Goal: Task Accomplishment & Management: Complete application form

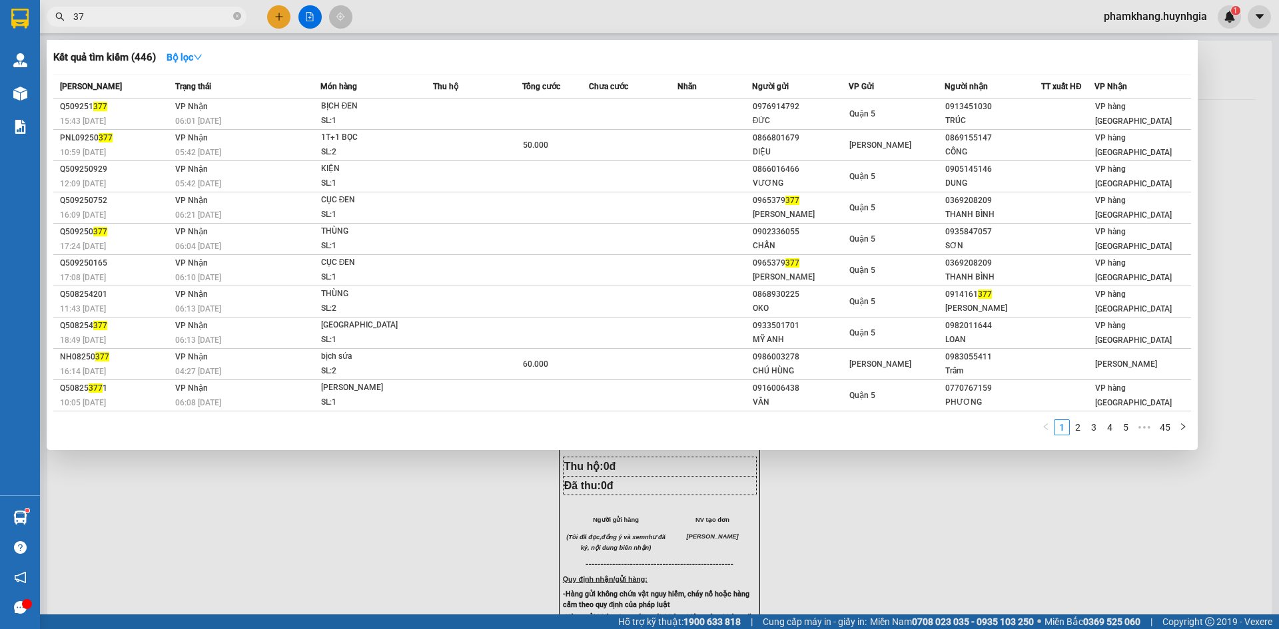
type input "3"
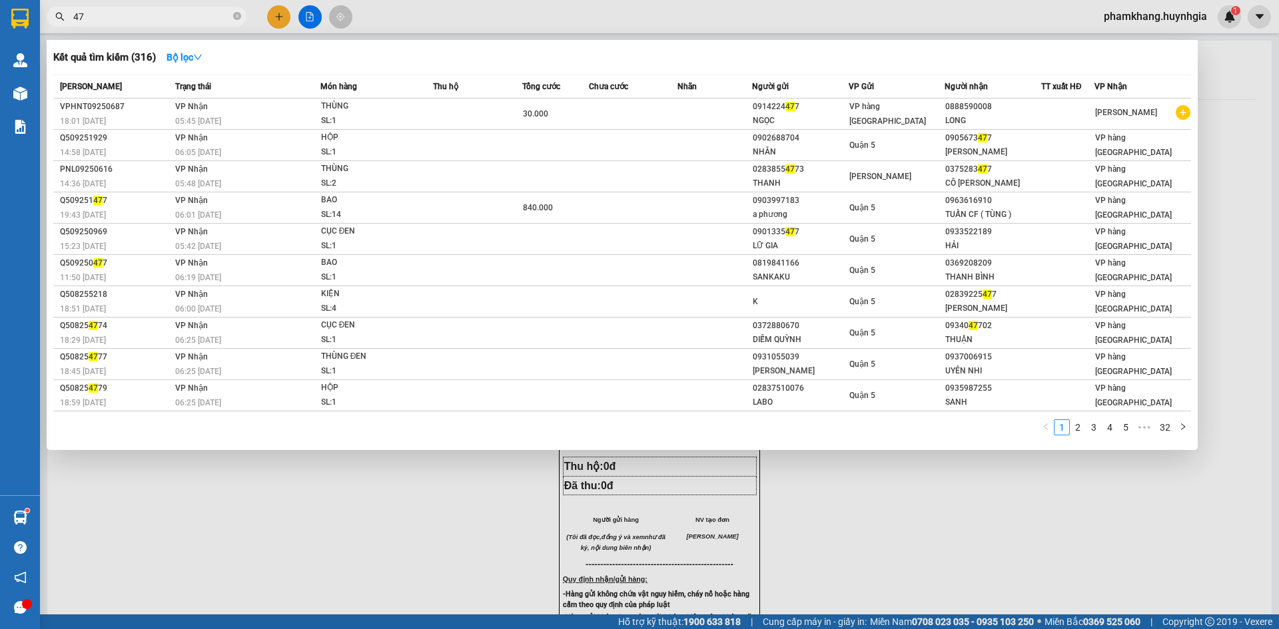
type input "4"
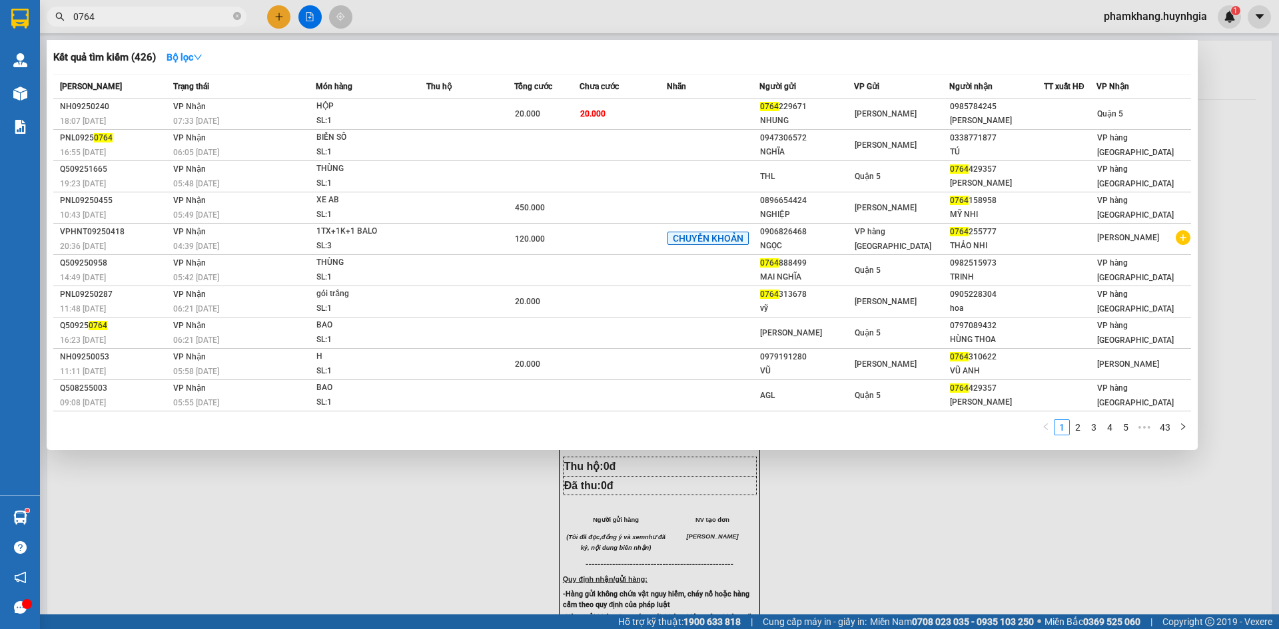
type input "0764"
click at [239, 15] on icon "close-circle" at bounding box center [237, 16] width 8 height 8
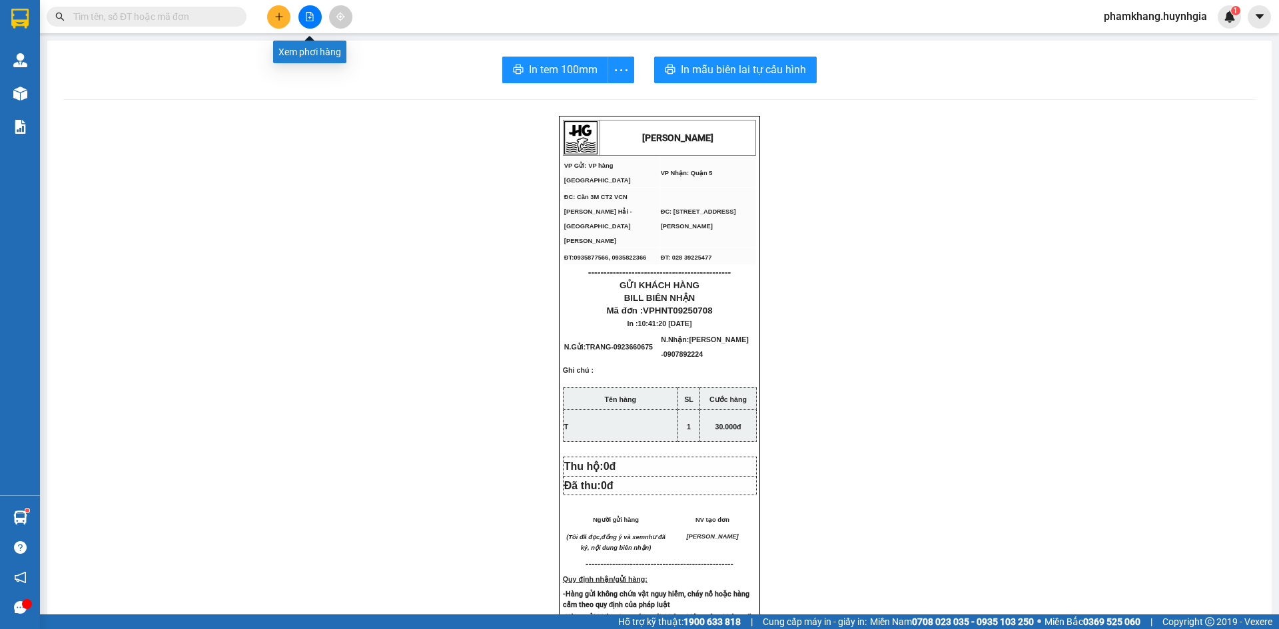
click at [310, 17] on icon "file-add" at bounding box center [309, 16] width 9 height 9
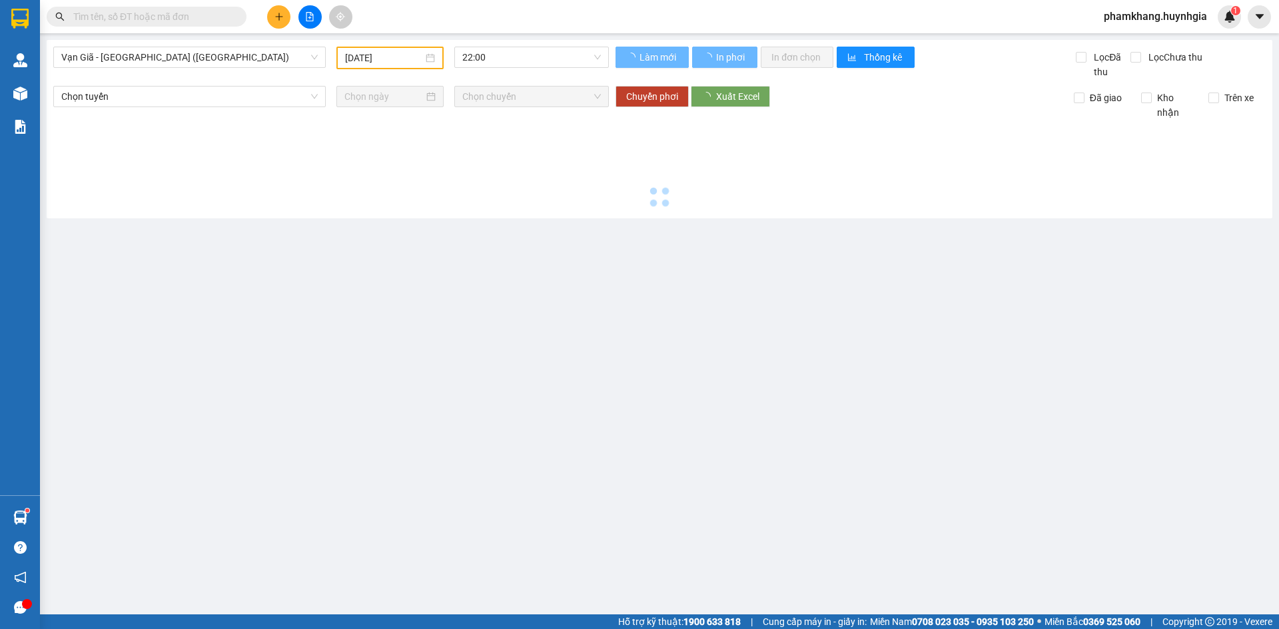
type input "[DATE]"
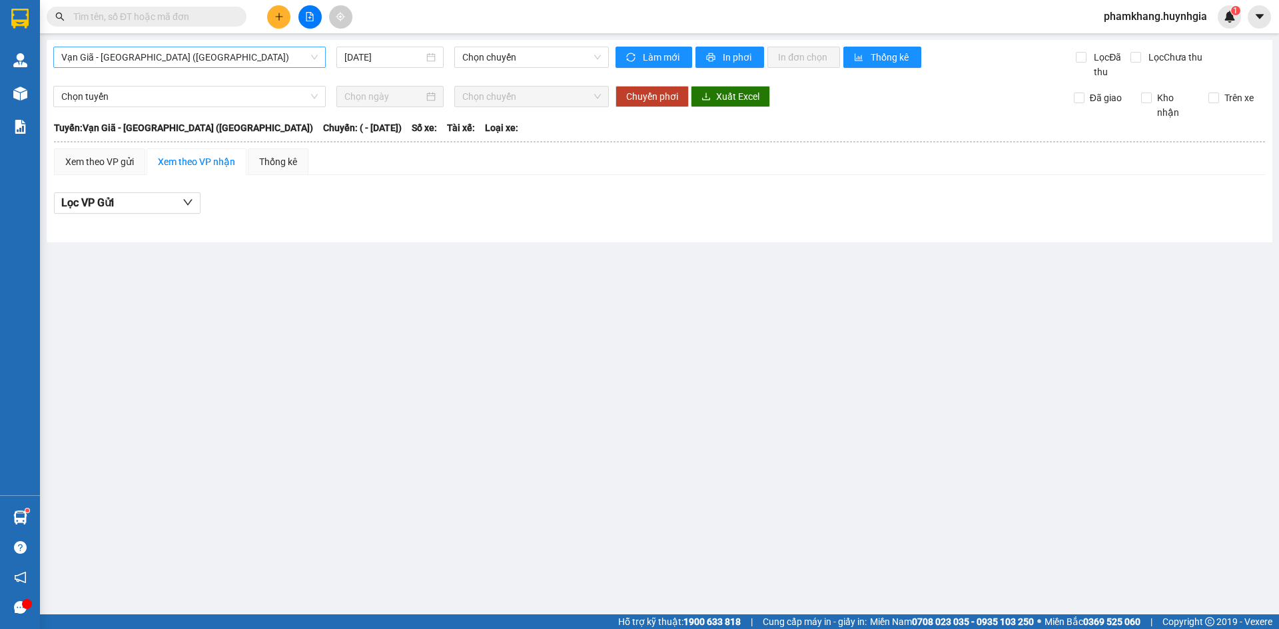
click at [316, 57] on span "Vạn Giã - Sài Gòn (Hàng hóa)" at bounding box center [189, 57] width 256 height 20
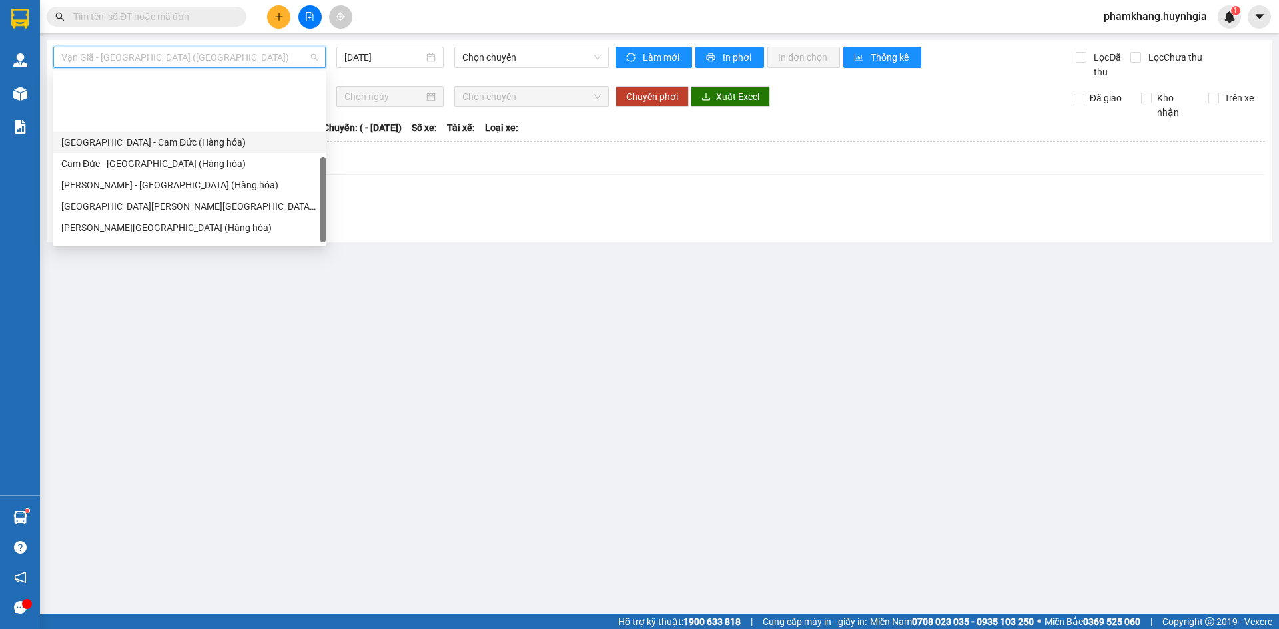
scroll to position [200, 0]
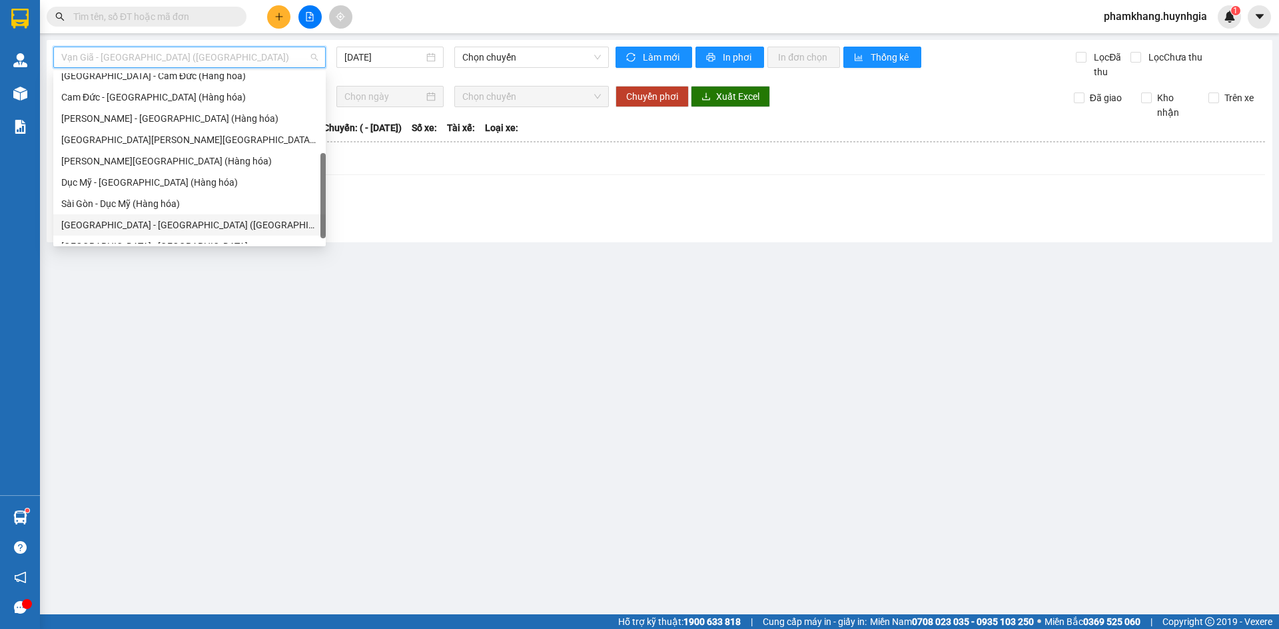
click at [156, 226] on div "[GEOGRAPHIC_DATA] - [GEOGRAPHIC_DATA] ([GEOGRAPHIC_DATA])" at bounding box center [189, 225] width 256 height 15
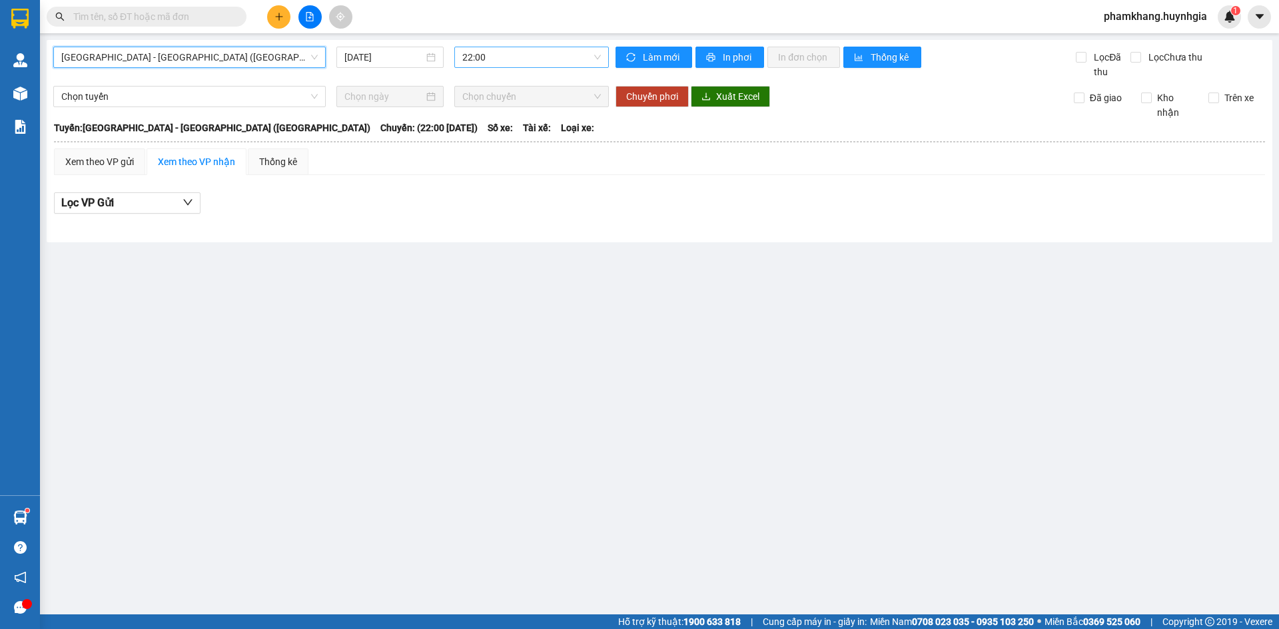
click at [595, 58] on span "22:00" at bounding box center [531, 57] width 139 height 20
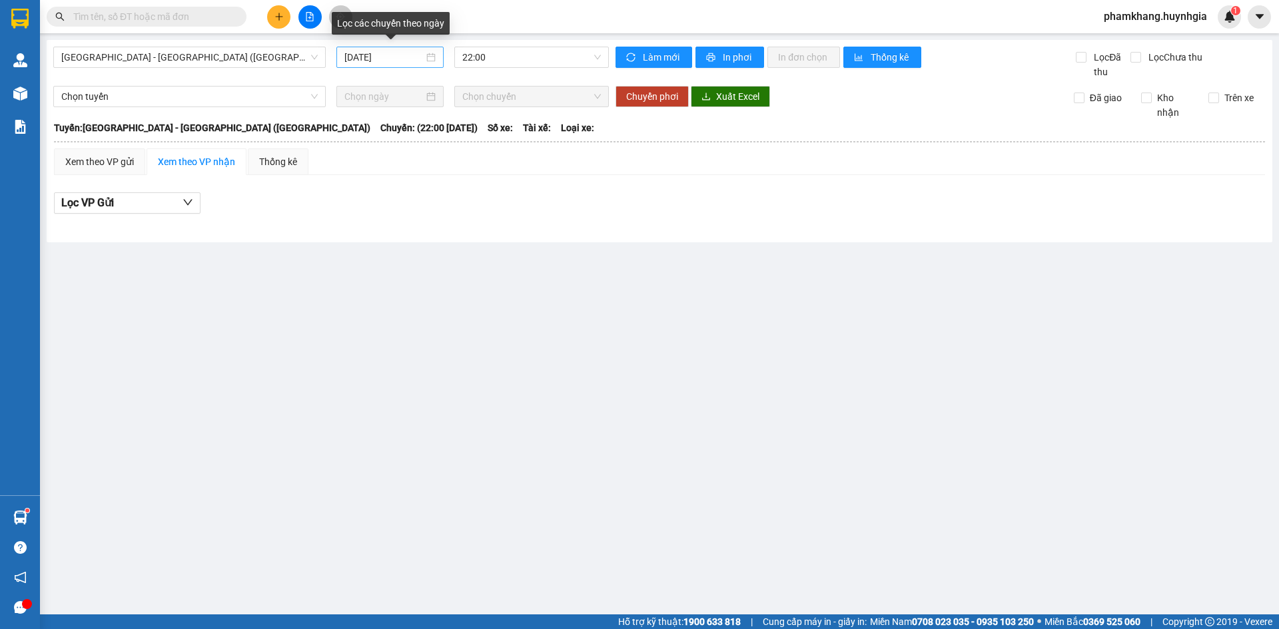
click at [426, 57] on div "15/09/2025" at bounding box center [389, 57] width 91 height 15
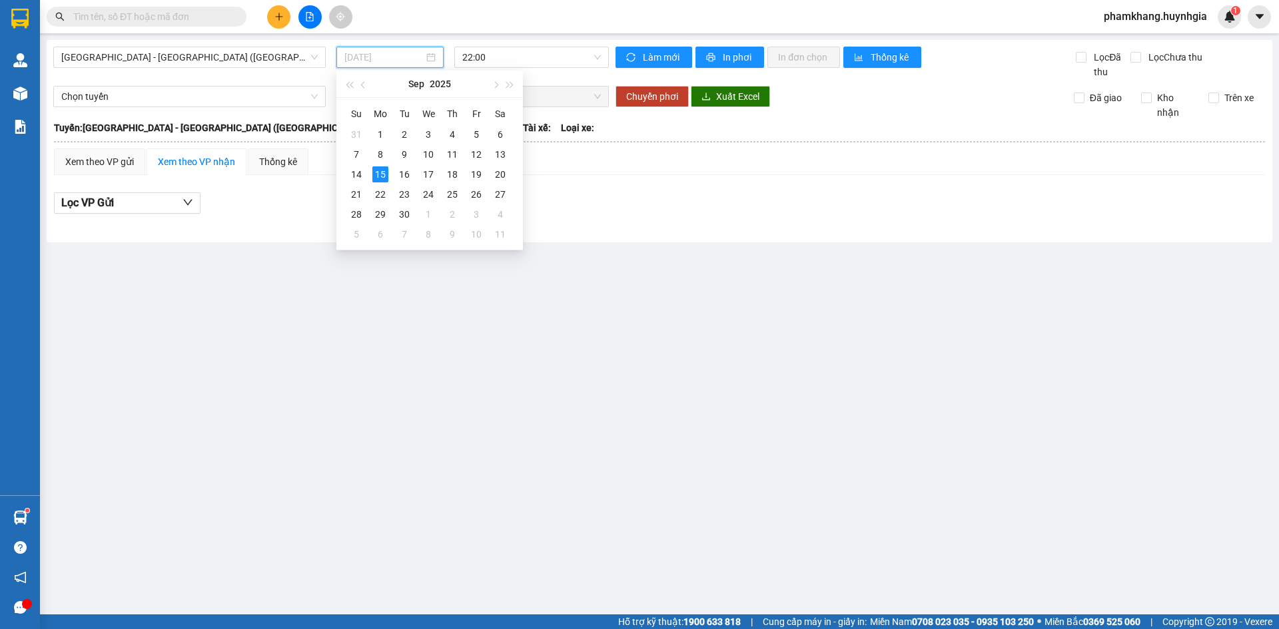
type input "15/09/2025"
click at [383, 174] on div "15" at bounding box center [380, 174] width 16 height 16
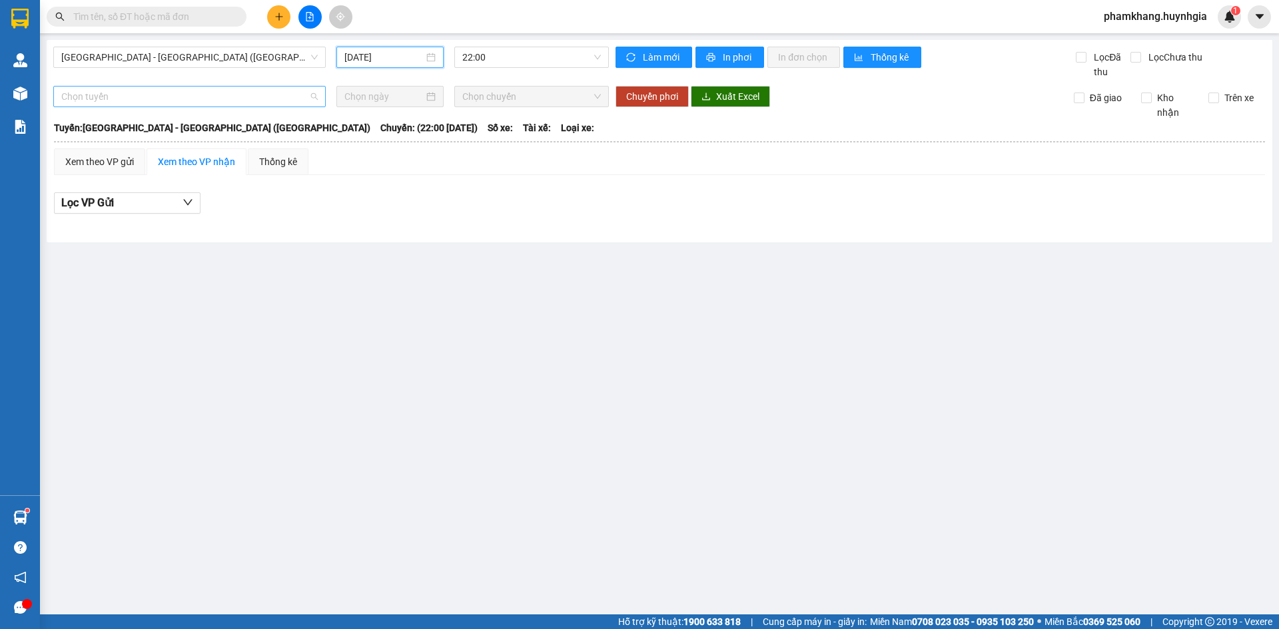
click at [306, 98] on span "Chọn tuyến" at bounding box center [189, 97] width 256 height 20
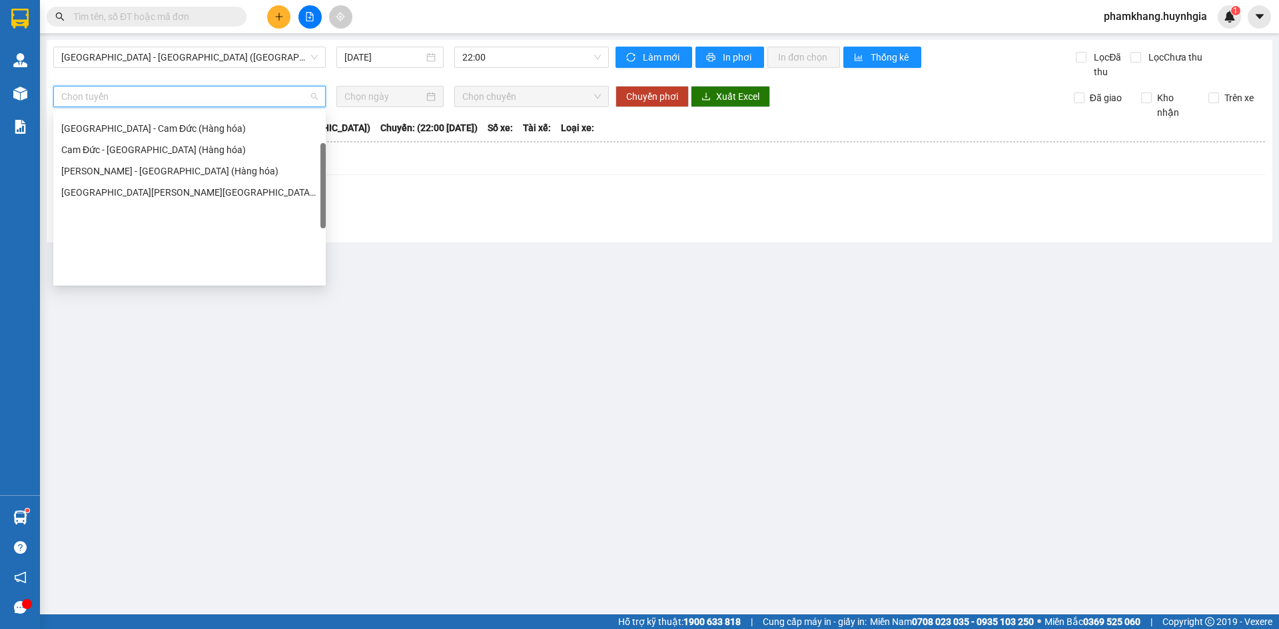
scroll to position [213, 0]
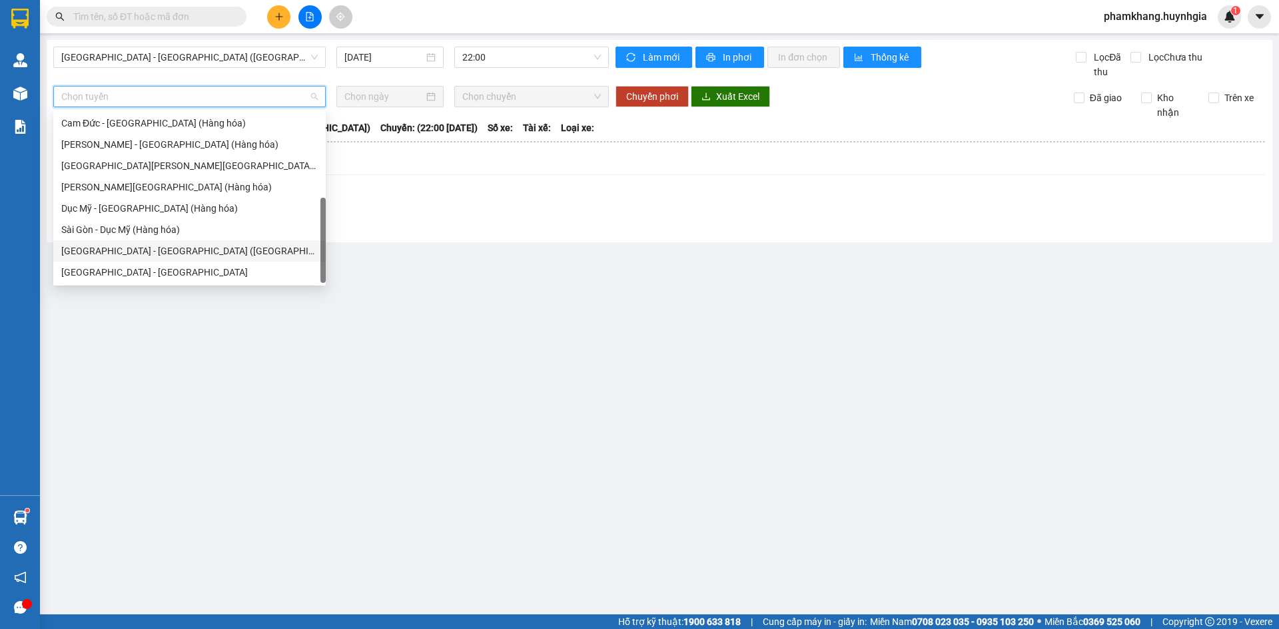
click at [170, 252] on div "Sài Gòn - Nha Trang (Hàng hóa)" at bounding box center [189, 251] width 256 height 15
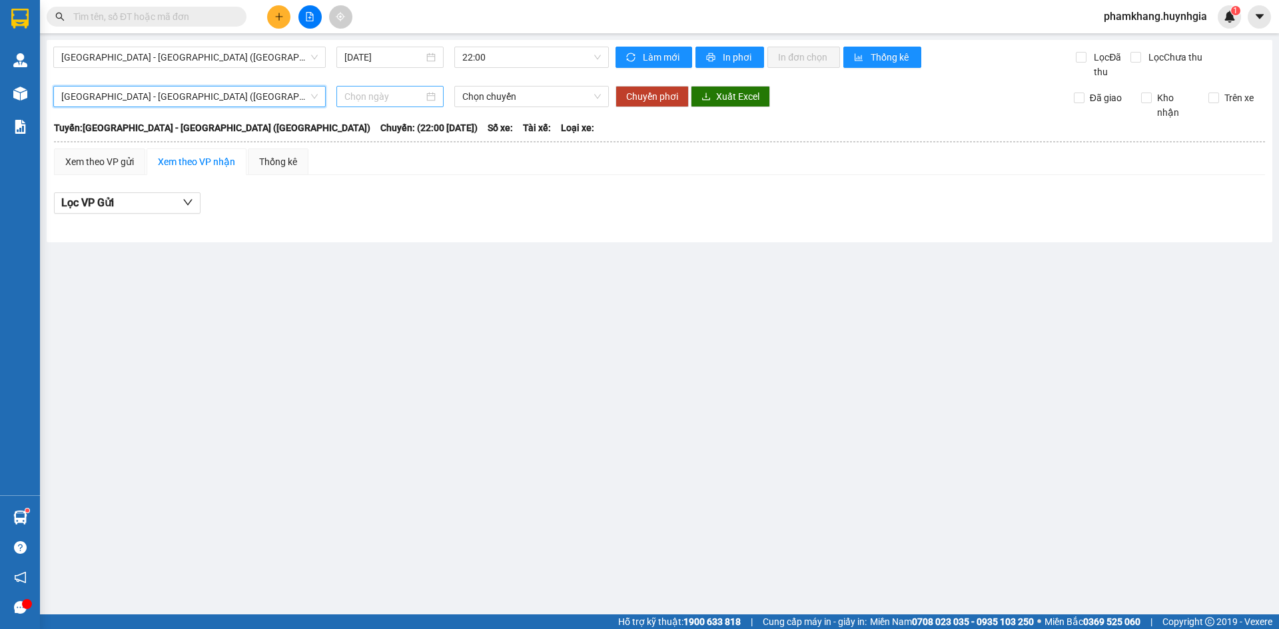
click at [427, 95] on div at bounding box center [389, 96] width 91 height 15
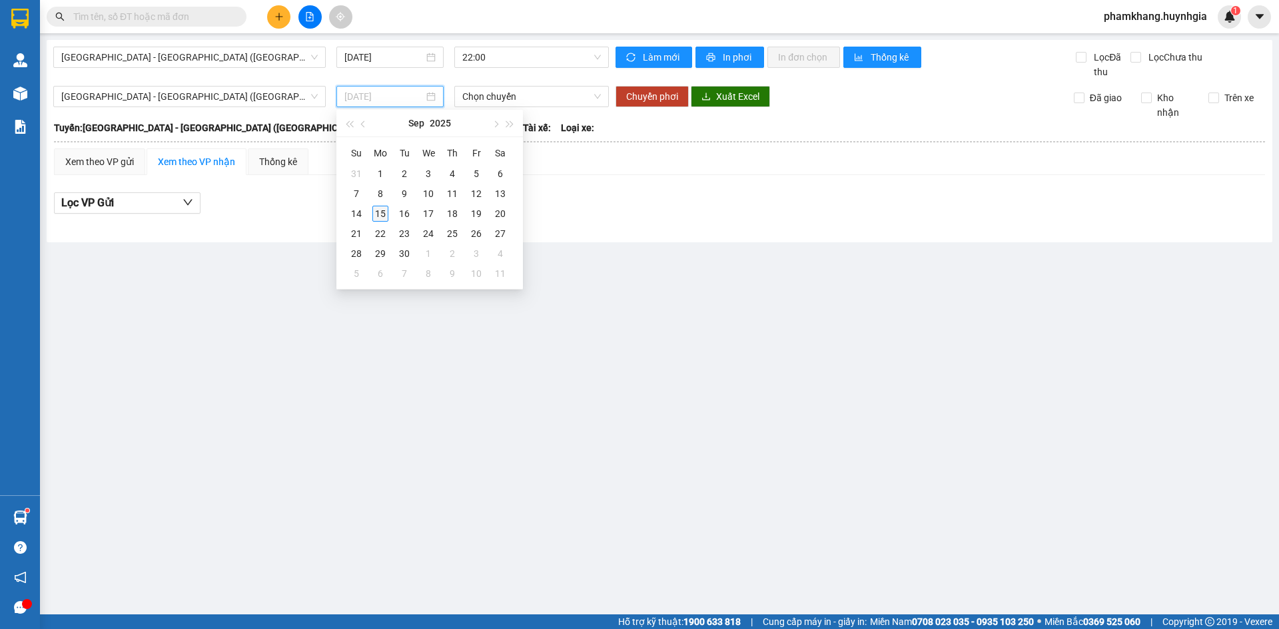
type input "15/09/2025"
drag, startPoint x: 381, startPoint y: 215, endPoint x: 388, endPoint y: 193, distance: 23.2
click at [382, 215] on div "15" at bounding box center [380, 214] width 16 height 16
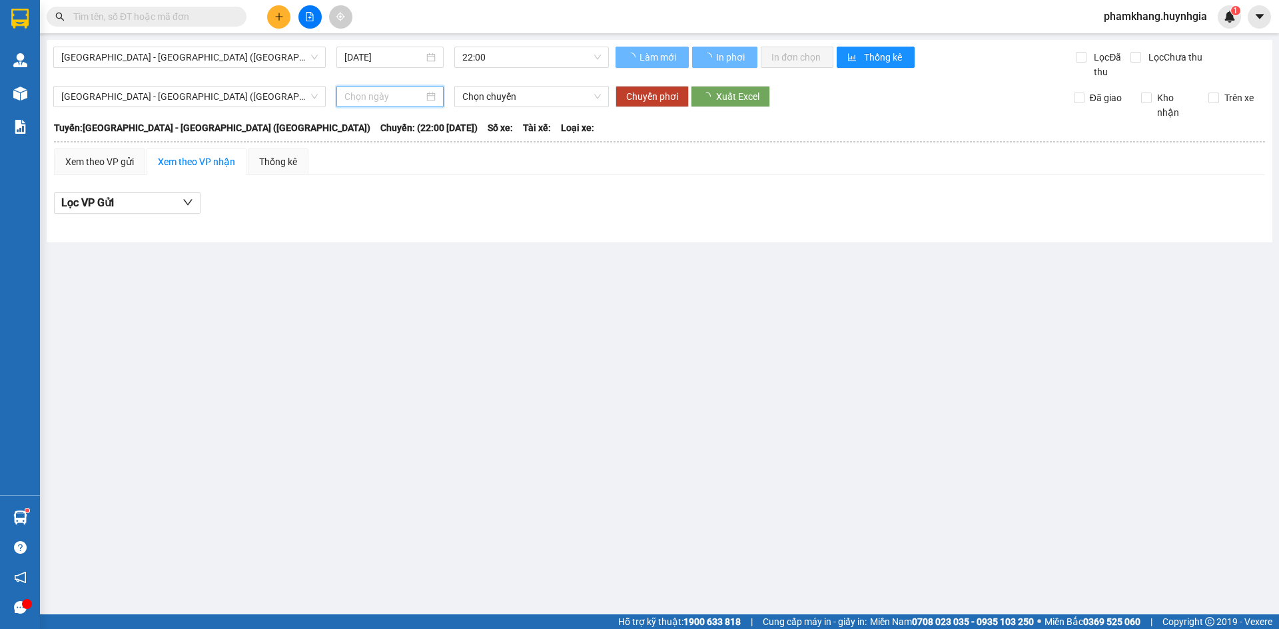
type input "15/09/2025"
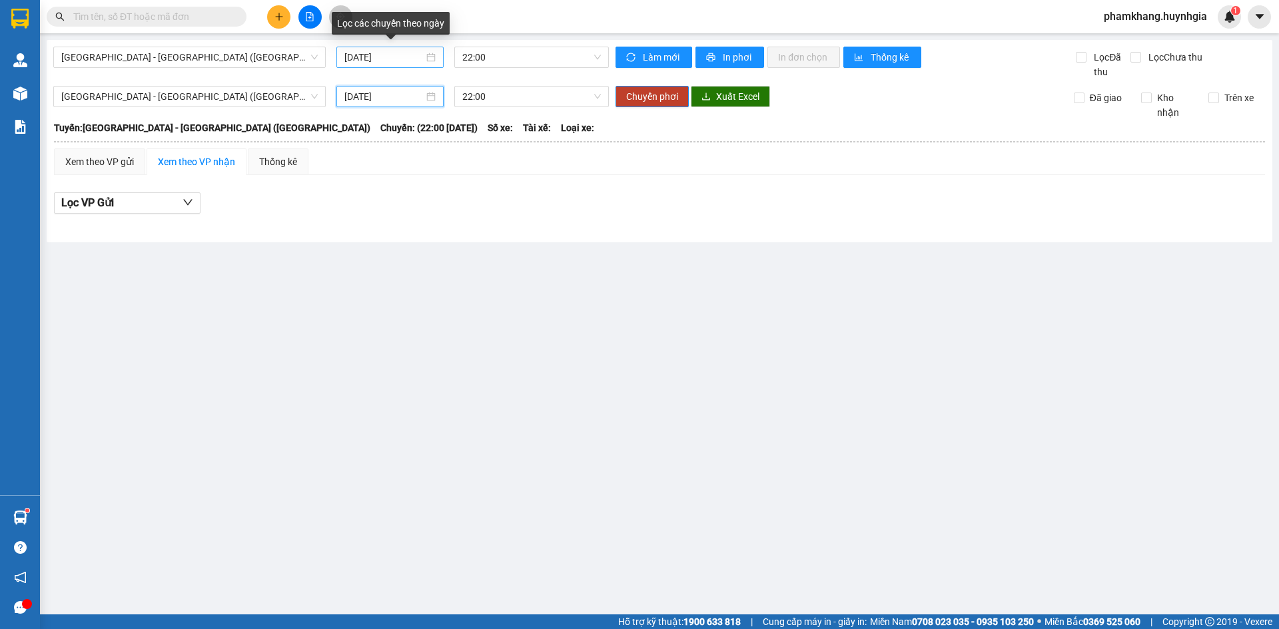
click at [428, 61] on div "15/09/2025" at bounding box center [389, 57] width 91 height 15
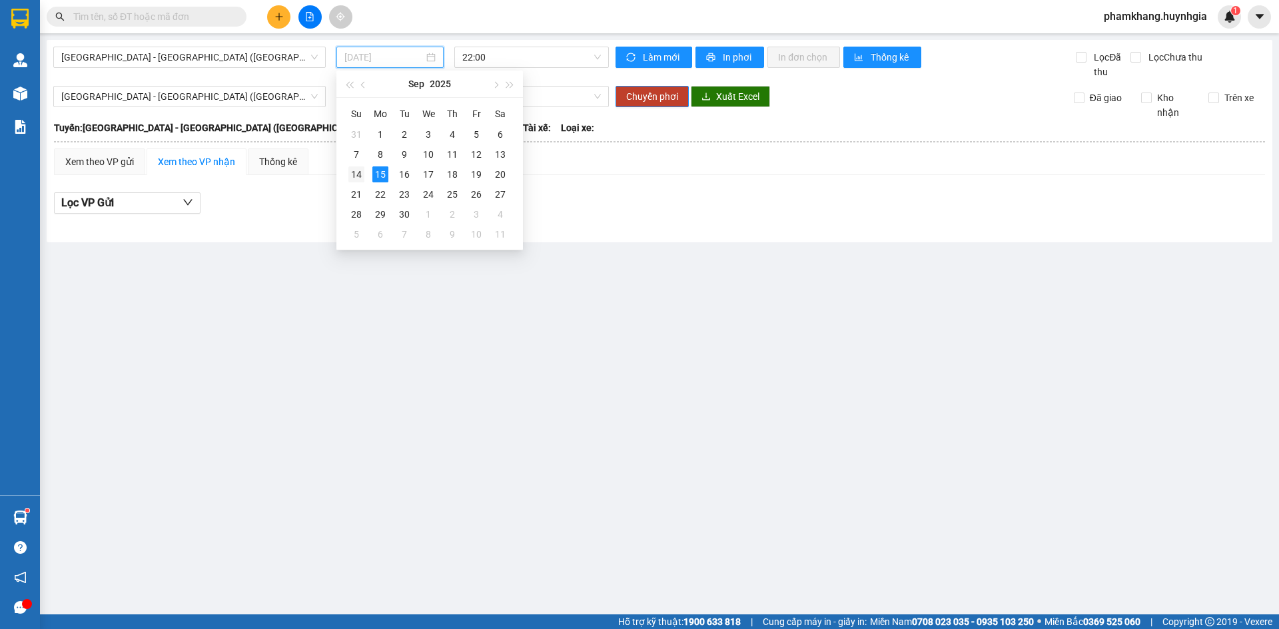
click at [358, 175] on div "14" at bounding box center [356, 174] width 16 height 16
type input "14/09/2025"
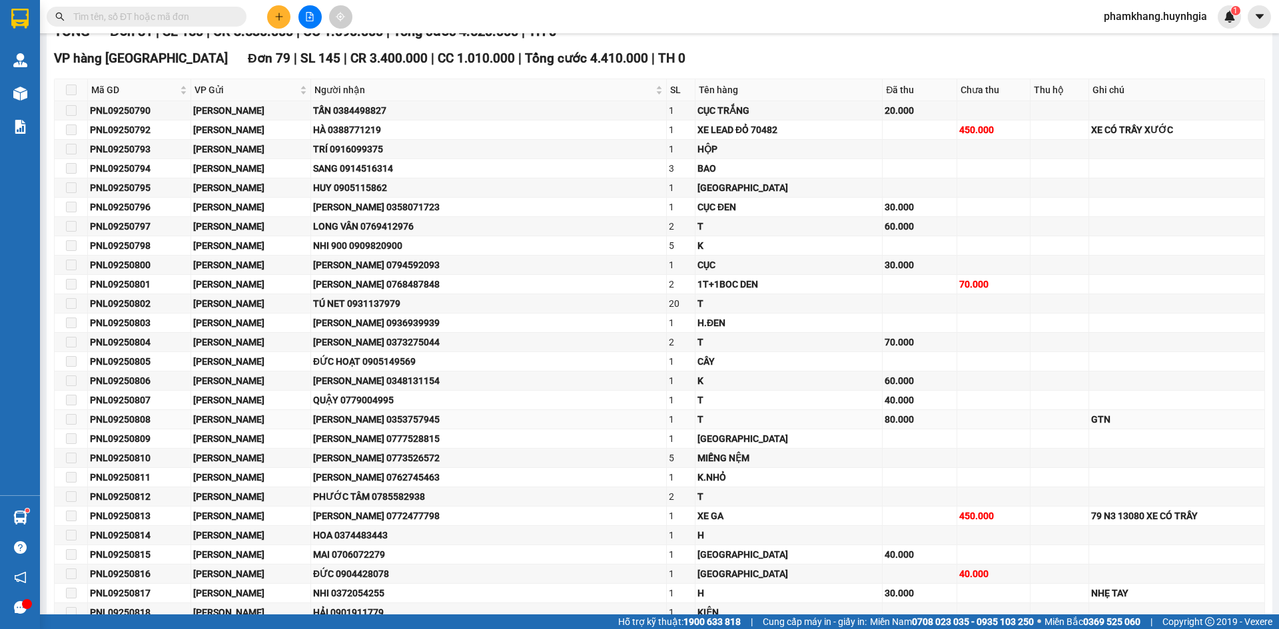
scroll to position [133, 0]
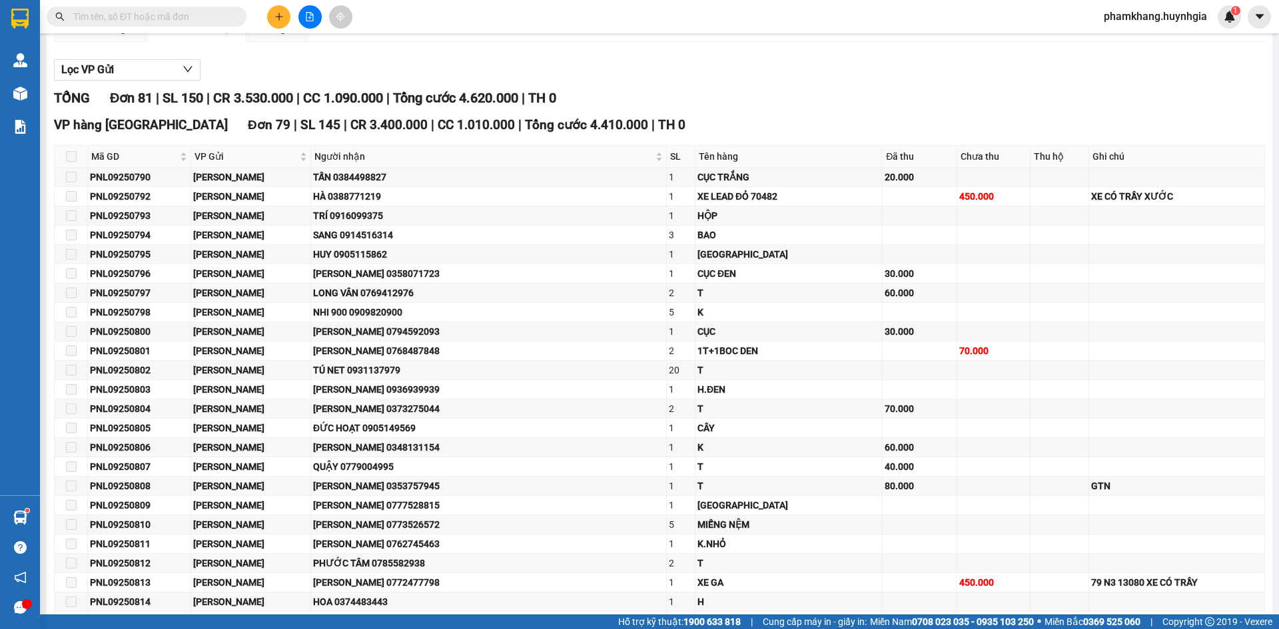
click at [186, 19] on input "text" at bounding box center [151, 16] width 157 height 15
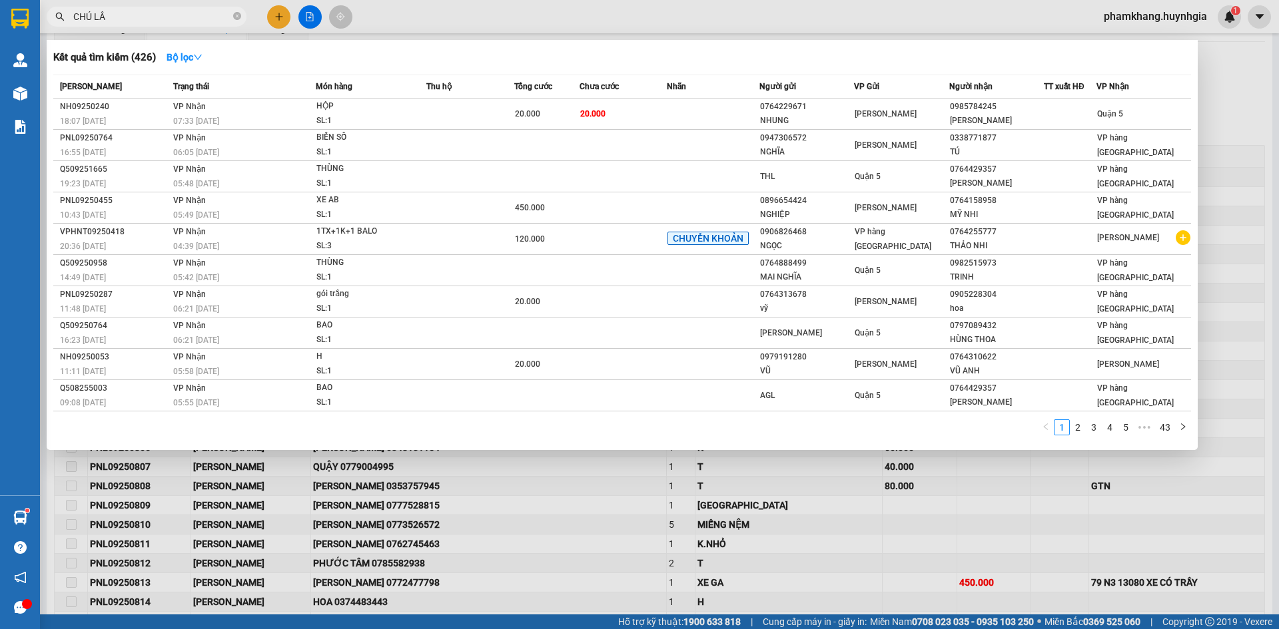
type input "CHÚ LÂM"
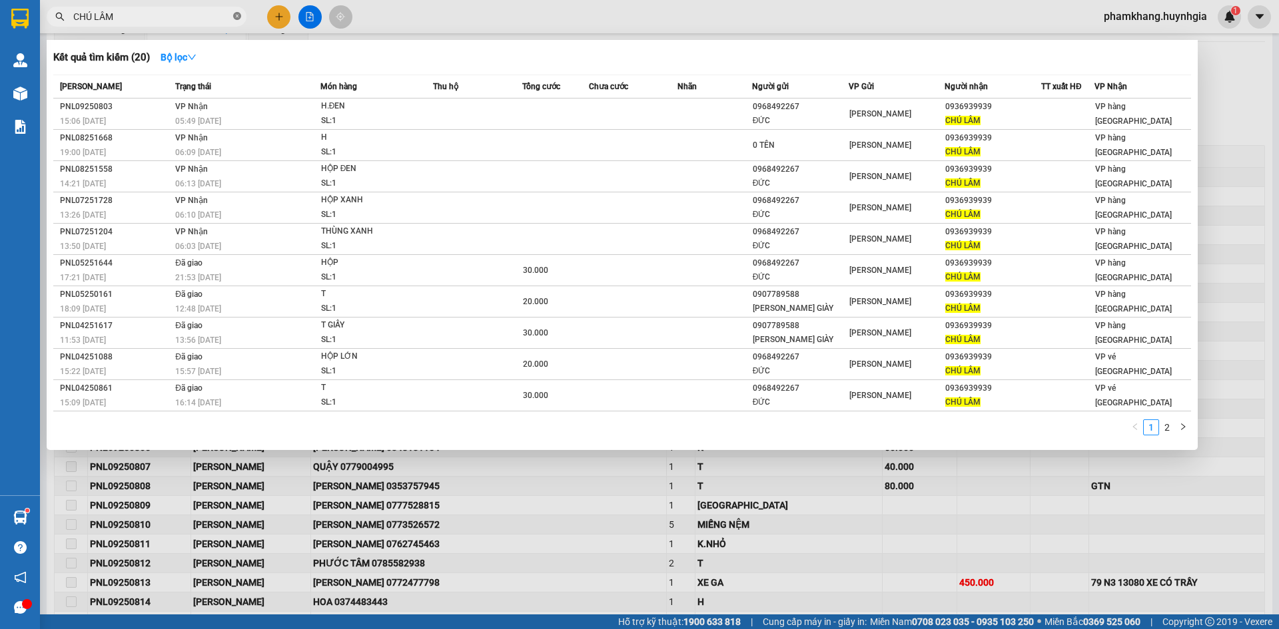
click at [235, 18] on icon "close-circle" at bounding box center [237, 16] width 8 height 8
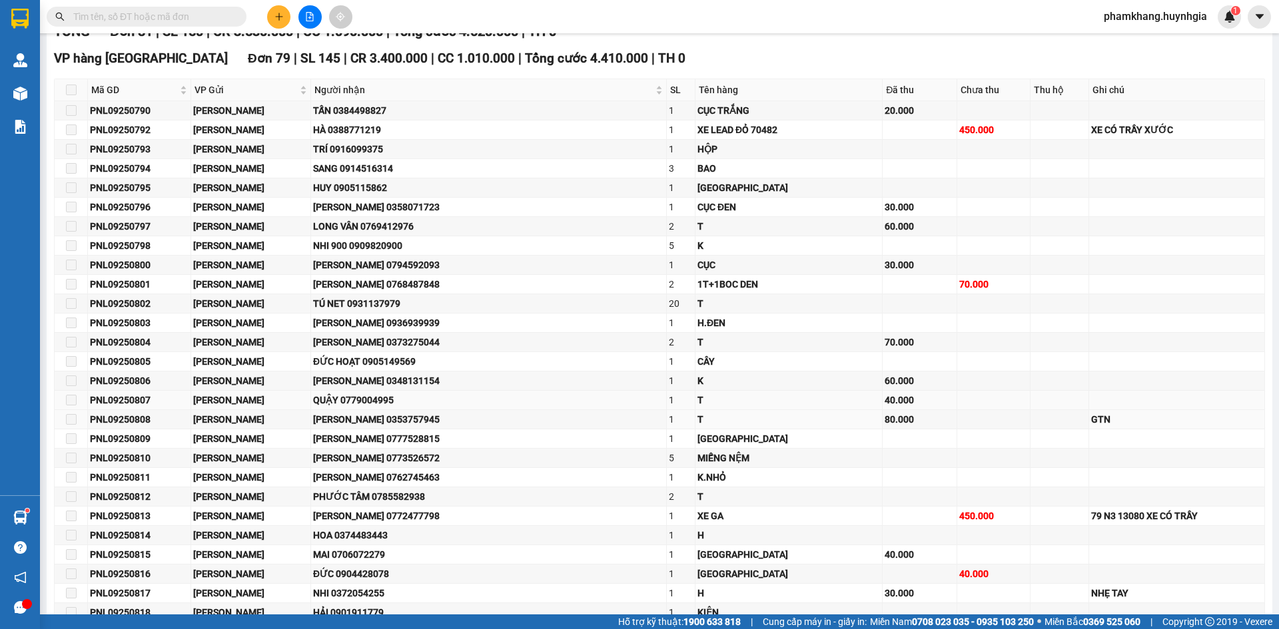
scroll to position [333, 0]
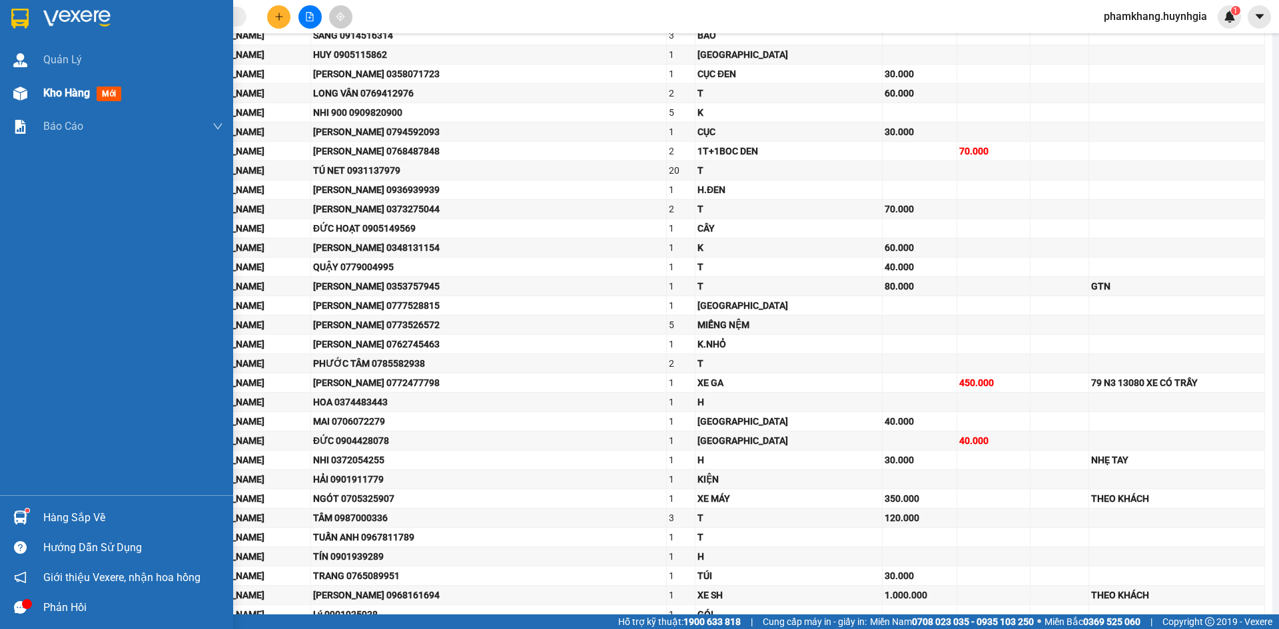
click at [70, 98] on span "Kho hàng" at bounding box center [66, 93] width 47 height 13
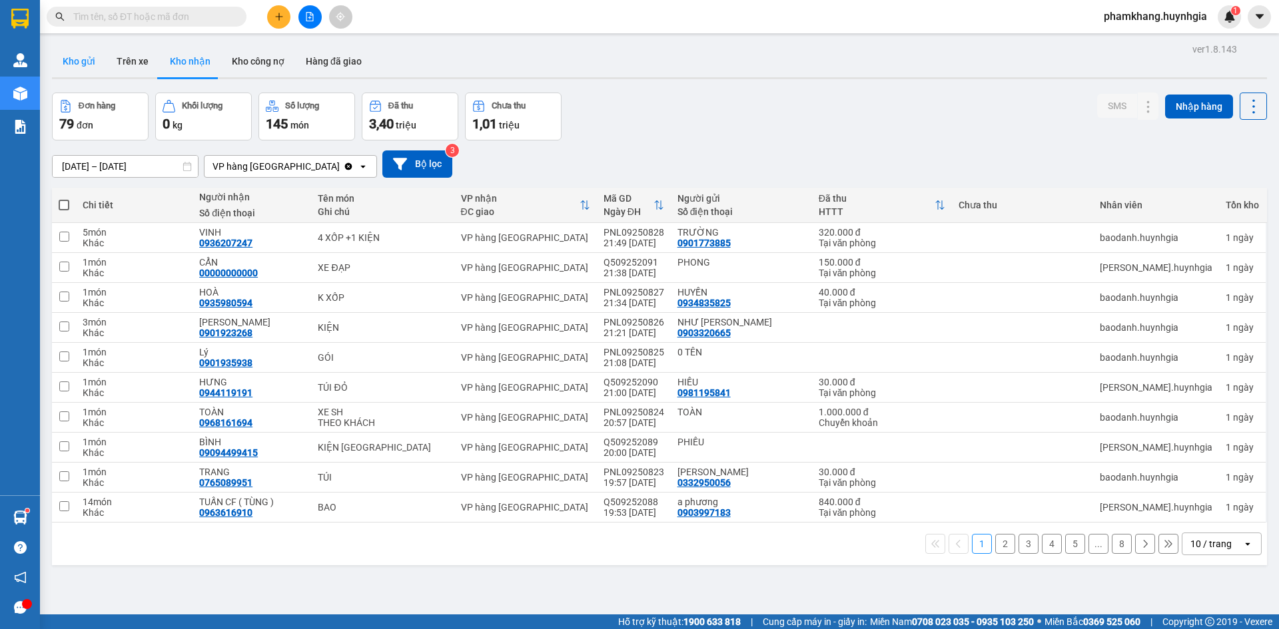
drag, startPoint x: 81, startPoint y: 65, endPoint x: 104, endPoint y: 81, distance: 27.3
click at [81, 66] on button "Kho gửi" at bounding box center [79, 61] width 54 height 32
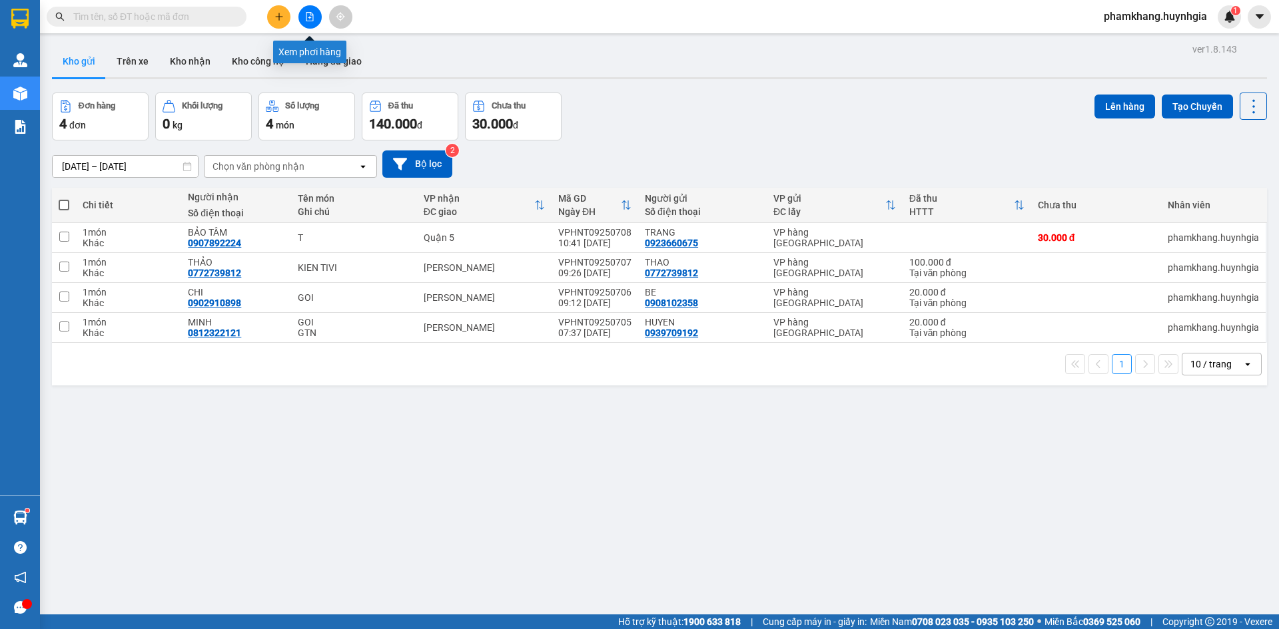
click at [312, 16] on icon "file-add" at bounding box center [309, 16] width 9 height 9
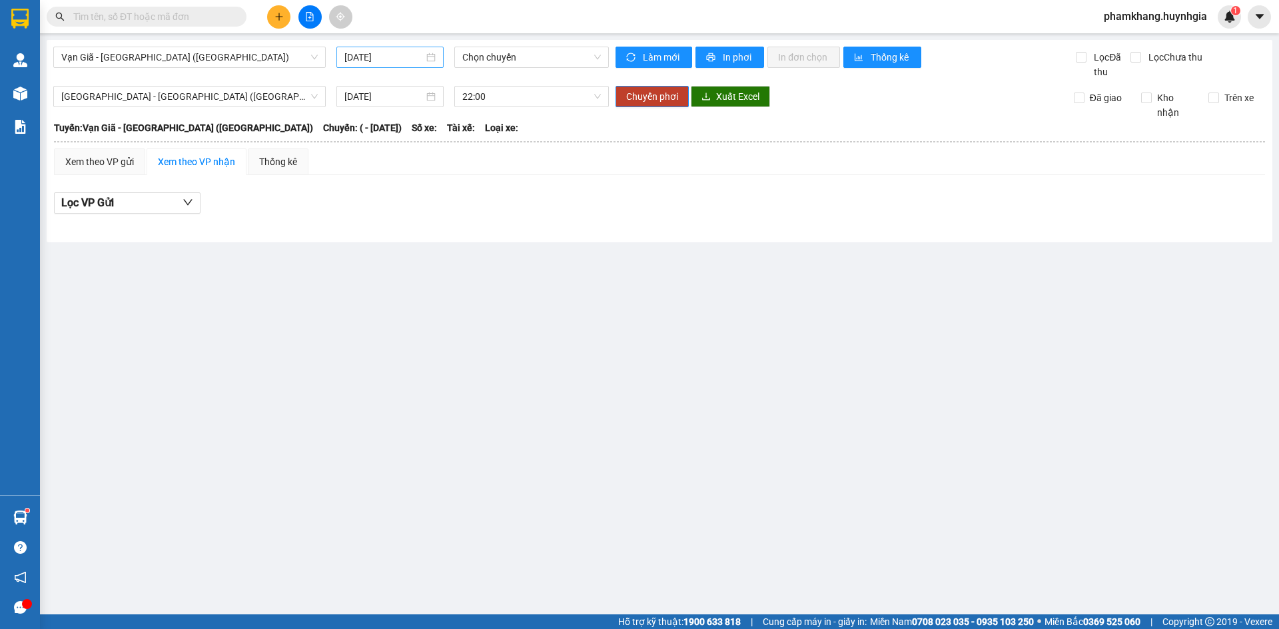
click at [410, 57] on input "15/09/2025" at bounding box center [383, 57] width 79 height 15
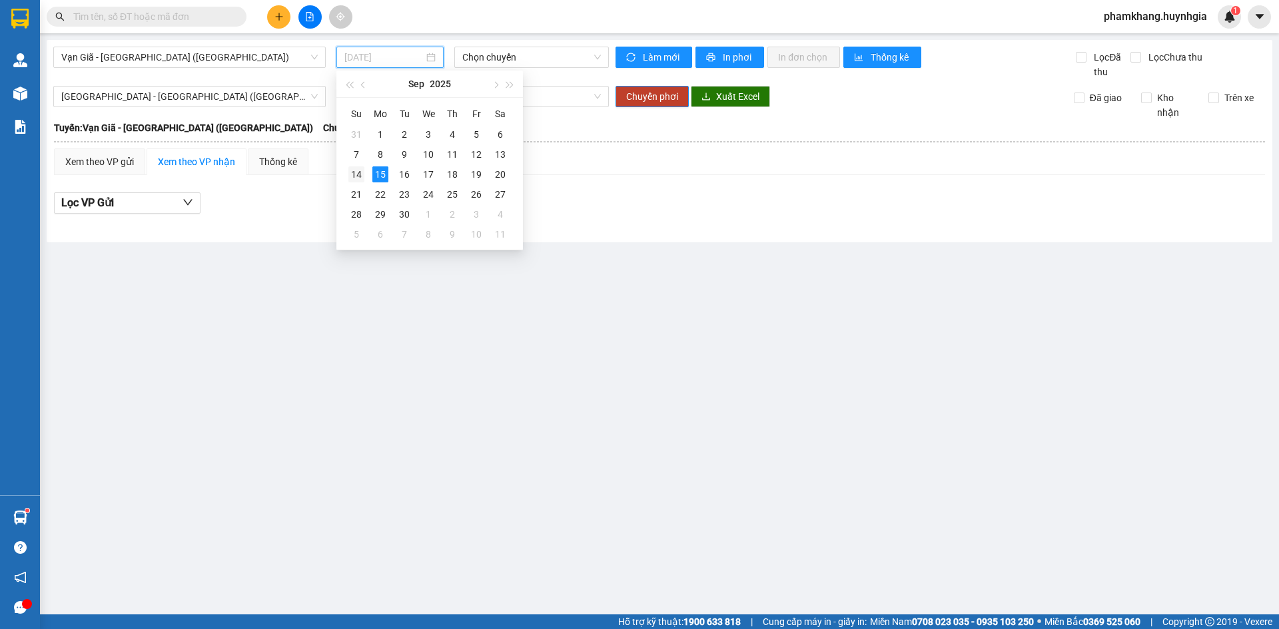
click at [364, 173] on div "14" at bounding box center [356, 174] width 16 height 16
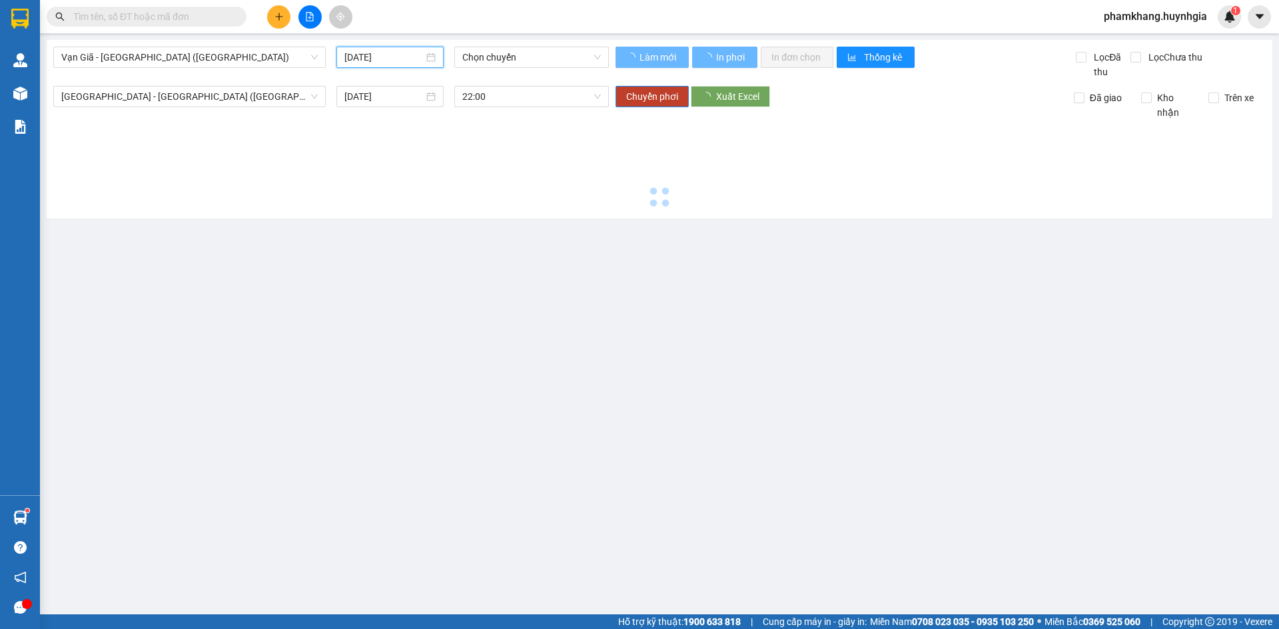
type input "14/09/2025"
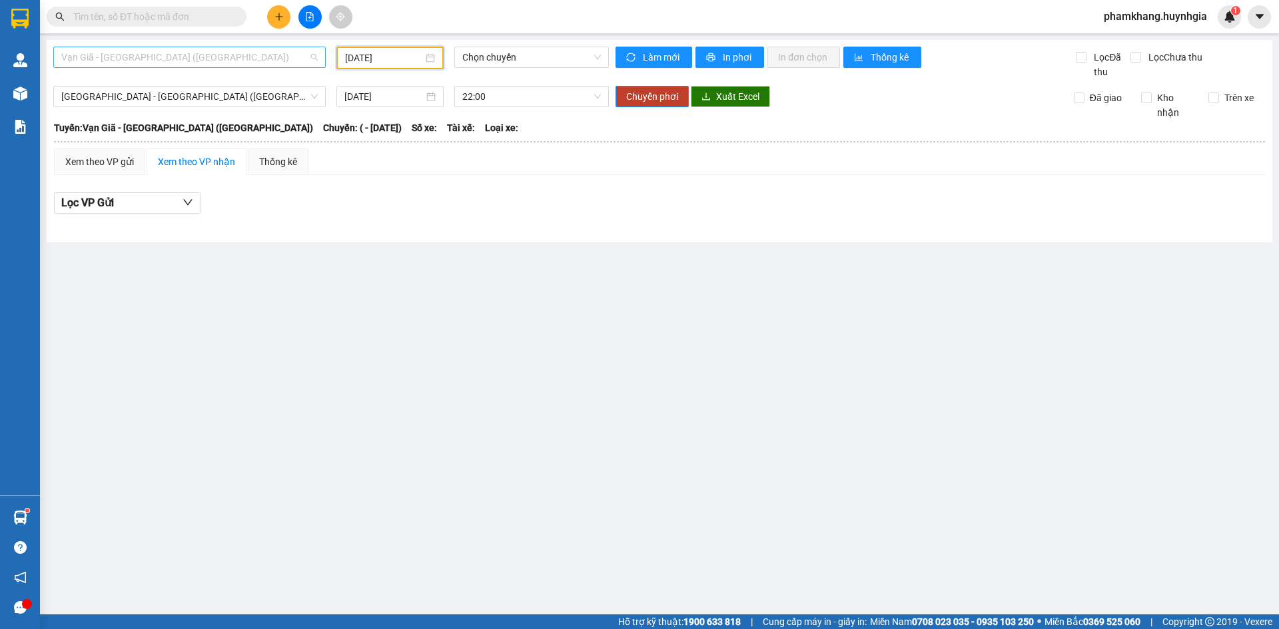
click at [310, 60] on span "Vạn Giã - Sài Gòn (Hàng hóa)" at bounding box center [189, 57] width 256 height 20
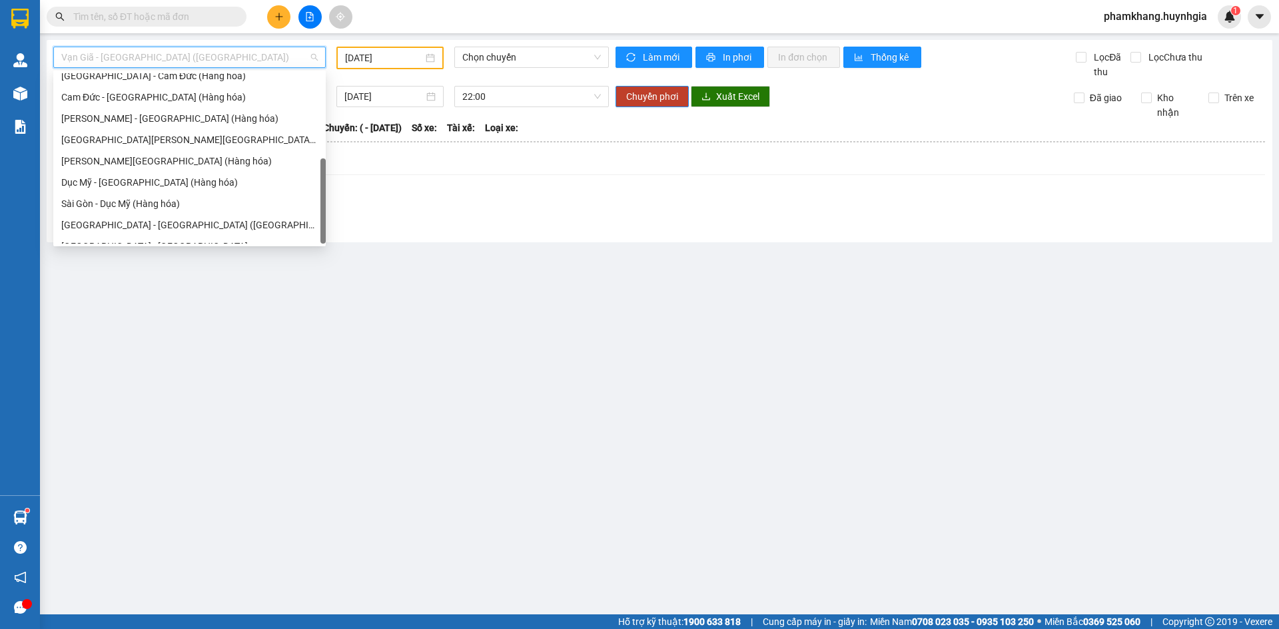
scroll to position [213, 0]
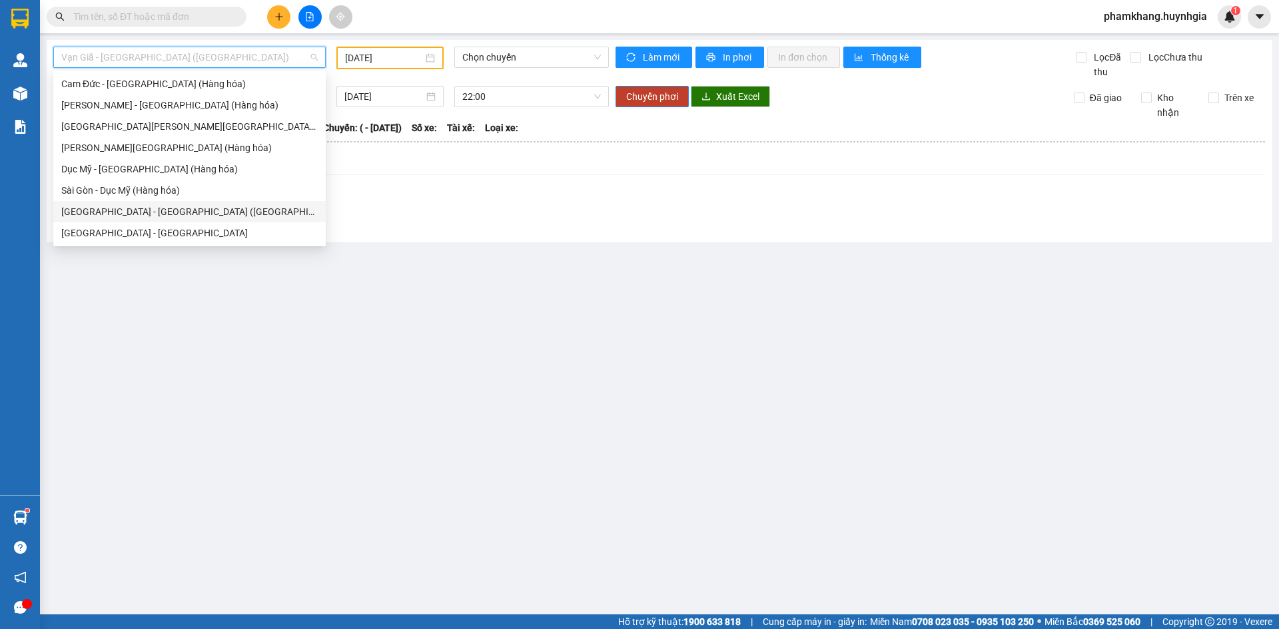
click at [131, 214] on div "Sài Gòn - Nha Trang (Hàng hóa)" at bounding box center [189, 211] width 256 height 15
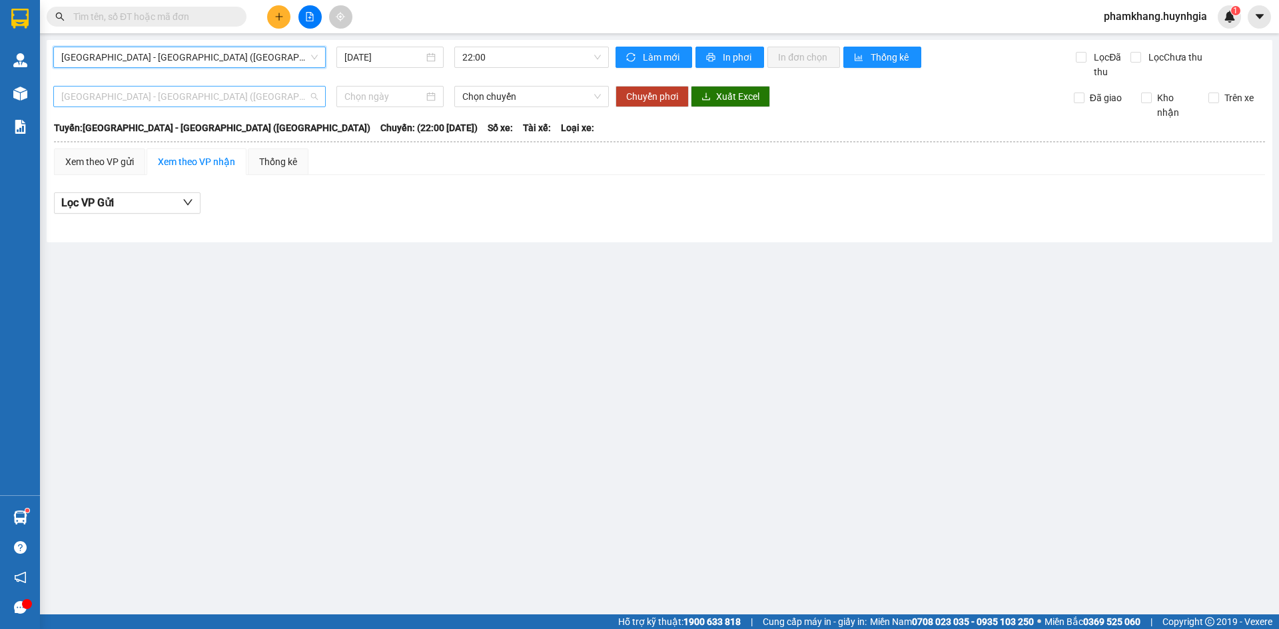
click at [310, 96] on span "Sài Gòn - Nha Trang (Hàng hóa)" at bounding box center [189, 97] width 256 height 20
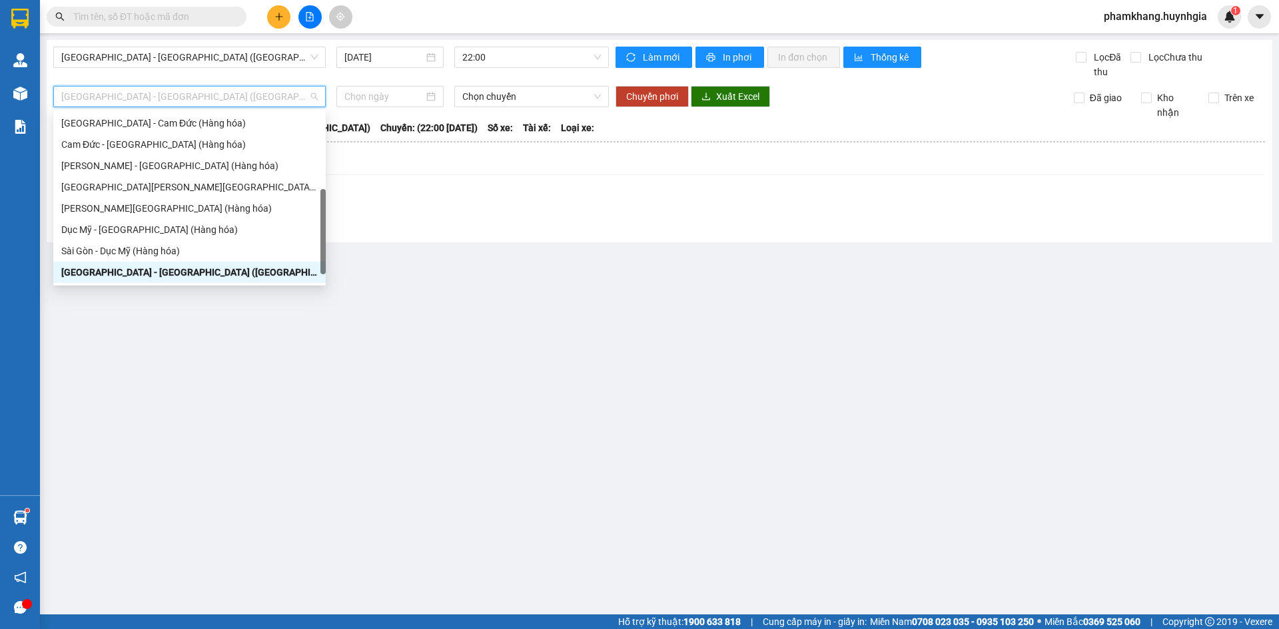
drag, startPoint x: 170, startPoint y: 272, endPoint x: 192, endPoint y: 267, distance: 23.1
click at [171, 272] on div "Sài Gòn - Nha Trang (Hàng hóa)" at bounding box center [189, 272] width 256 height 15
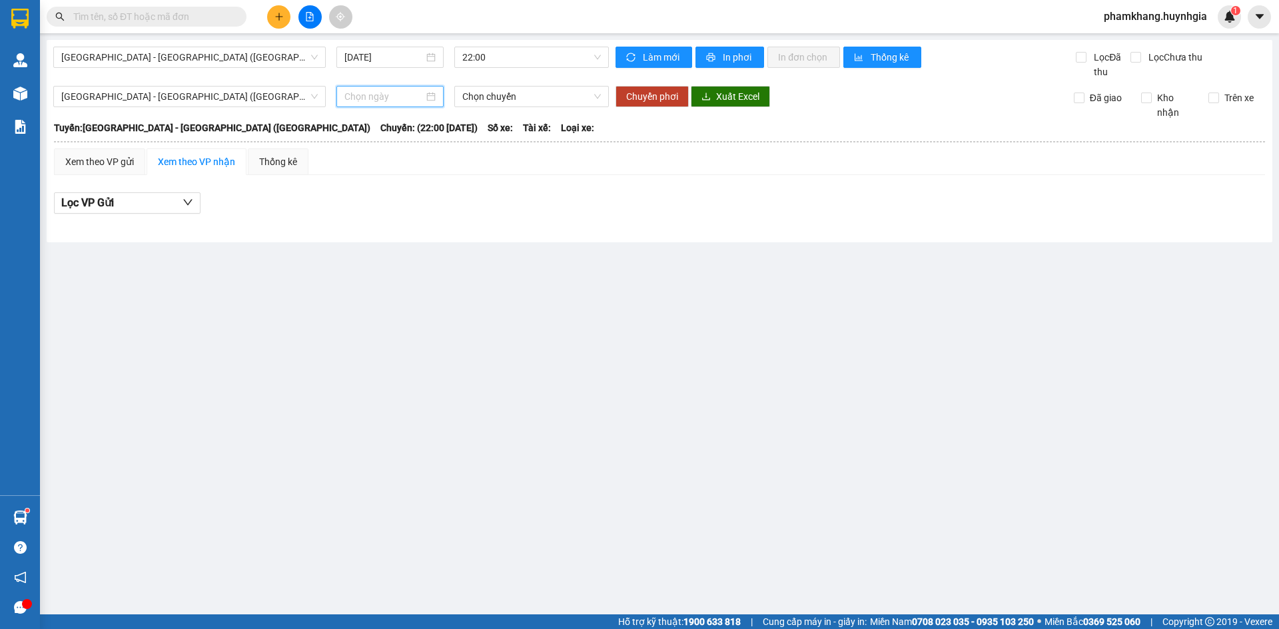
click at [417, 93] on input at bounding box center [383, 96] width 79 height 15
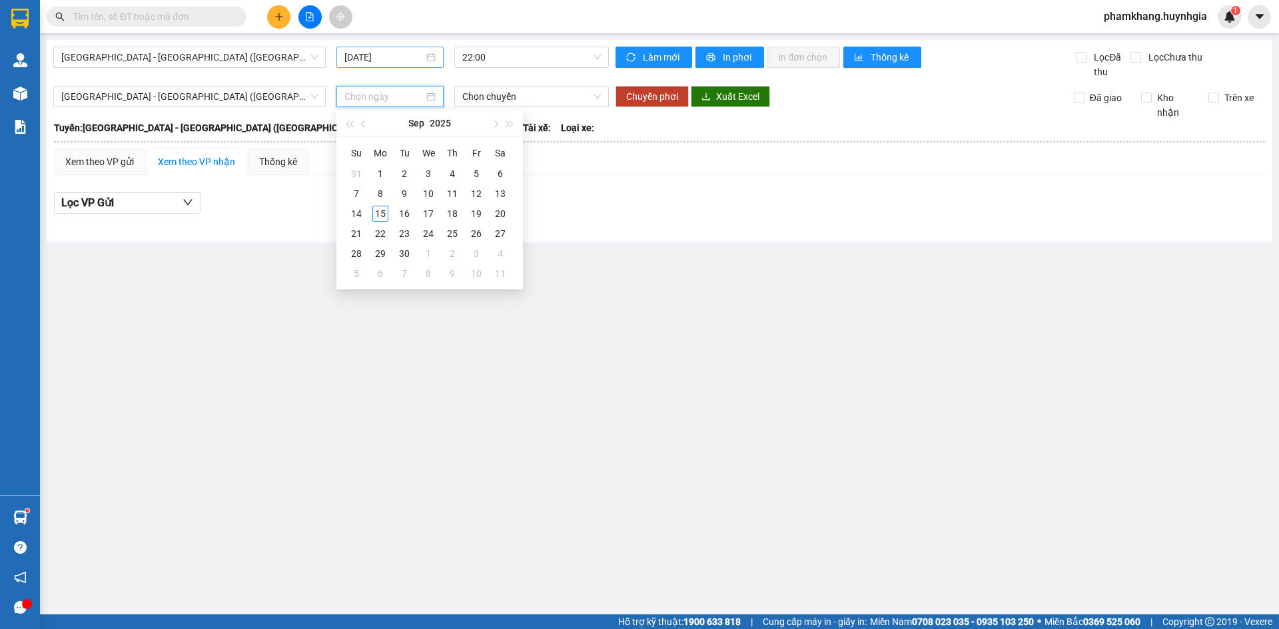
click at [408, 62] on input "15/09/2025" at bounding box center [383, 57] width 79 height 15
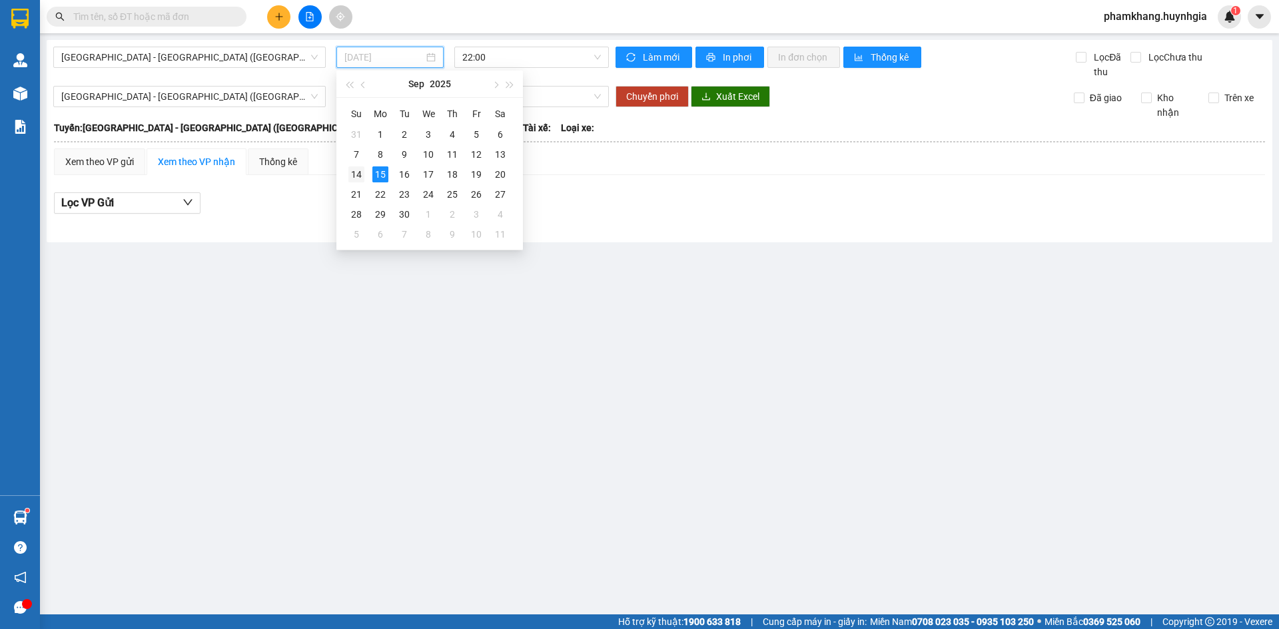
drag, startPoint x: 357, startPoint y: 174, endPoint x: 385, endPoint y: 106, distance: 73.5
click at [357, 173] on div "14" at bounding box center [356, 174] width 16 height 16
type input "14/09/2025"
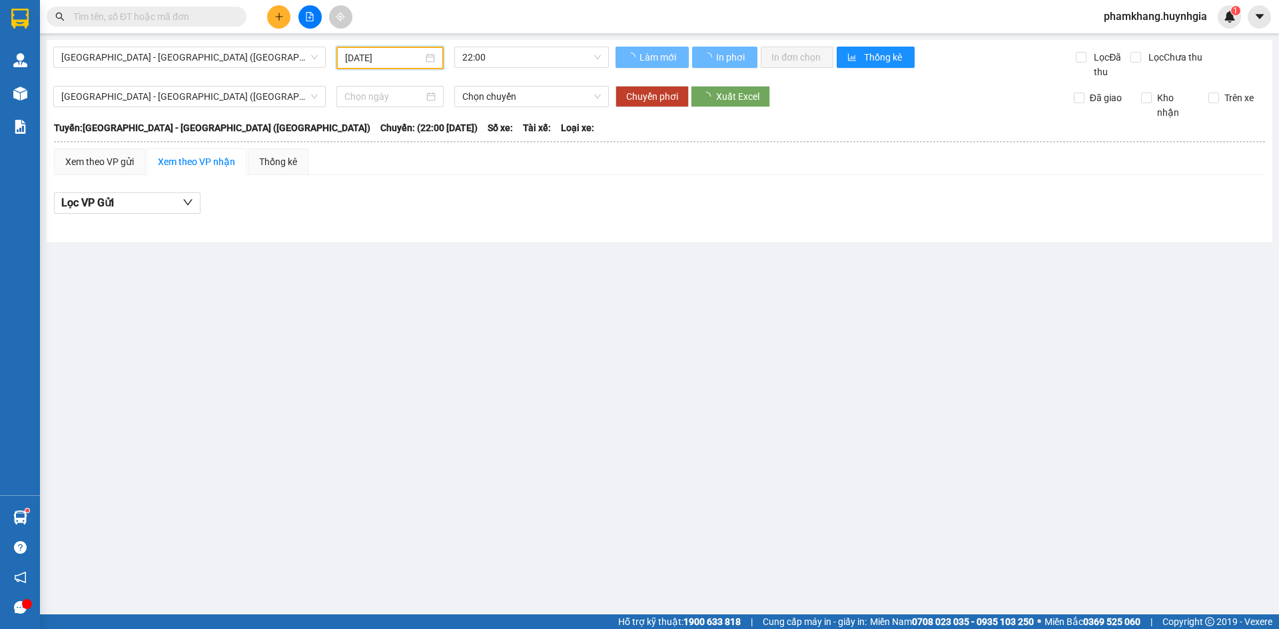
click at [398, 91] on input at bounding box center [383, 96] width 79 height 15
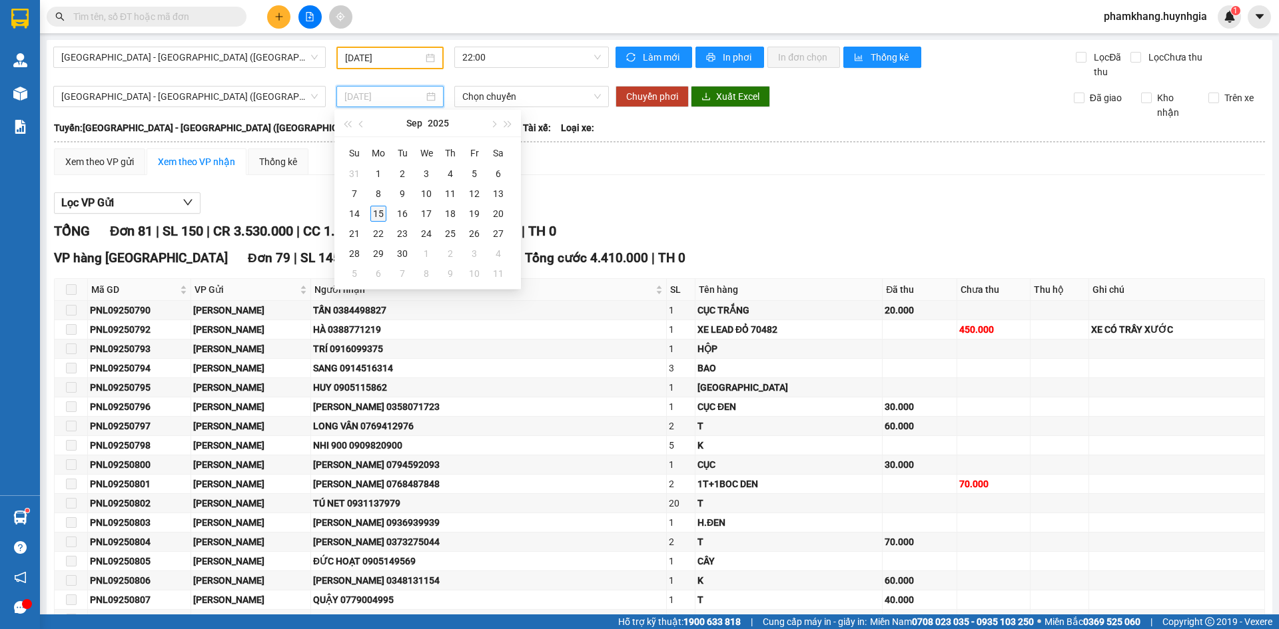
type input "15/09/2025"
click at [377, 212] on div "15" at bounding box center [378, 214] width 16 height 16
type input "15/09/2025"
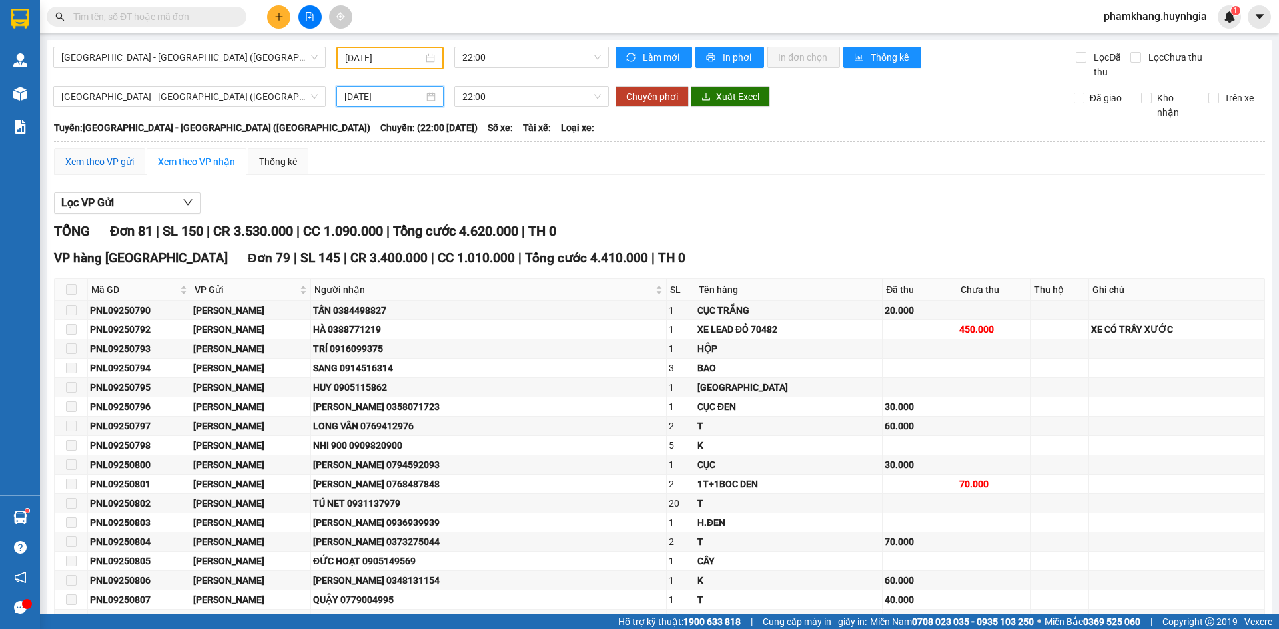
click at [121, 168] on div "Xem theo VP gửi" at bounding box center [99, 161] width 69 height 15
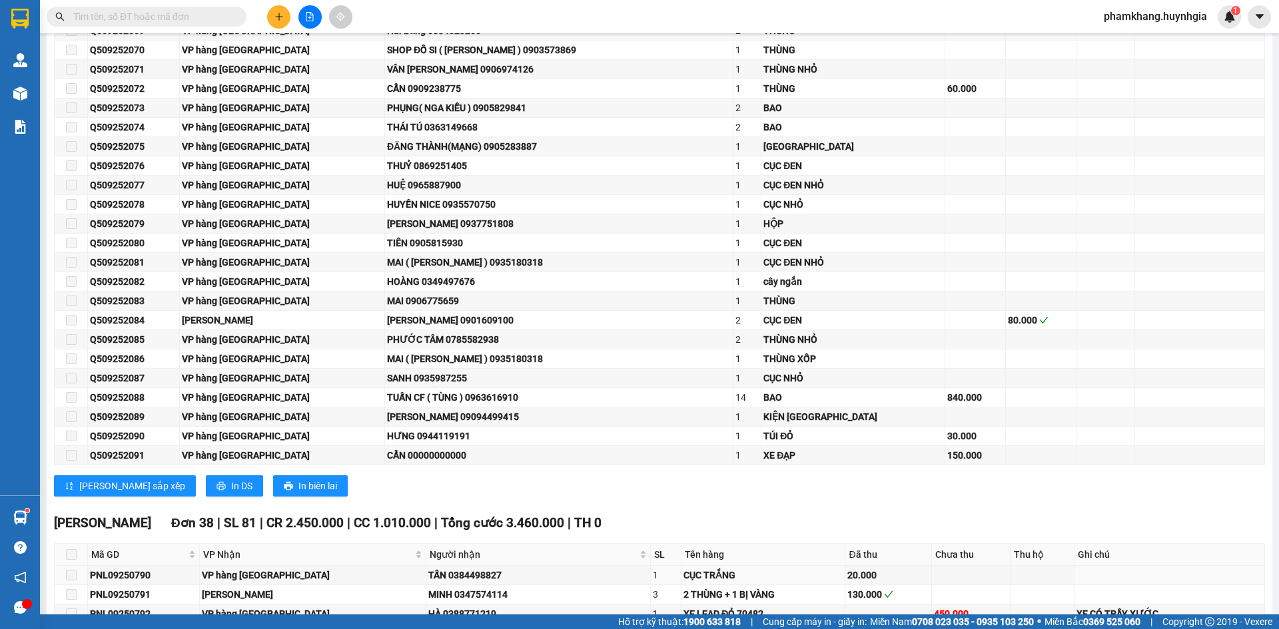
scroll to position [599, 0]
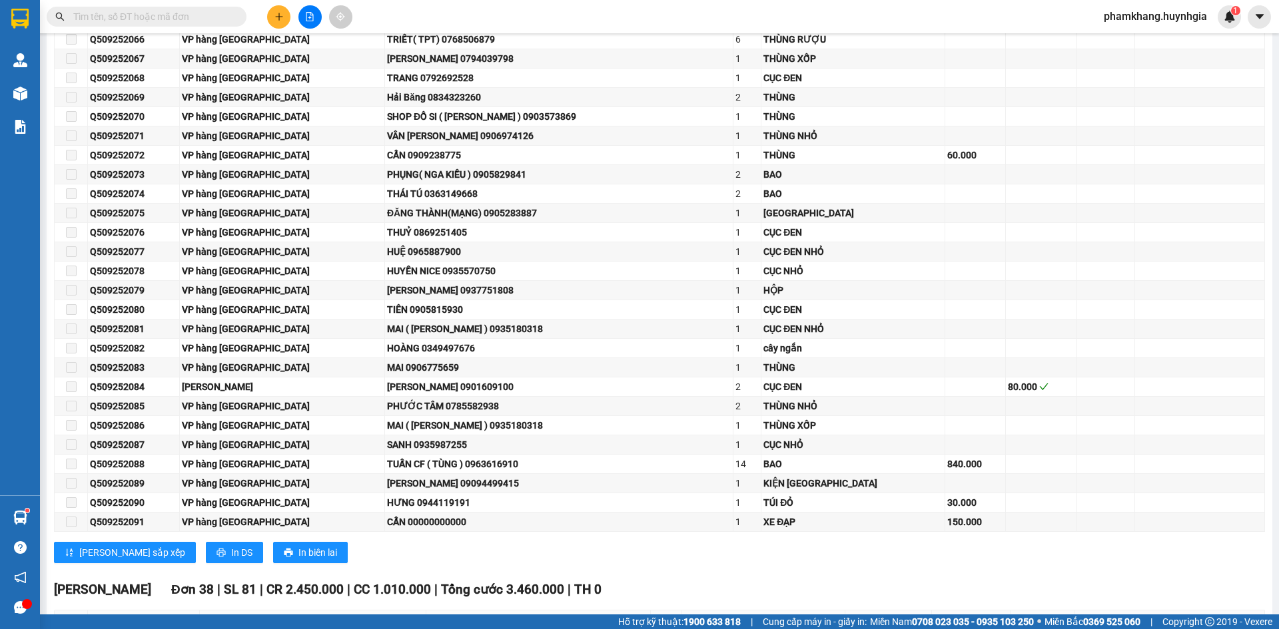
click at [172, 16] on input "text" at bounding box center [151, 16] width 157 height 15
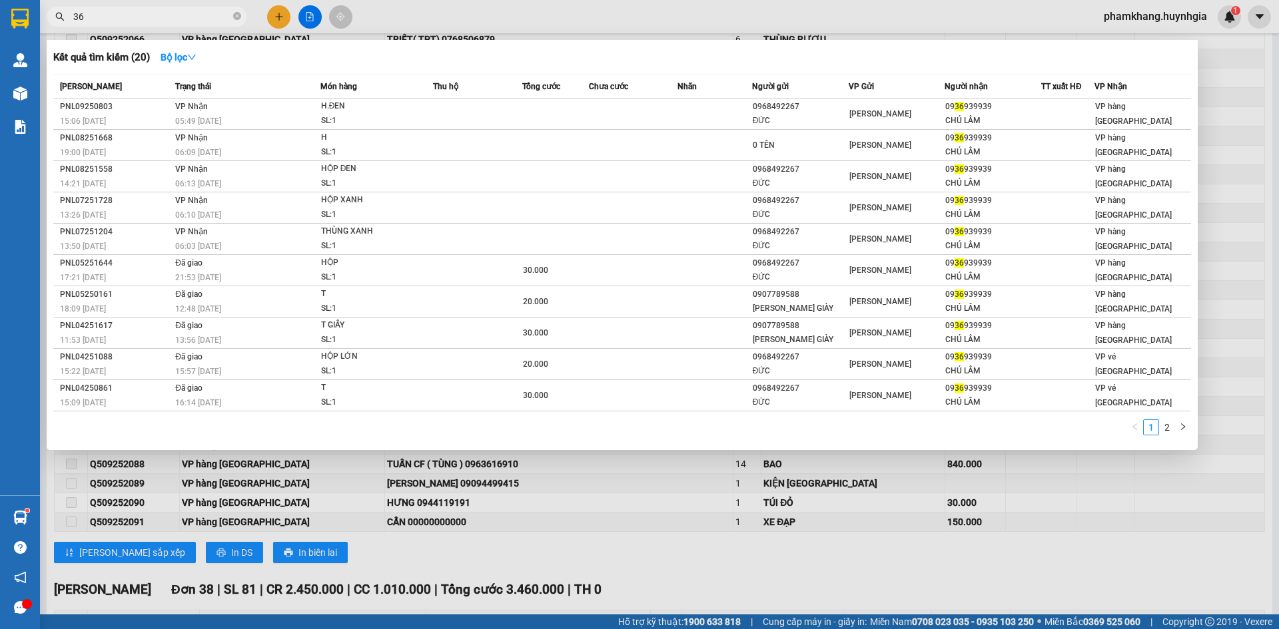
type input "362"
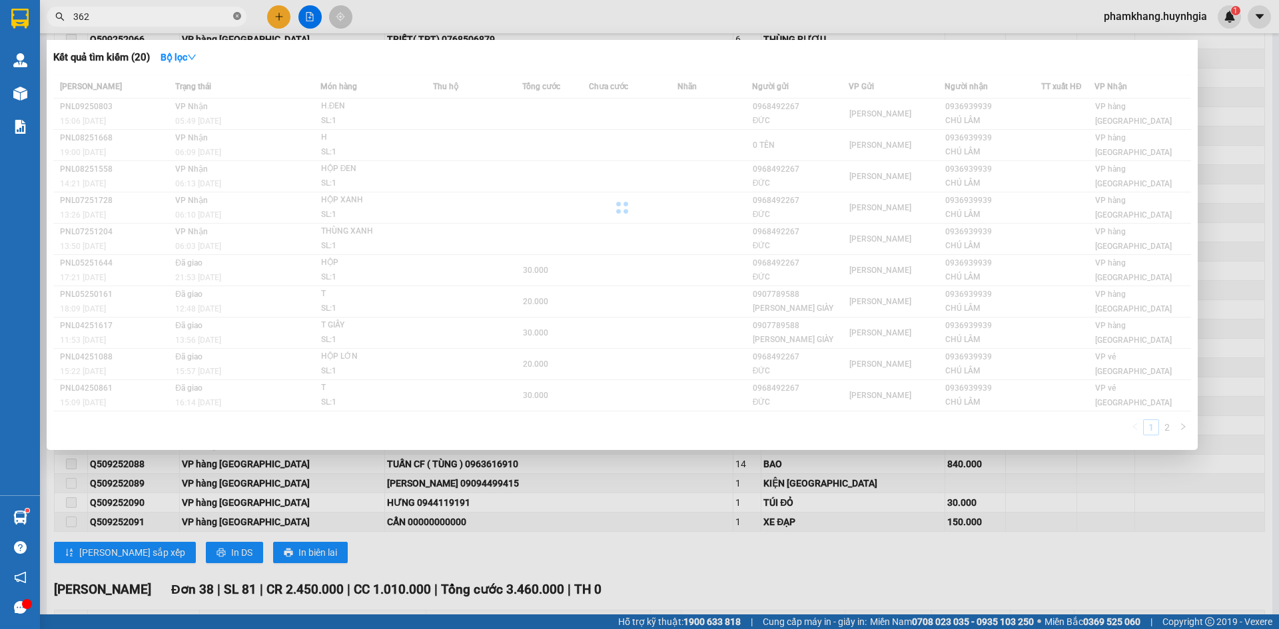
click at [237, 19] on icon "close-circle" at bounding box center [237, 16] width 8 height 8
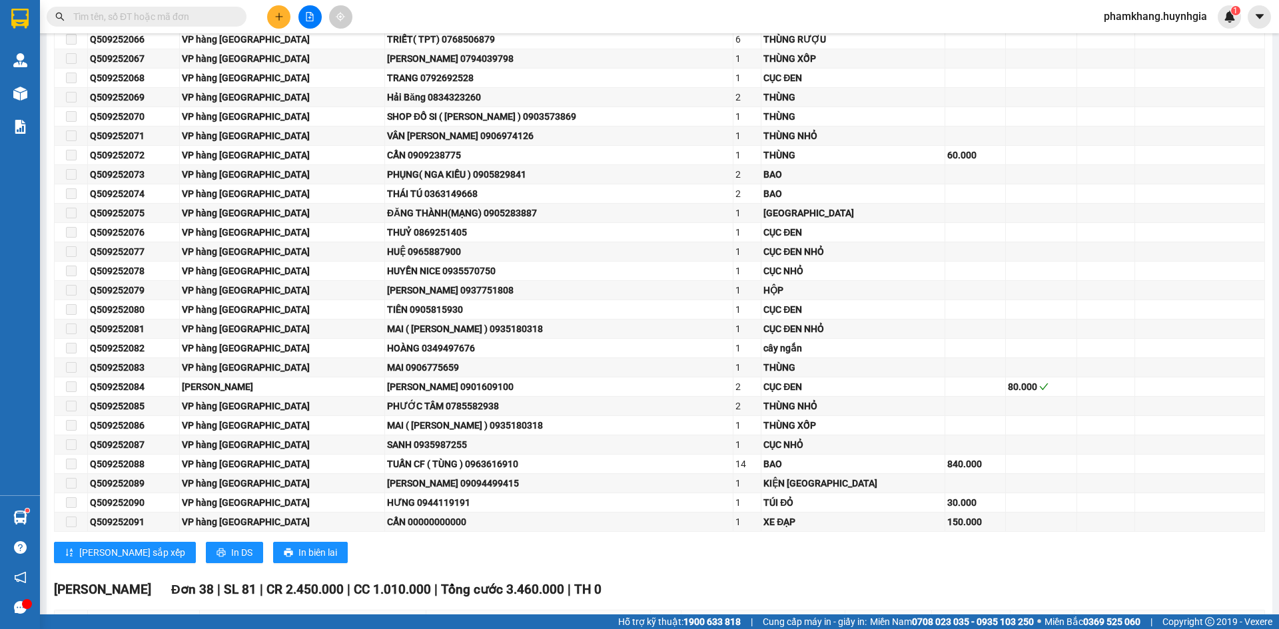
click at [186, 15] on input "text" at bounding box center [151, 16] width 157 height 15
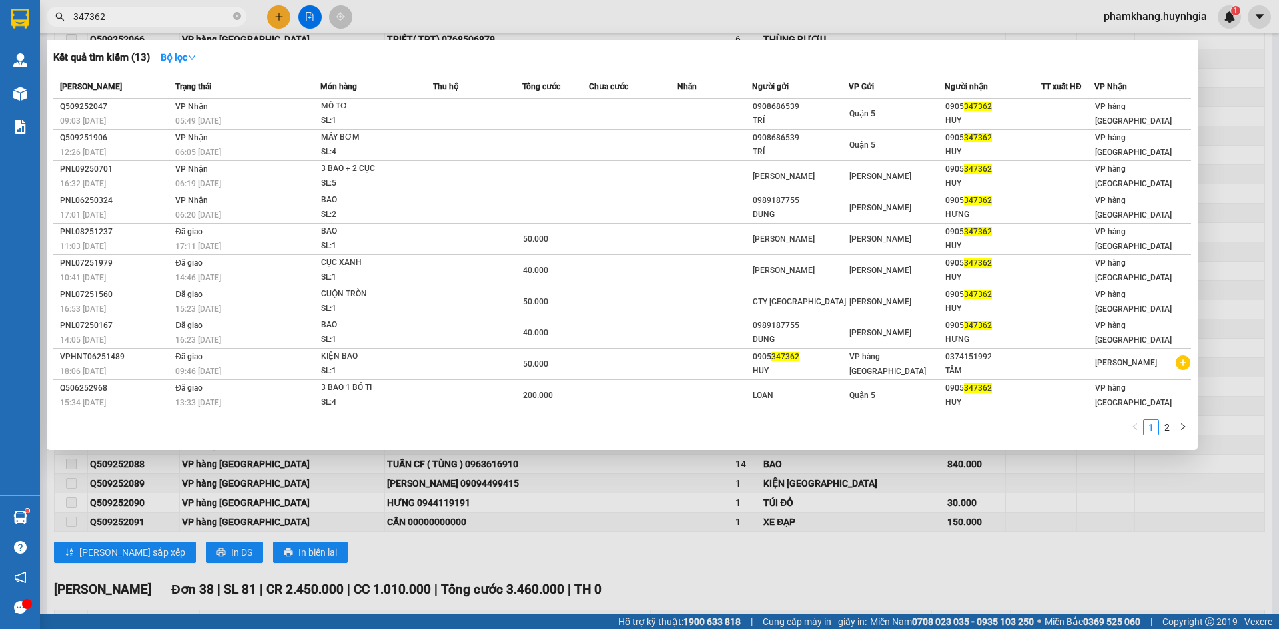
click at [183, 19] on input "347362" at bounding box center [151, 16] width 157 height 15
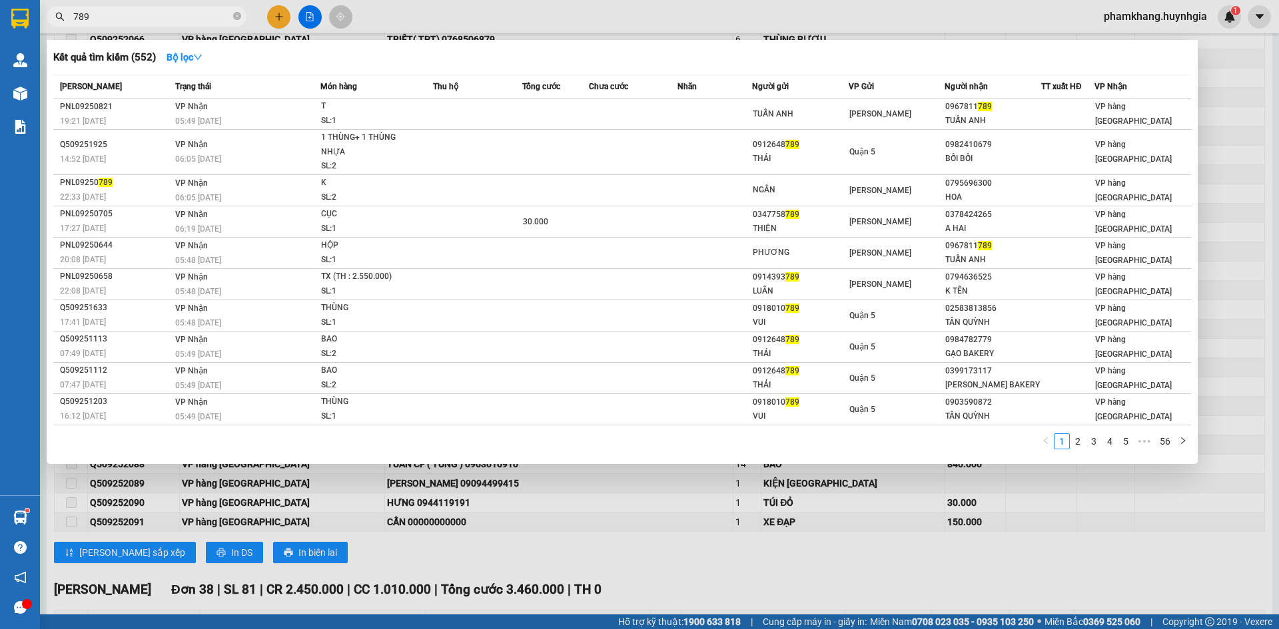
type input "789"
click at [972, 64] on div "Kết quả tìm kiếm ( 552 ) Bộ lọc" at bounding box center [621, 57] width 1137 height 21
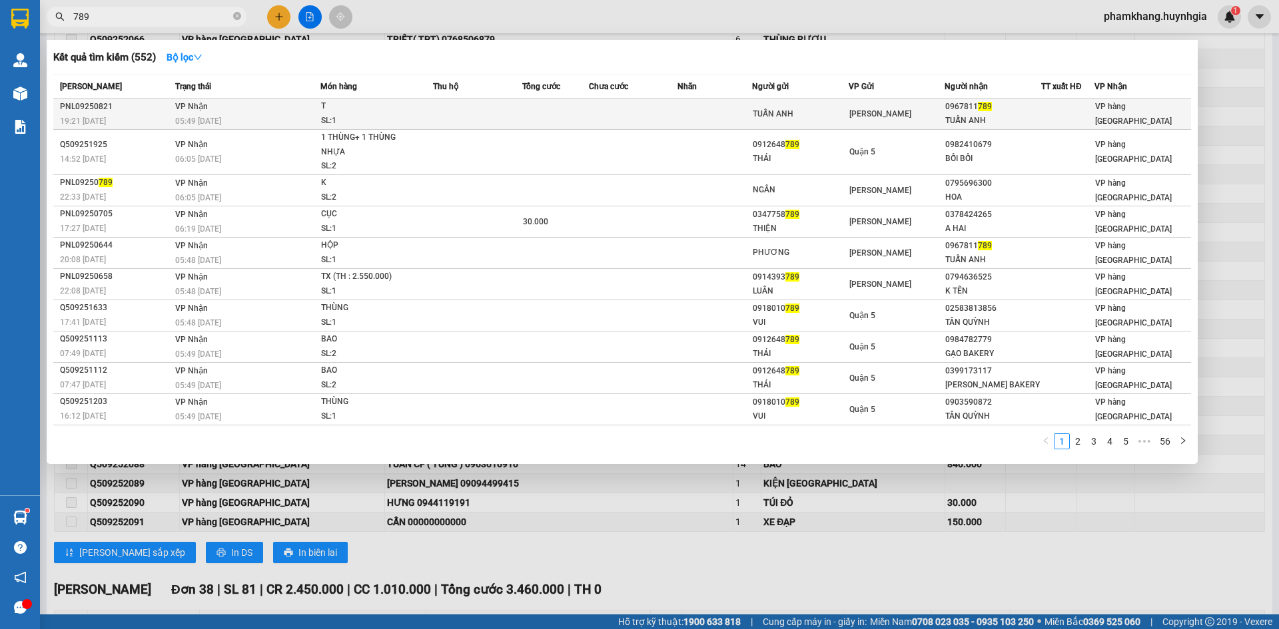
click at [1028, 114] on div "TUẤN ANH" at bounding box center [992, 121] width 95 height 14
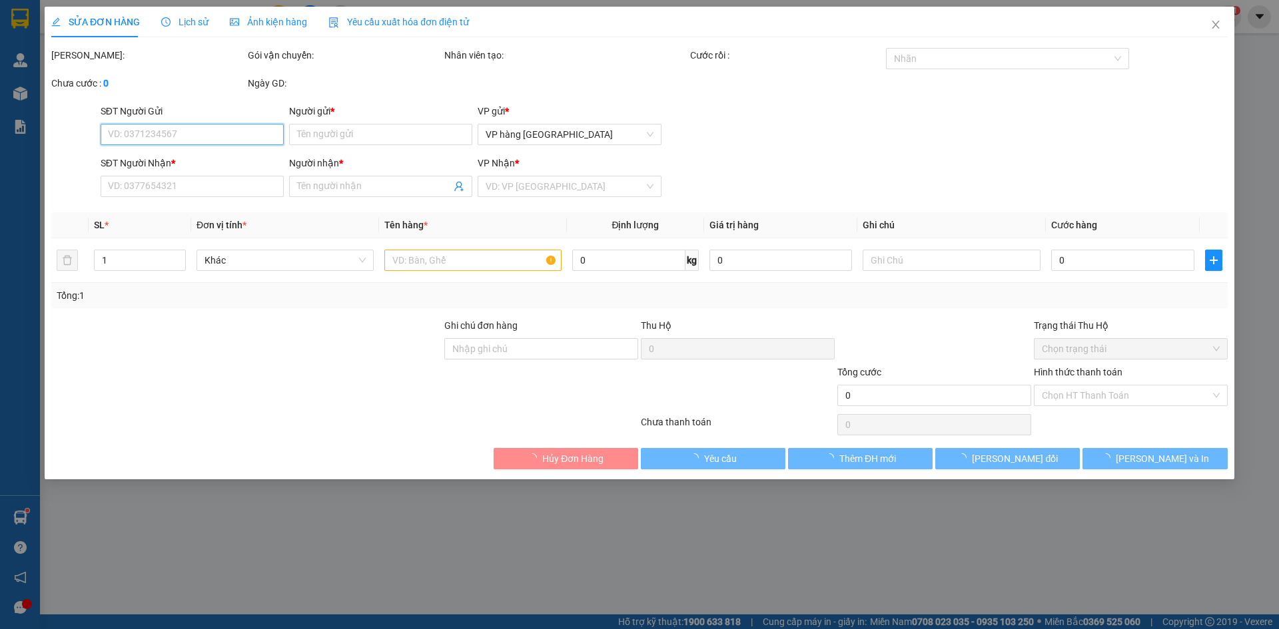
type input "TUẤN ANH"
type input "0967811789"
type input "TUẤN ANH"
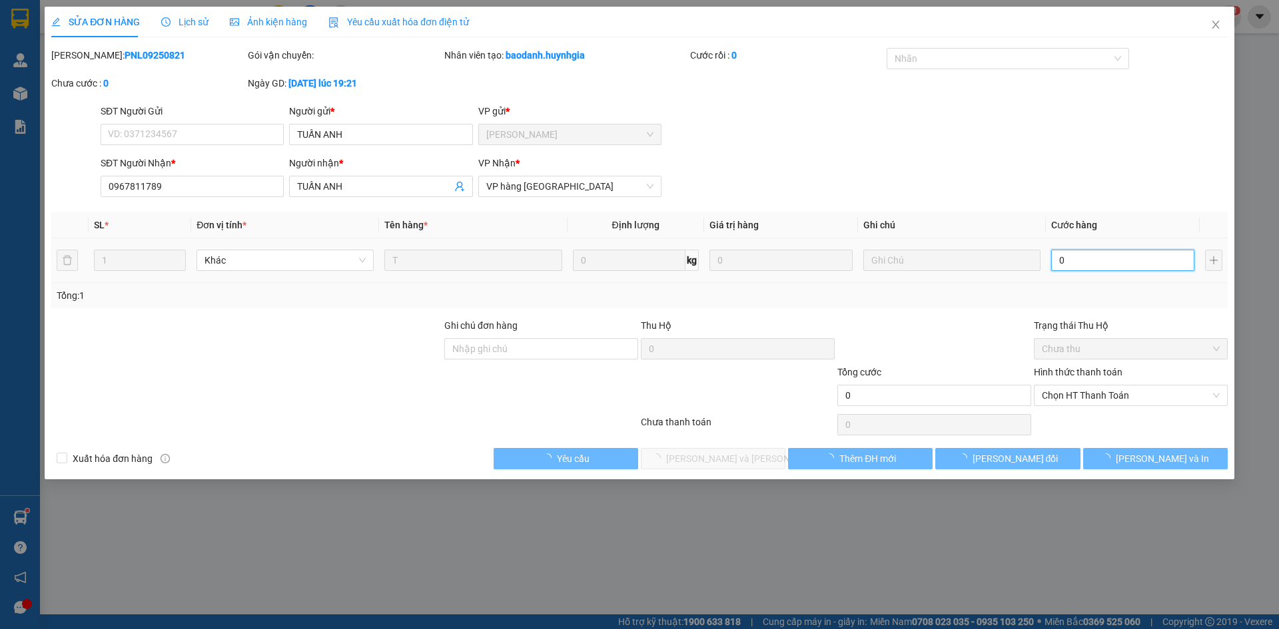
click at [1165, 259] on input "0" at bounding box center [1122, 260] width 143 height 21
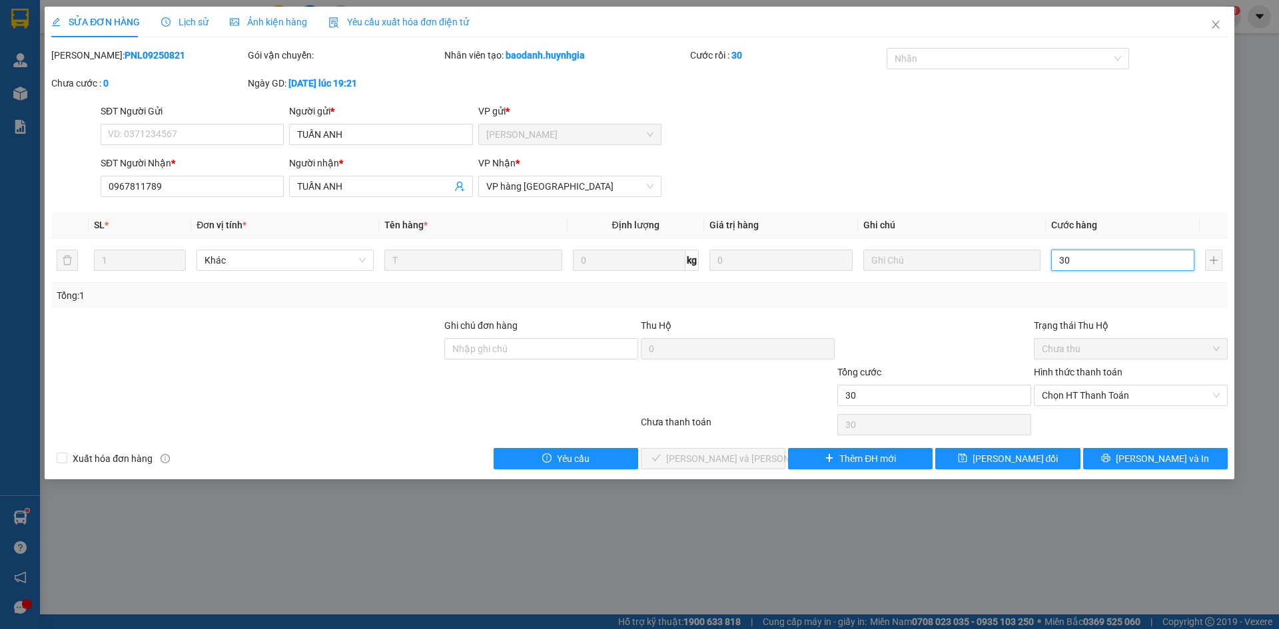
type input "30"
type input "30.000"
click at [1165, 214] on th "Cước hàng" at bounding box center [1122, 225] width 154 height 26
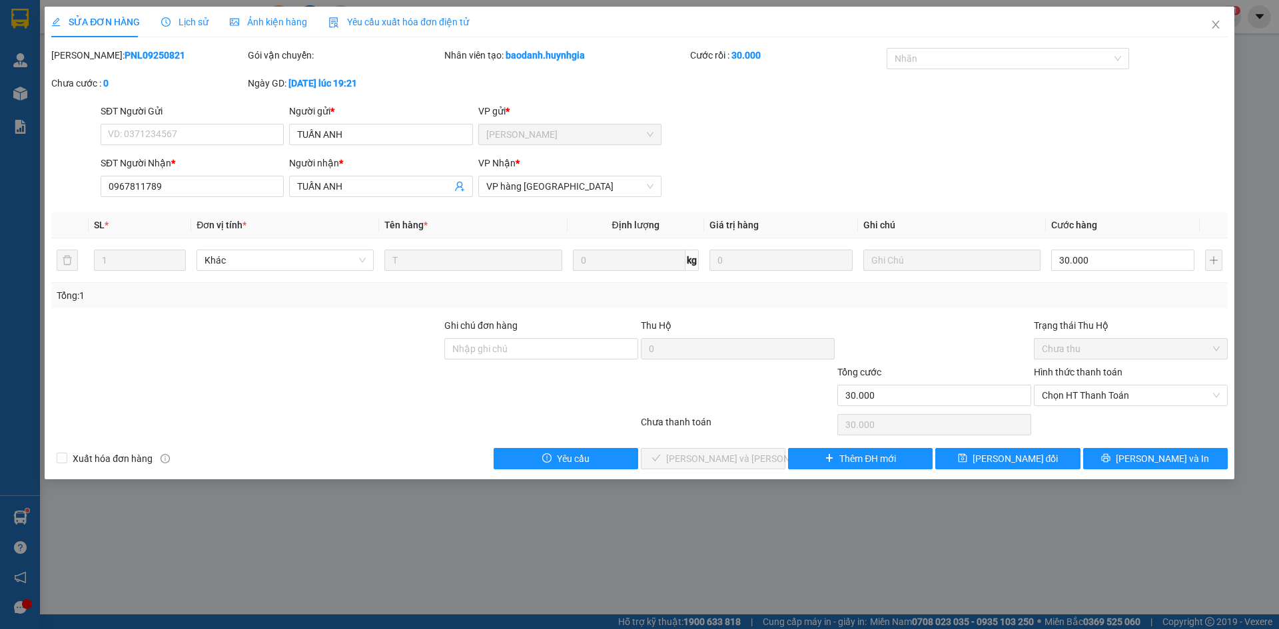
click at [1111, 403] on span "Chọn HT Thanh Toán" at bounding box center [1131, 396] width 178 height 20
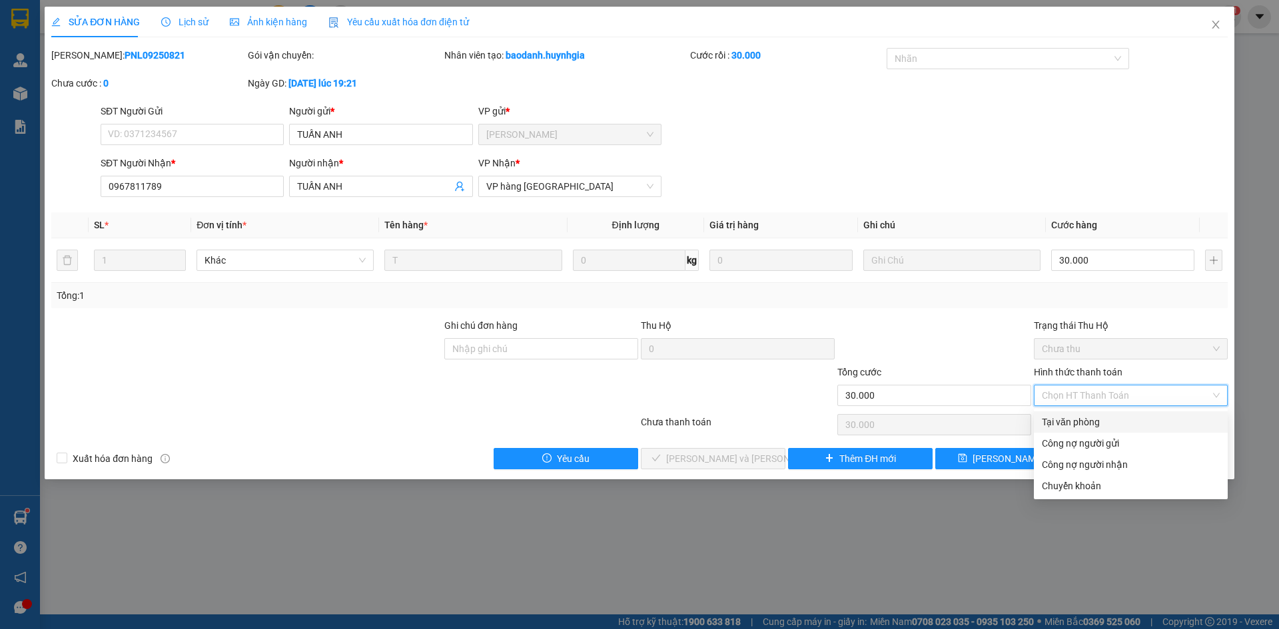
click at [1110, 424] on div "Tại văn phòng" at bounding box center [1131, 422] width 178 height 15
type input "0"
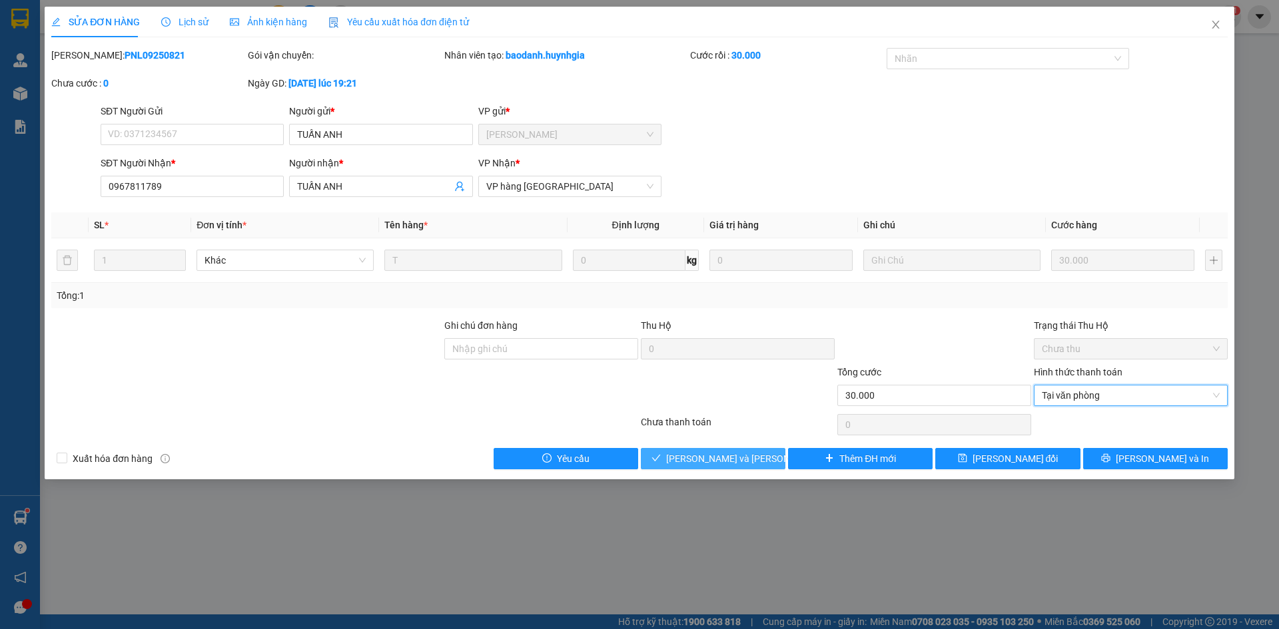
click at [681, 455] on button "Lưu và Giao hàng" at bounding box center [713, 458] width 145 height 21
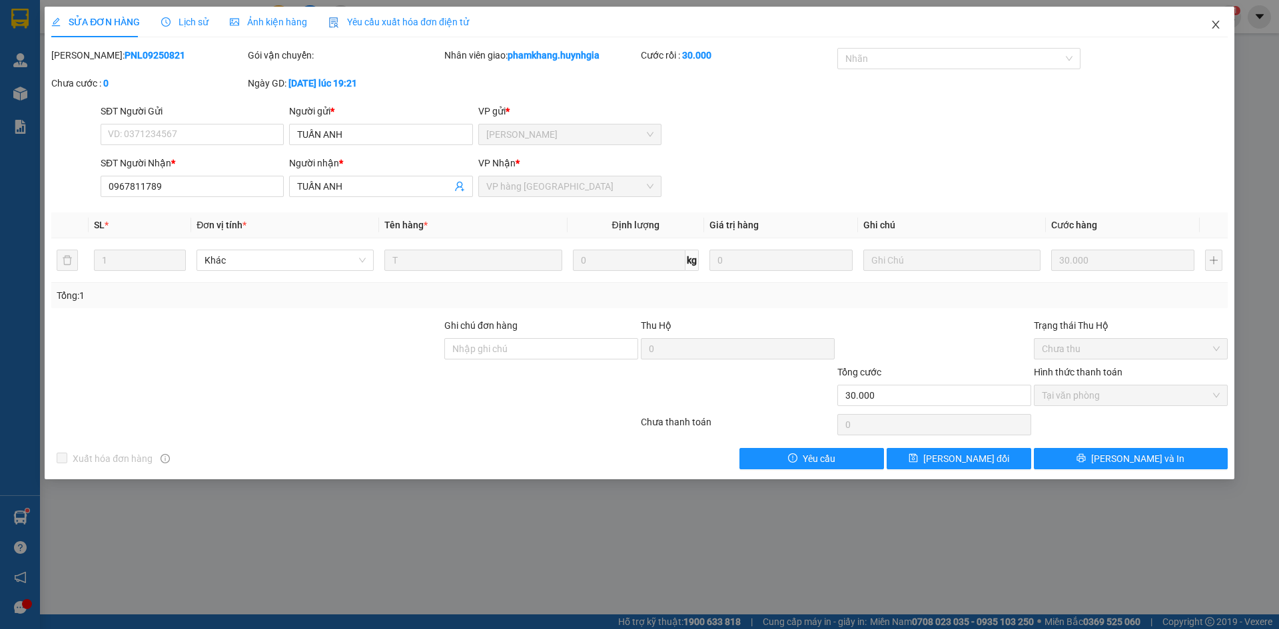
drag, startPoint x: 681, startPoint y: 455, endPoint x: 1228, endPoint y: 21, distance: 698.7
click at [1228, 21] on span "Close" at bounding box center [1215, 25] width 37 height 37
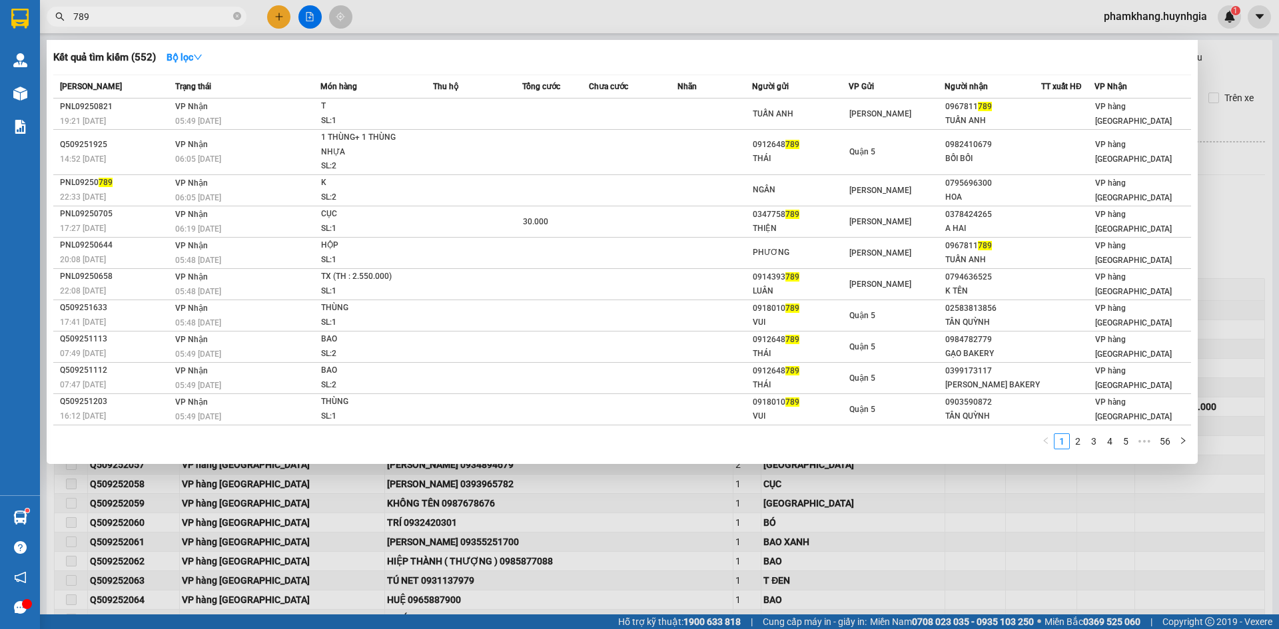
click at [164, 25] on span "789" at bounding box center [147, 17] width 200 height 20
click at [162, 20] on input "789" at bounding box center [151, 16] width 157 height 15
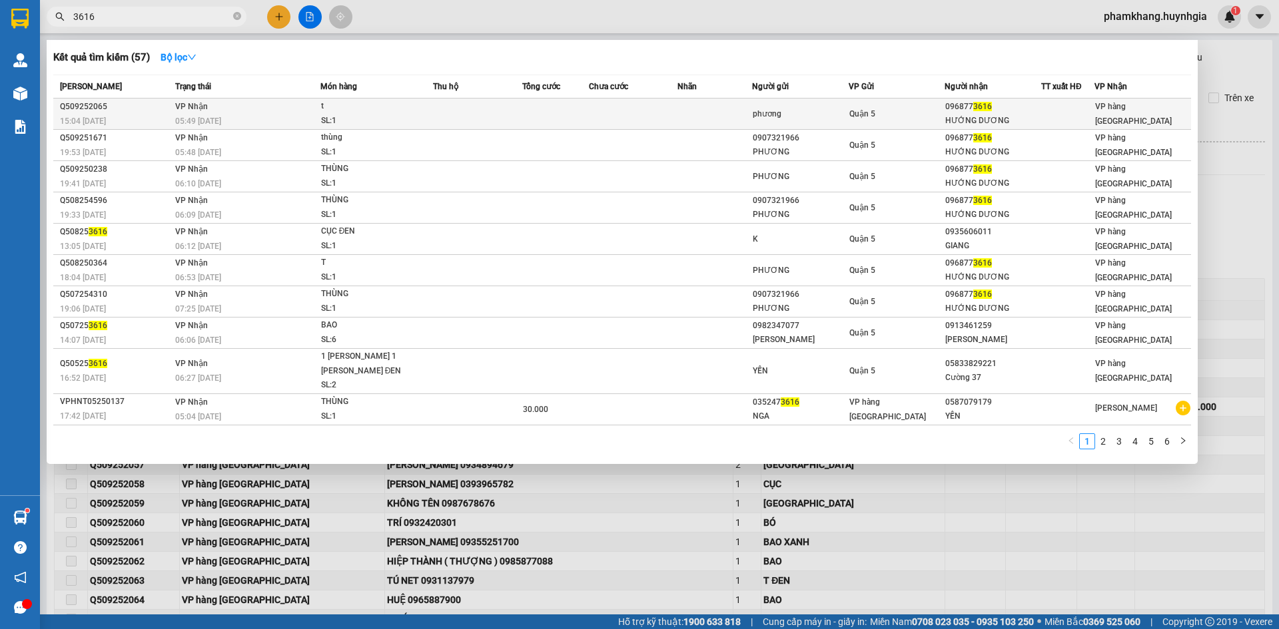
type input "3616"
click at [451, 121] on td at bounding box center [477, 114] width 89 height 31
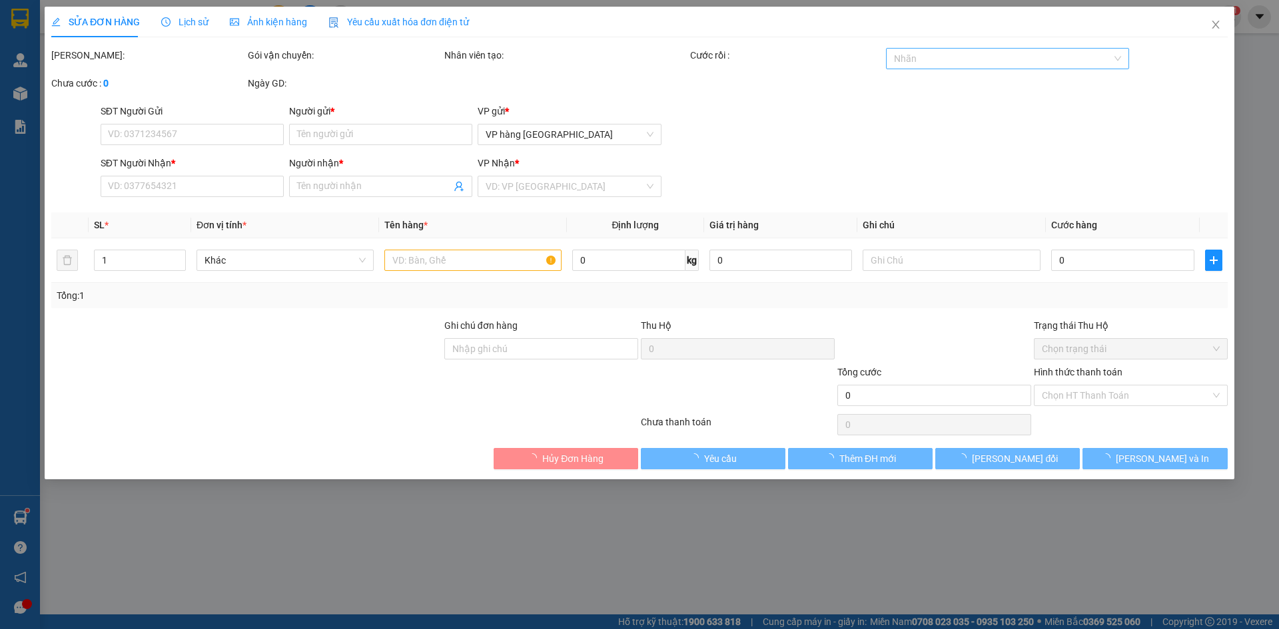
type input "phương"
type input "0968773616"
type input "HƯỚNG DƯƠNG"
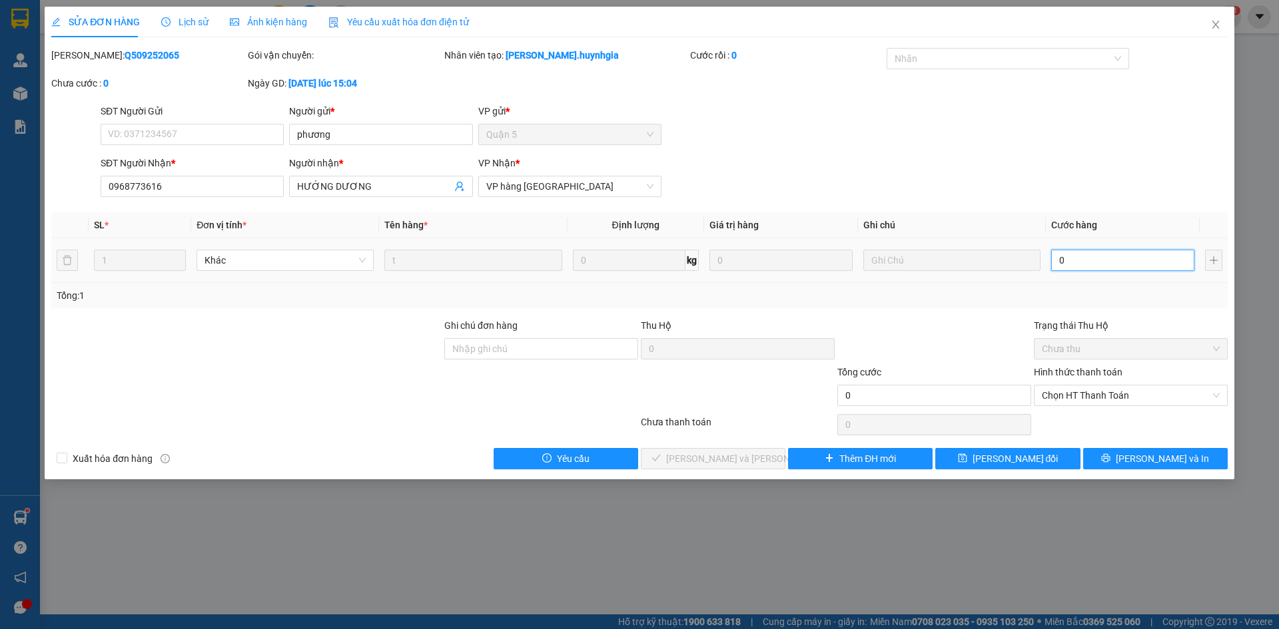
click at [1101, 262] on input "0" at bounding box center [1122, 260] width 143 height 21
type input "3"
type input "30"
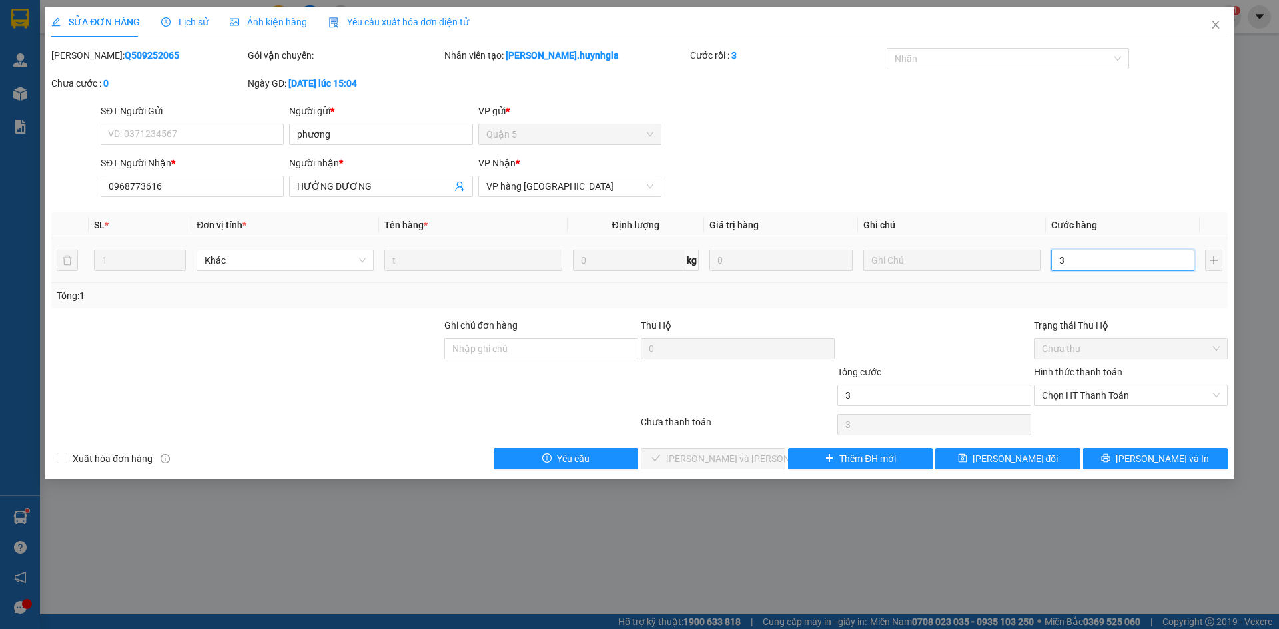
type input "30"
click at [1114, 406] on div "Chọn HT Thanh Toán" at bounding box center [1131, 395] width 194 height 21
type input "30"
type input "30.000"
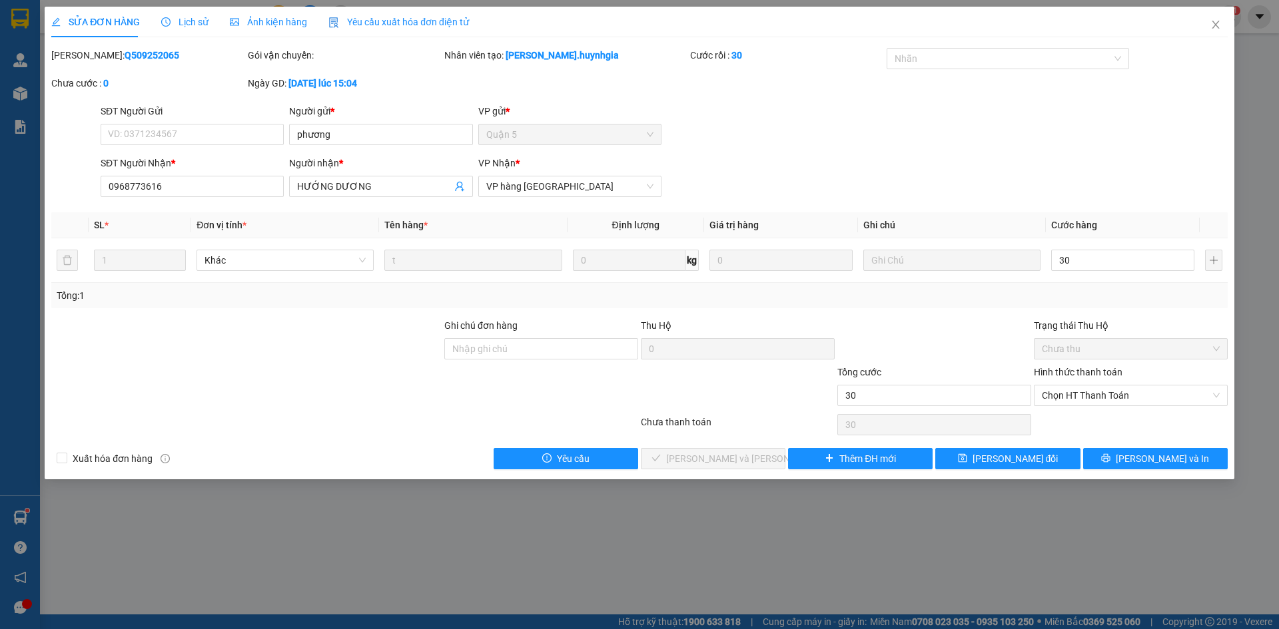
type input "30.000"
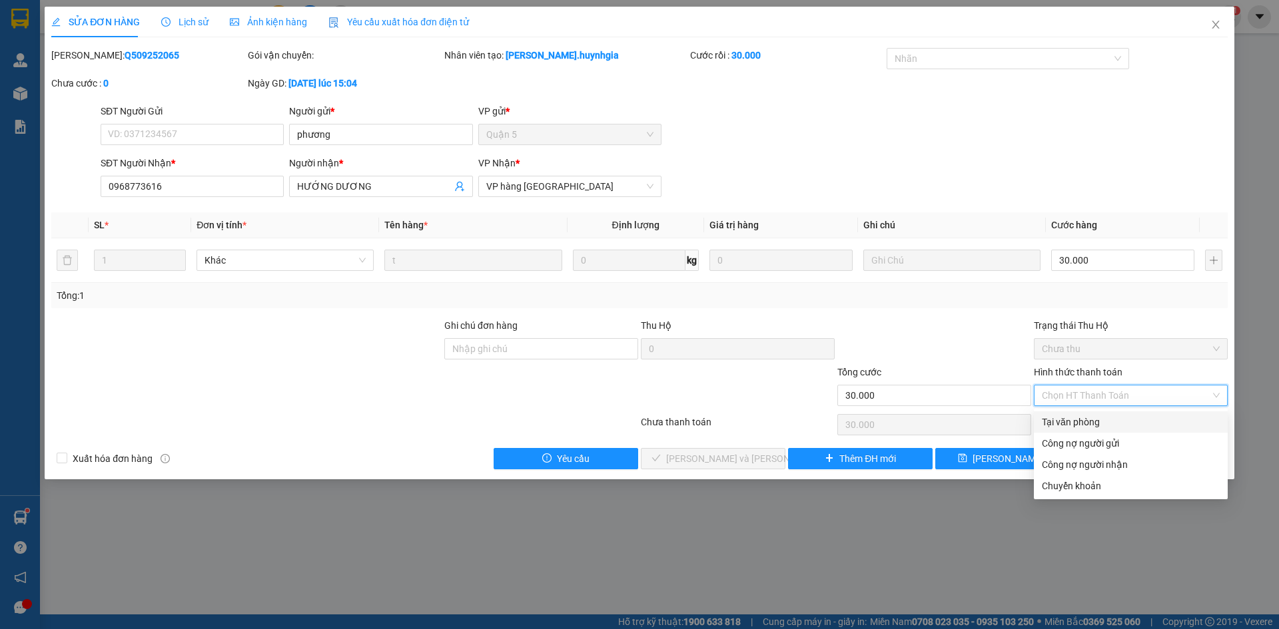
click at [1115, 416] on div "Tại văn phòng" at bounding box center [1131, 422] width 178 height 15
type input "0"
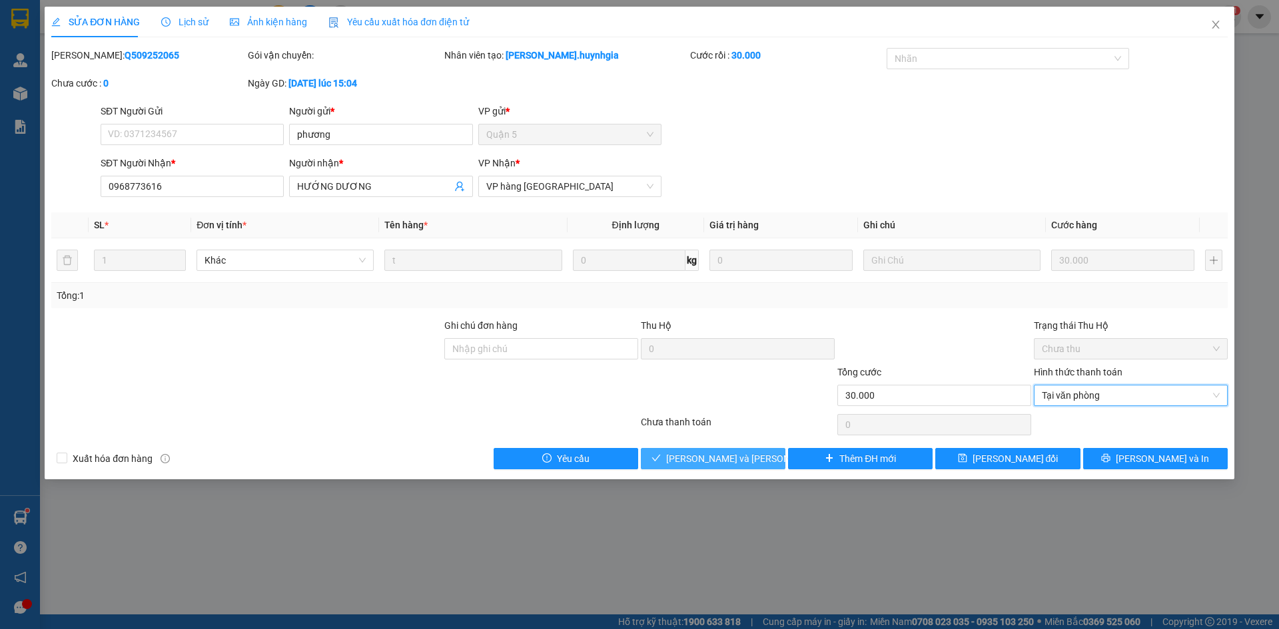
click at [718, 457] on span "Lưu và Giao hàng" at bounding box center [756, 458] width 180 height 15
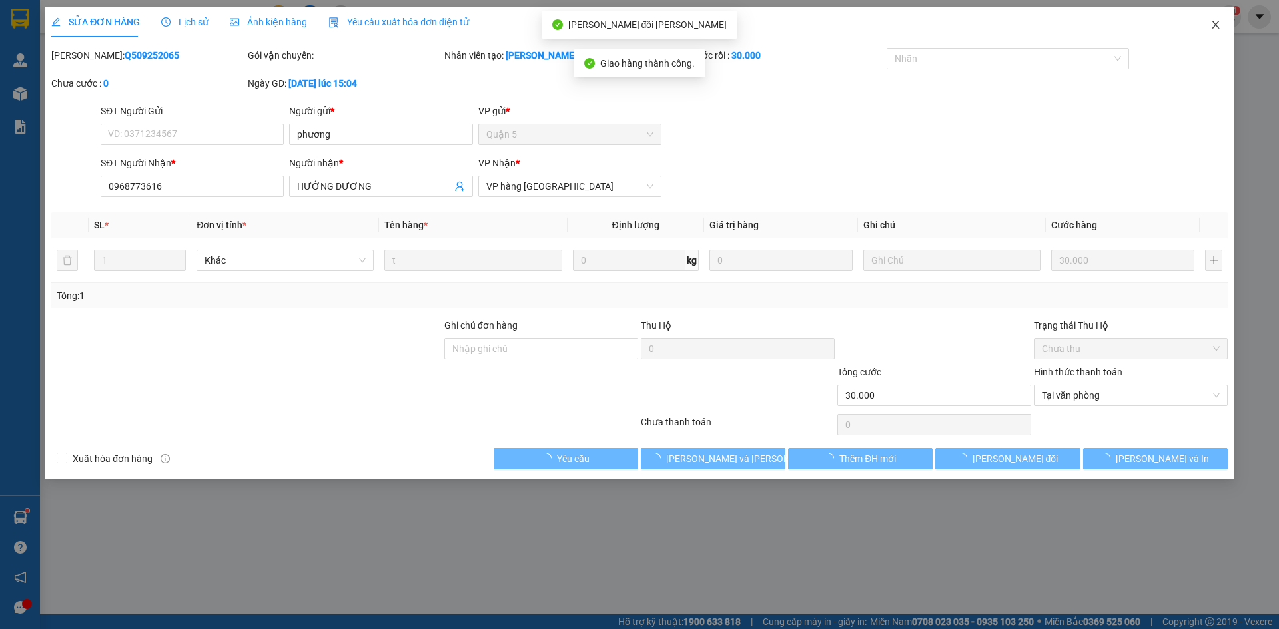
click at [1210, 28] on icon "close" at bounding box center [1215, 24] width 11 height 11
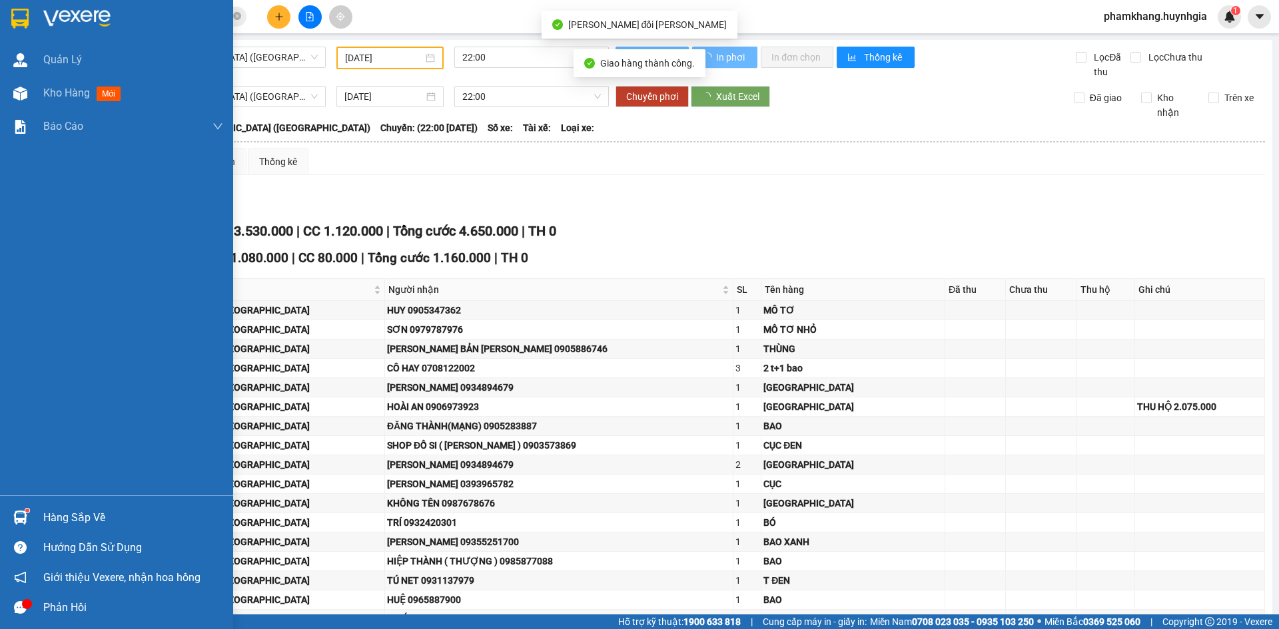
click at [139, 8] on span "3616" at bounding box center [147, 17] width 200 height 20
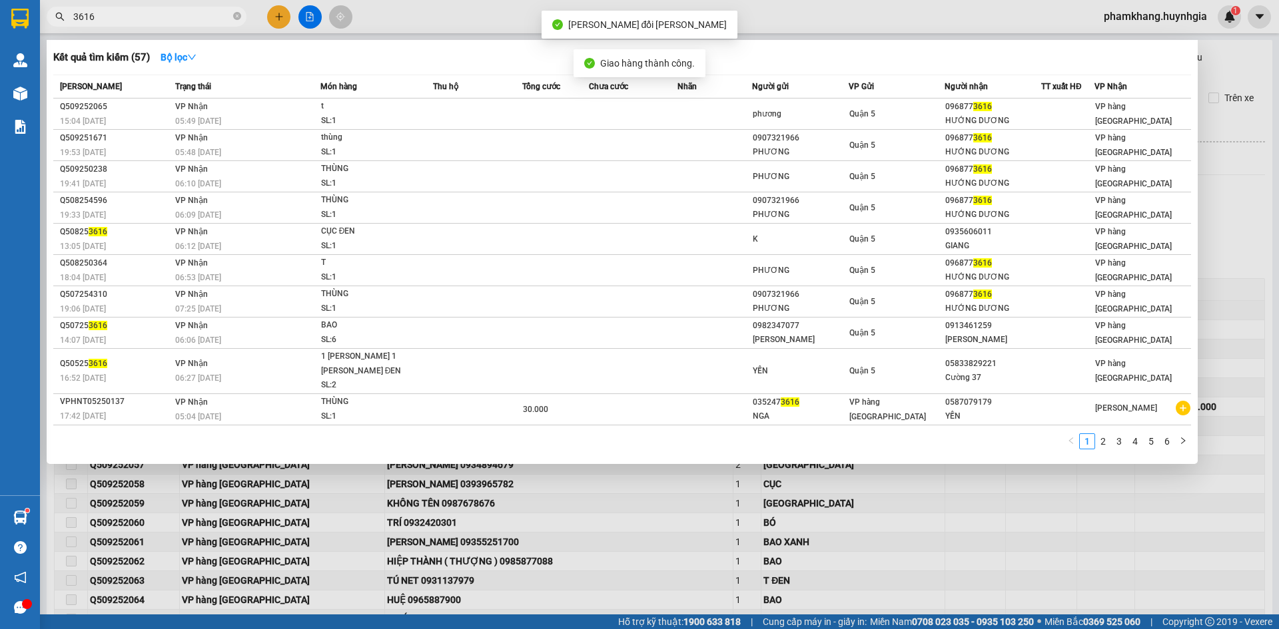
click at [139, 8] on span "3616" at bounding box center [147, 17] width 200 height 20
click at [142, 13] on input "3616" at bounding box center [151, 16] width 157 height 15
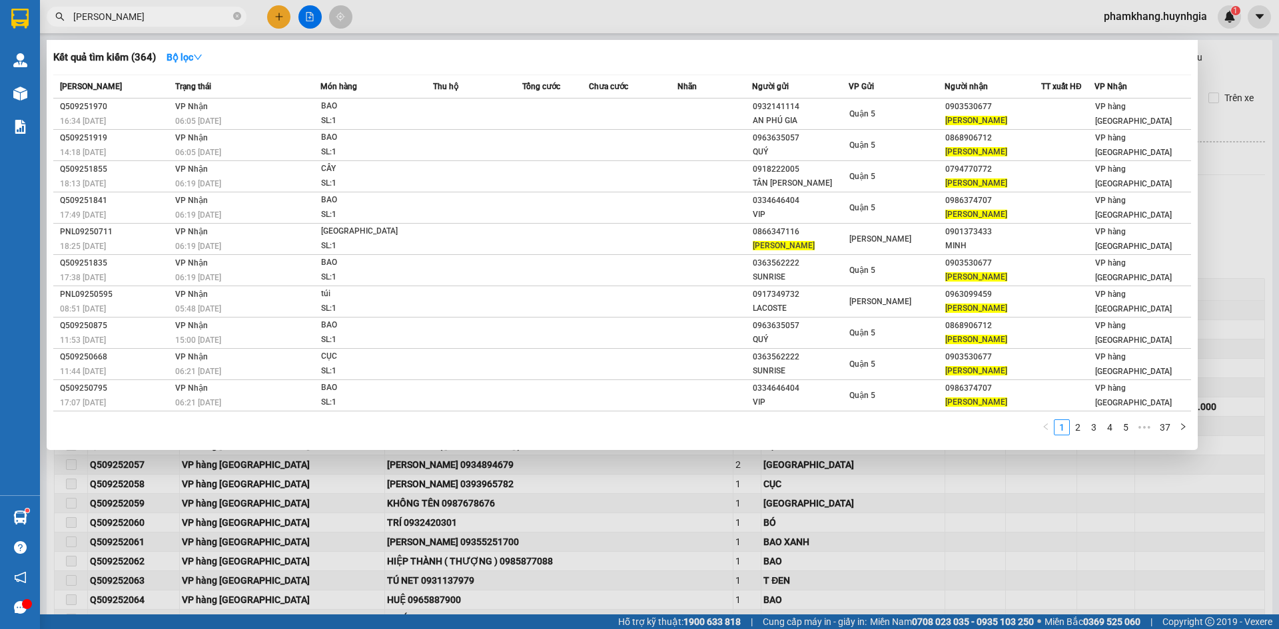
click at [129, 7] on span "MINH ANH" at bounding box center [147, 17] width 200 height 20
click at [135, 9] on input "MINH ANH" at bounding box center [151, 16] width 157 height 15
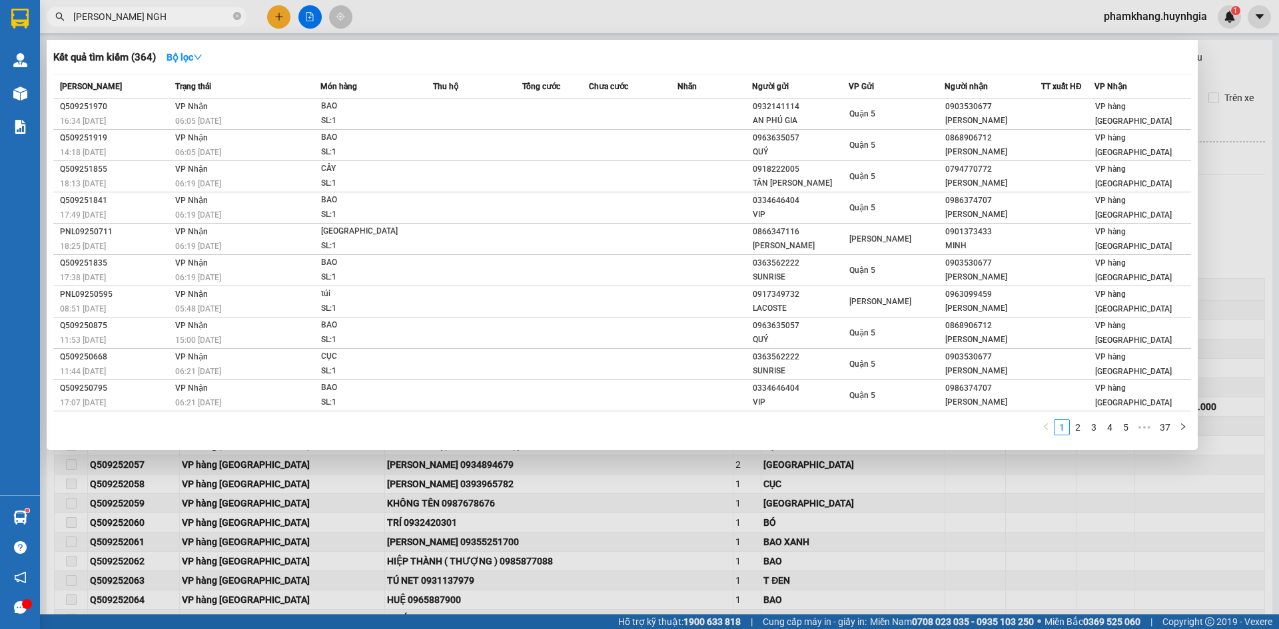
type input "QUYNH NGHI"
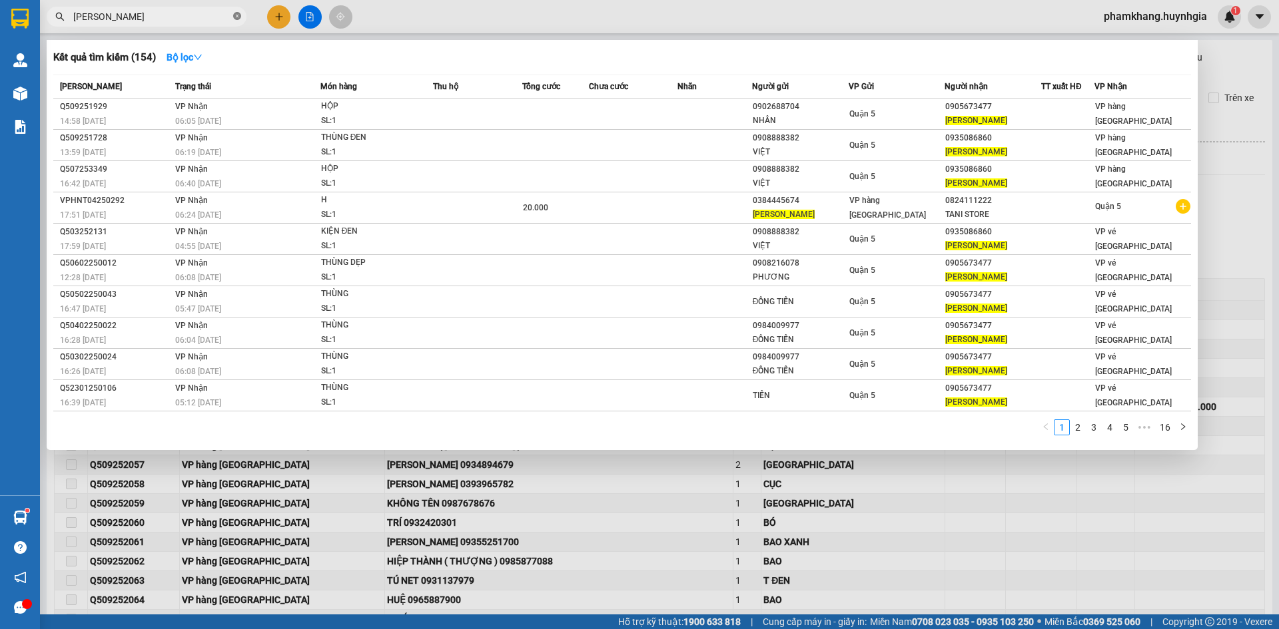
click at [236, 19] on icon "close-circle" at bounding box center [237, 16] width 8 height 8
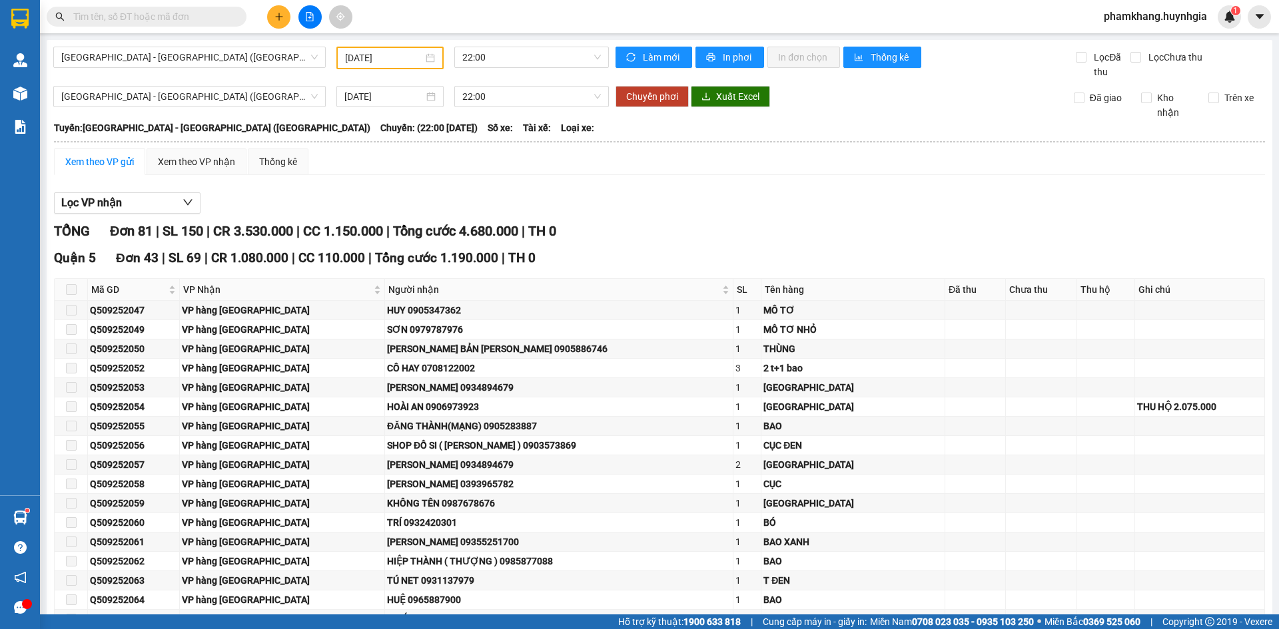
click at [214, 21] on input "text" at bounding box center [151, 16] width 157 height 15
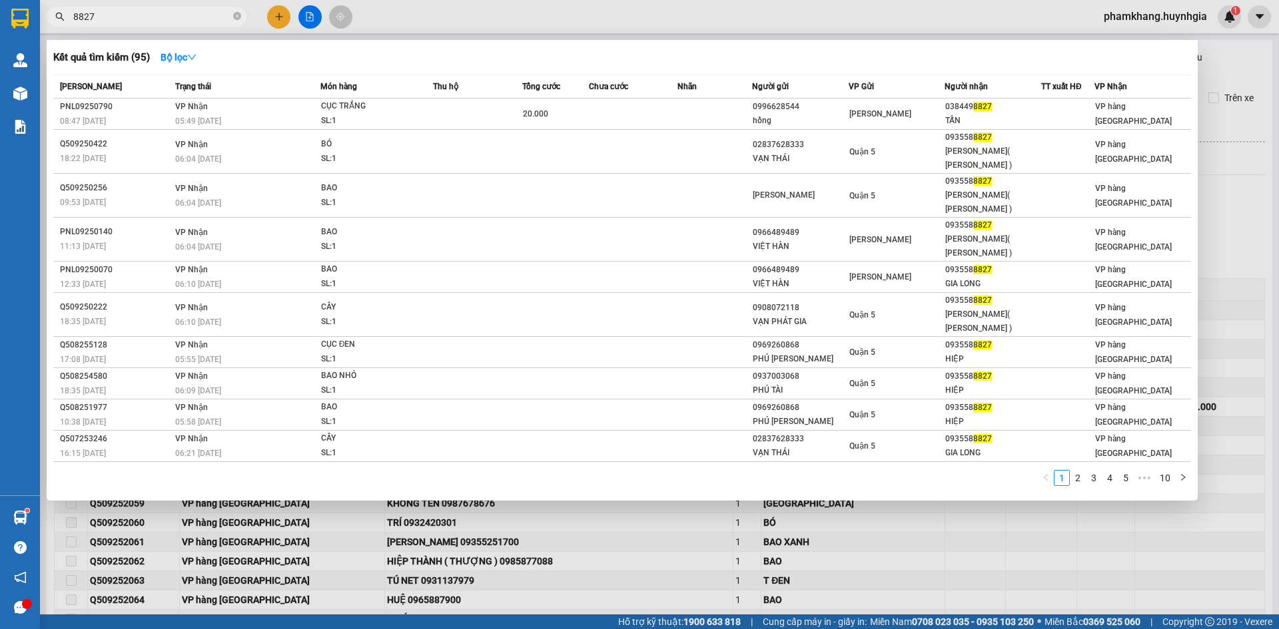
click at [210, 13] on input "8827" at bounding box center [151, 16] width 157 height 15
click at [214, 17] on input "8827" at bounding box center [151, 16] width 157 height 15
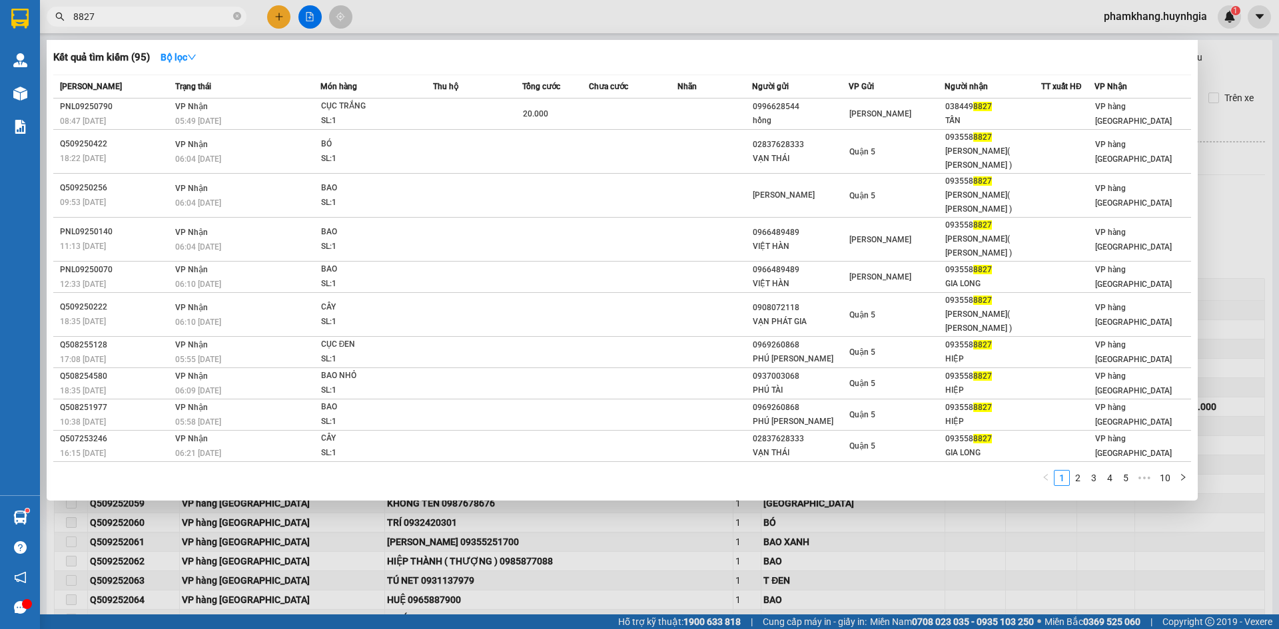
type input "8827"
click at [260, 53] on div "Kết quả tìm kiếm ( 95 ) Bộ lọc" at bounding box center [621, 57] width 1137 height 21
click at [216, 18] on input "8827" at bounding box center [151, 16] width 157 height 15
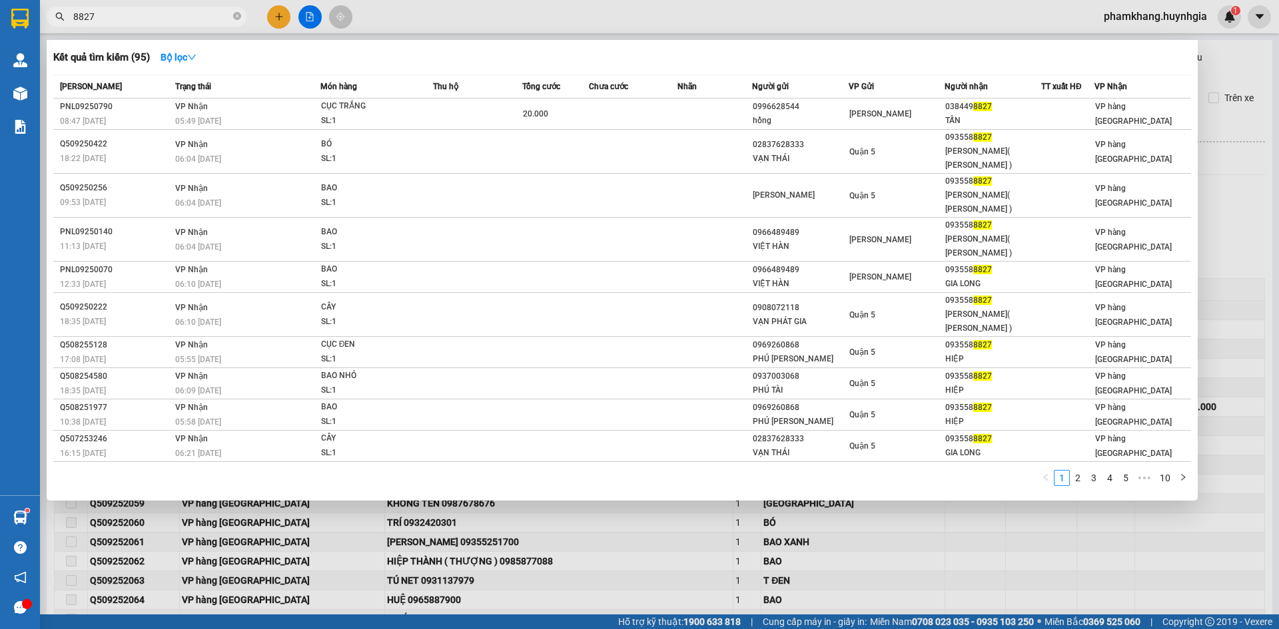
click at [216, 17] on input "8827" at bounding box center [151, 16] width 157 height 15
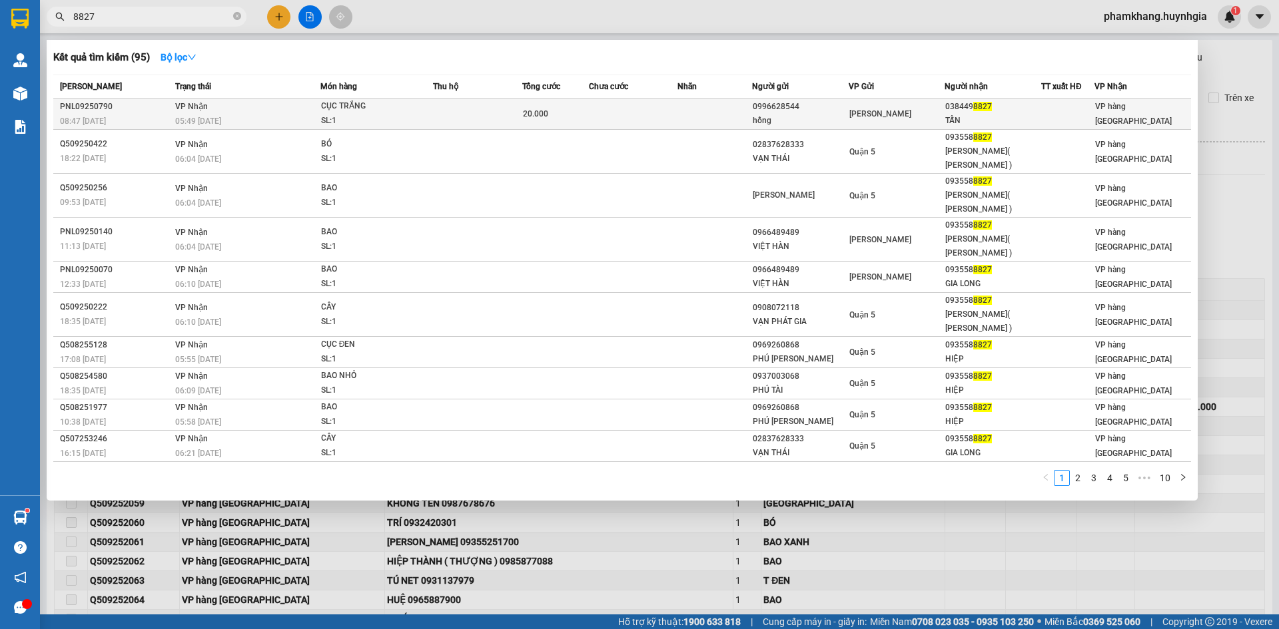
click at [697, 118] on td at bounding box center [714, 114] width 74 height 31
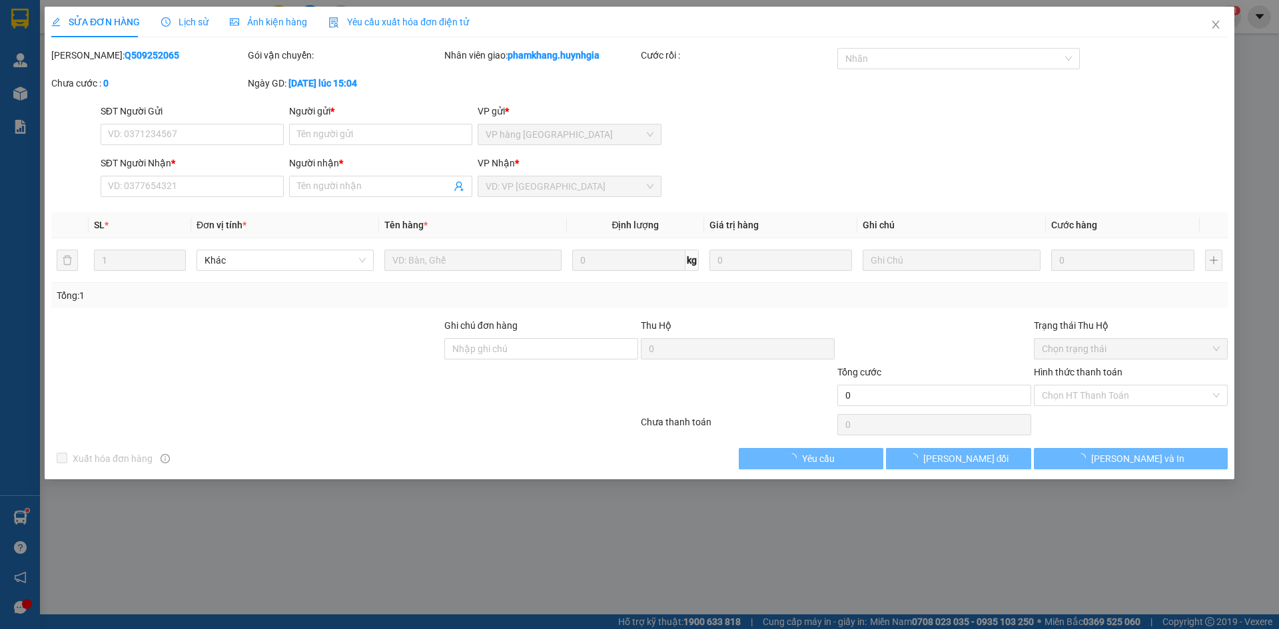
type input "0996628544"
type input "hồng"
type input "0384498827"
type input "TẤN"
type input "20.000"
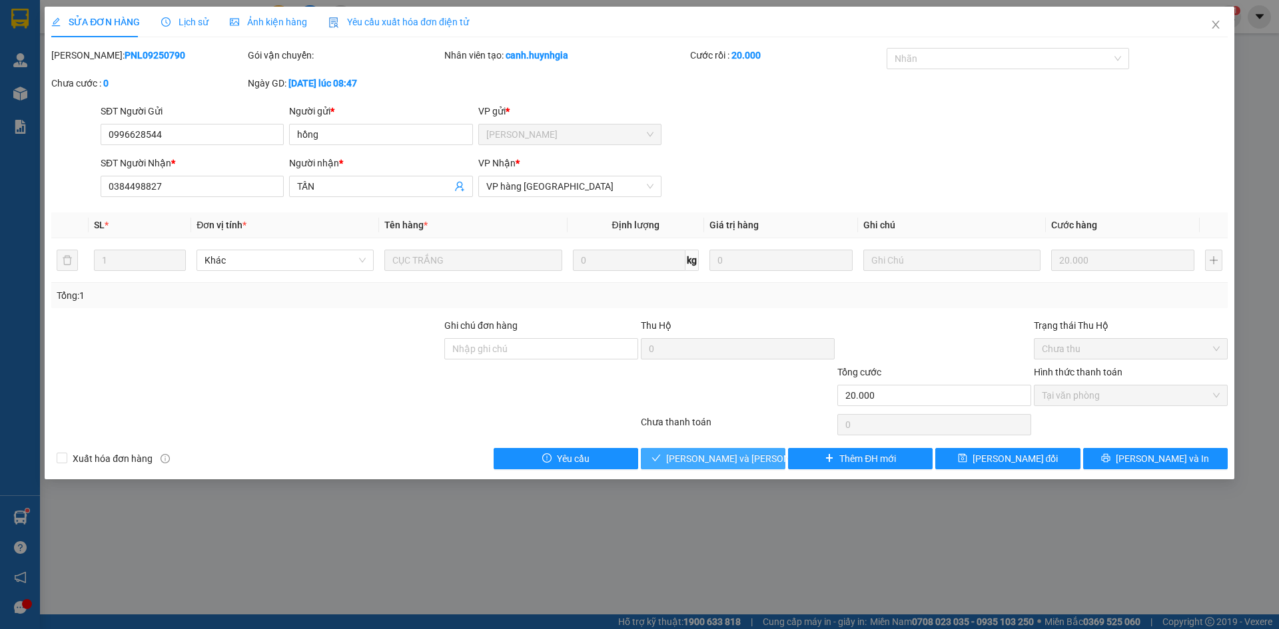
click at [704, 462] on span "Lưu và Giao hàng" at bounding box center [756, 458] width 180 height 15
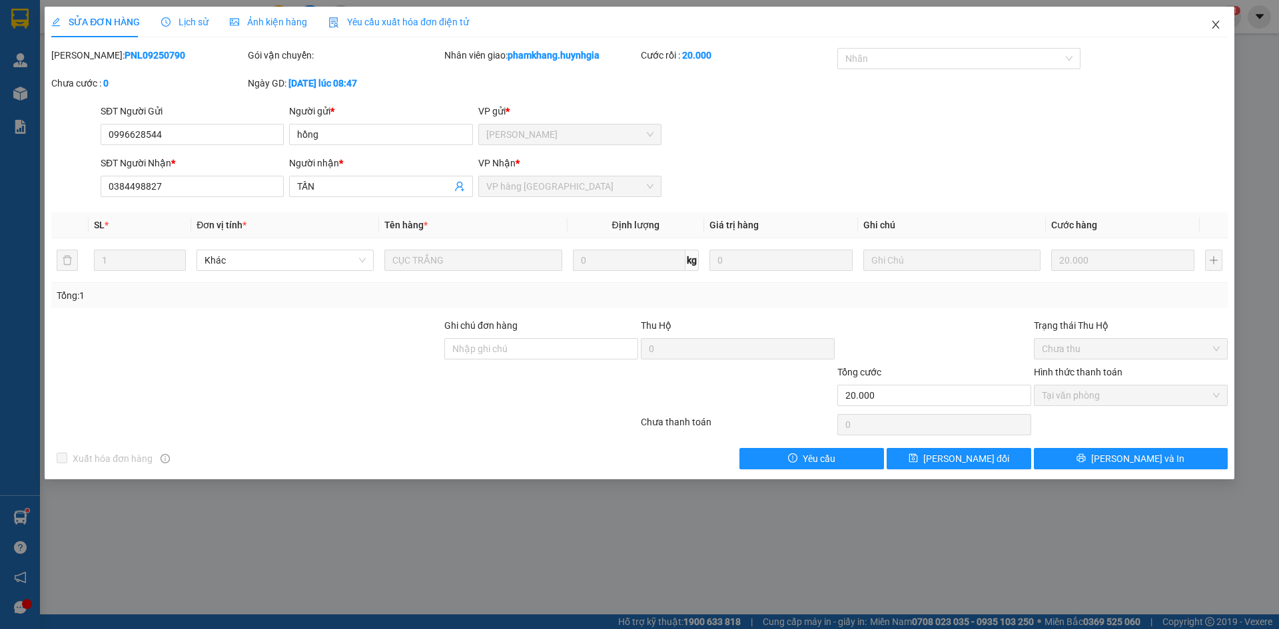
click at [1221, 27] on span "Close" at bounding box center [1215, 25] width 37 height 37
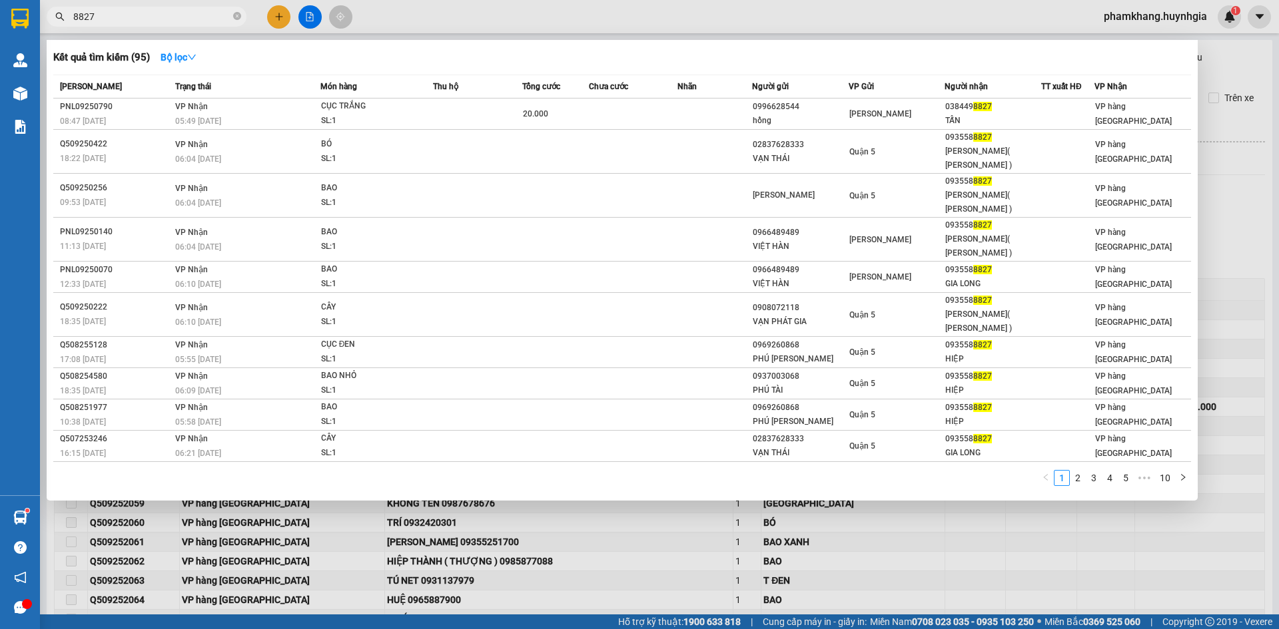
click at [182, 19] on input "8827" at bounding box center [151, 16] width 157 height 15
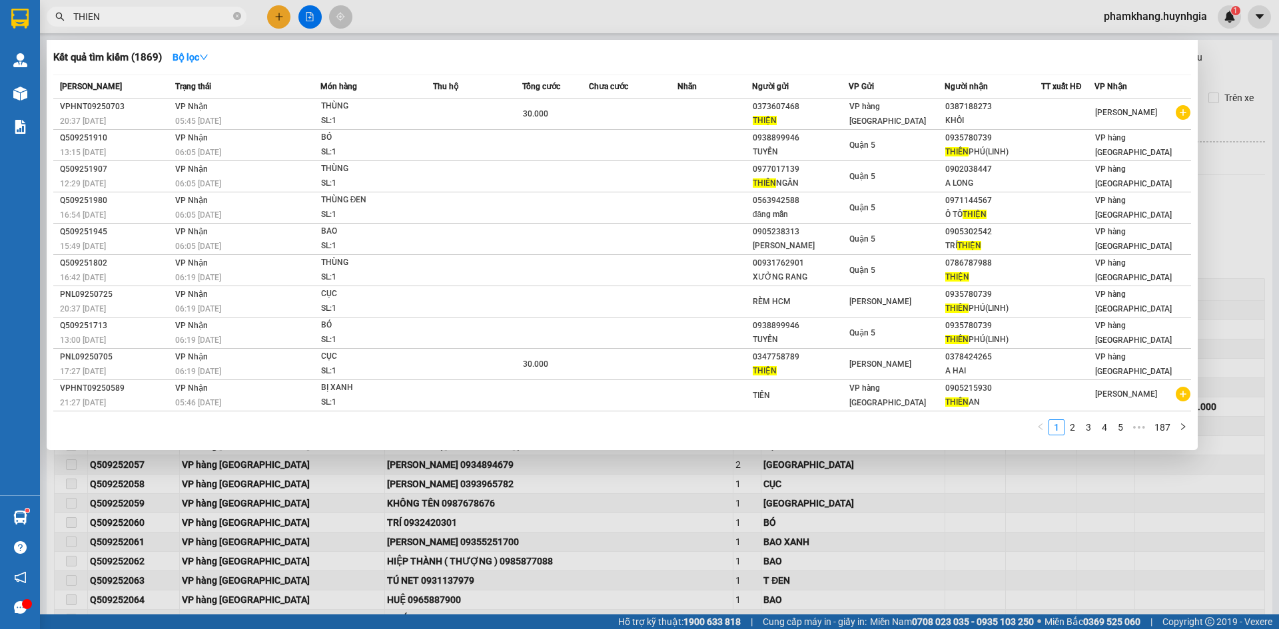
click at [126, 18] on input "THIEN" at bounding box center [151, 16] width 157 height 15
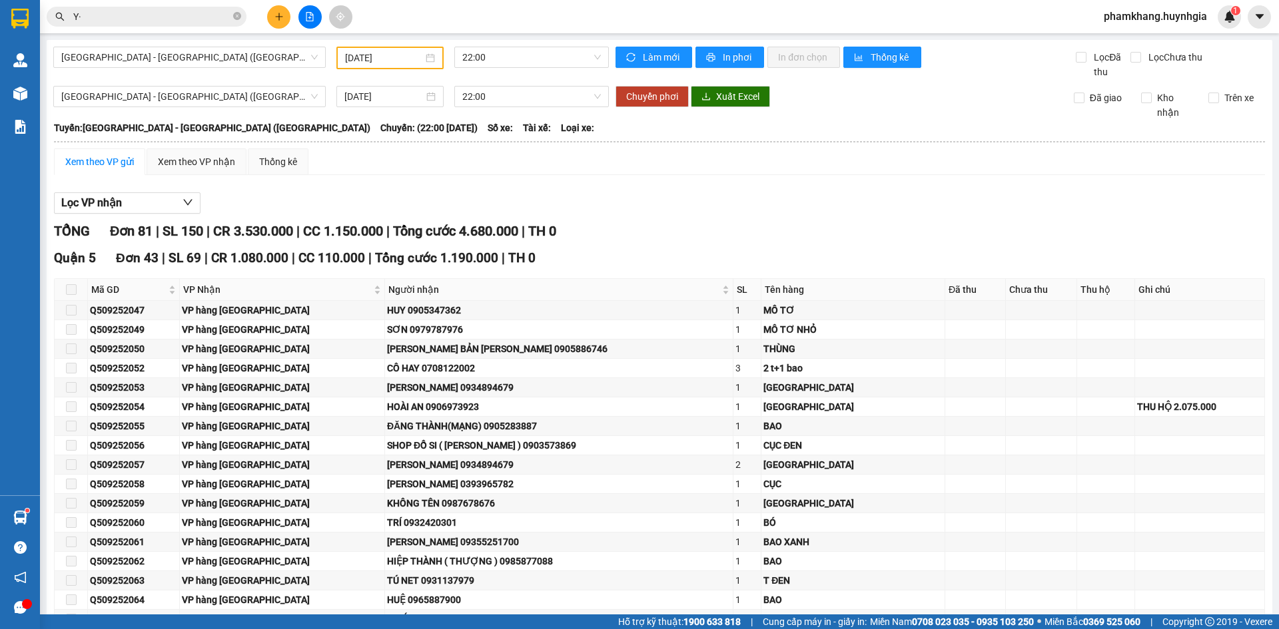
type input "Y"
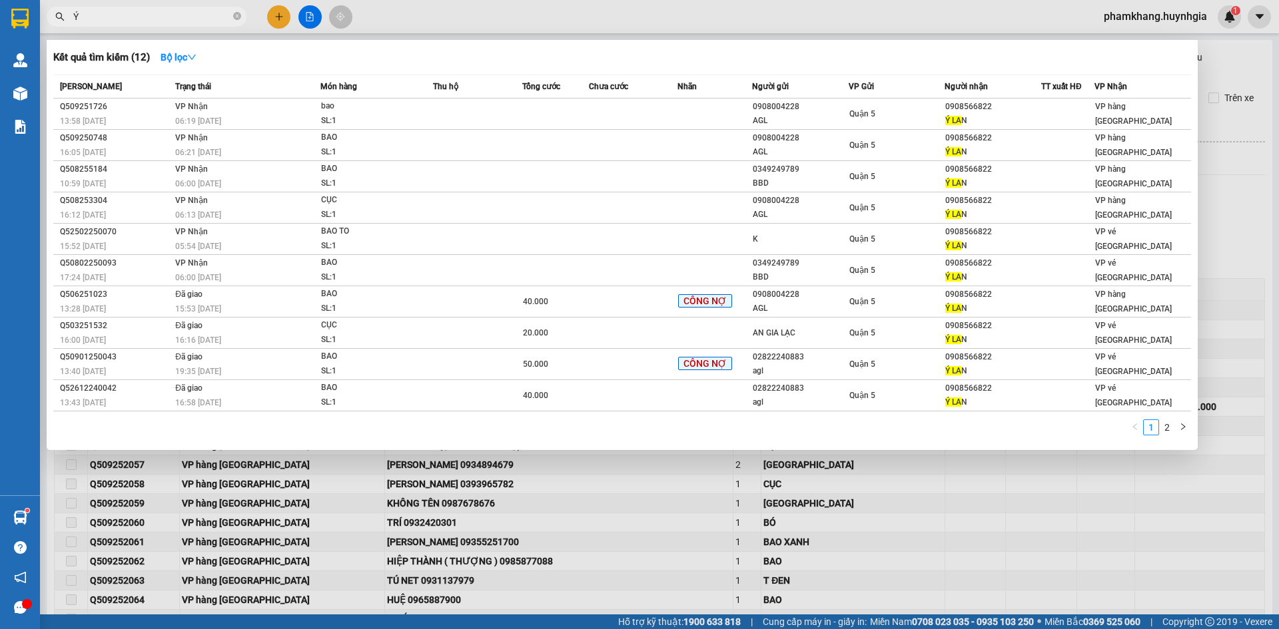
type input "Ý"
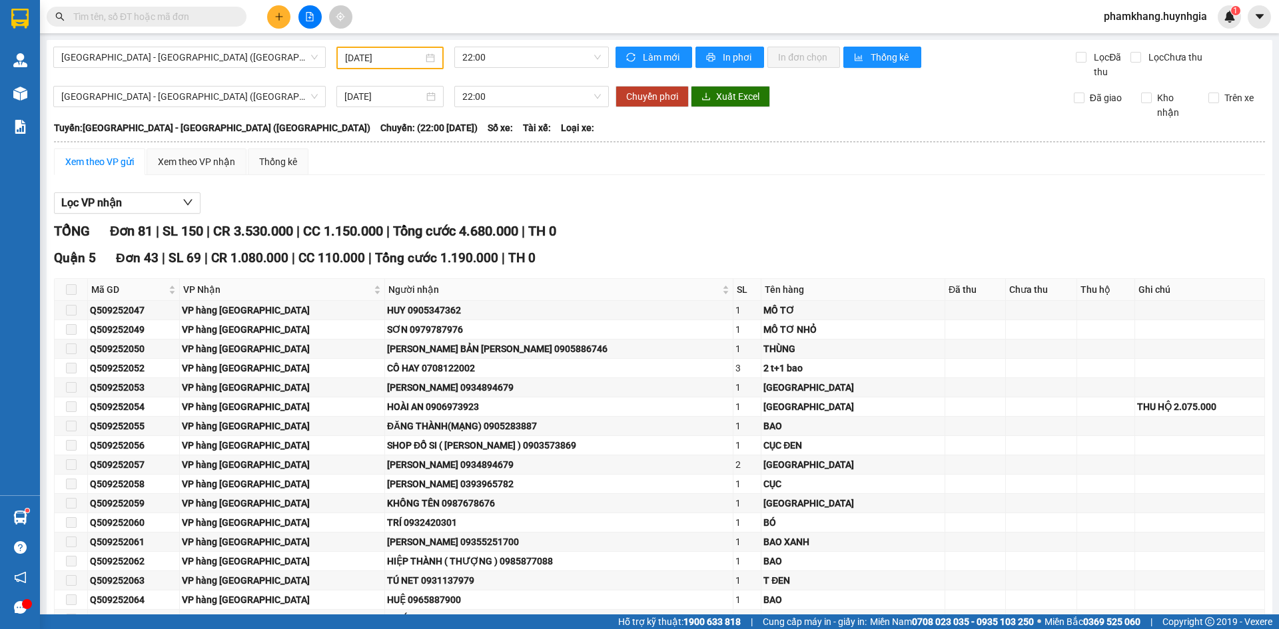
type input "T"
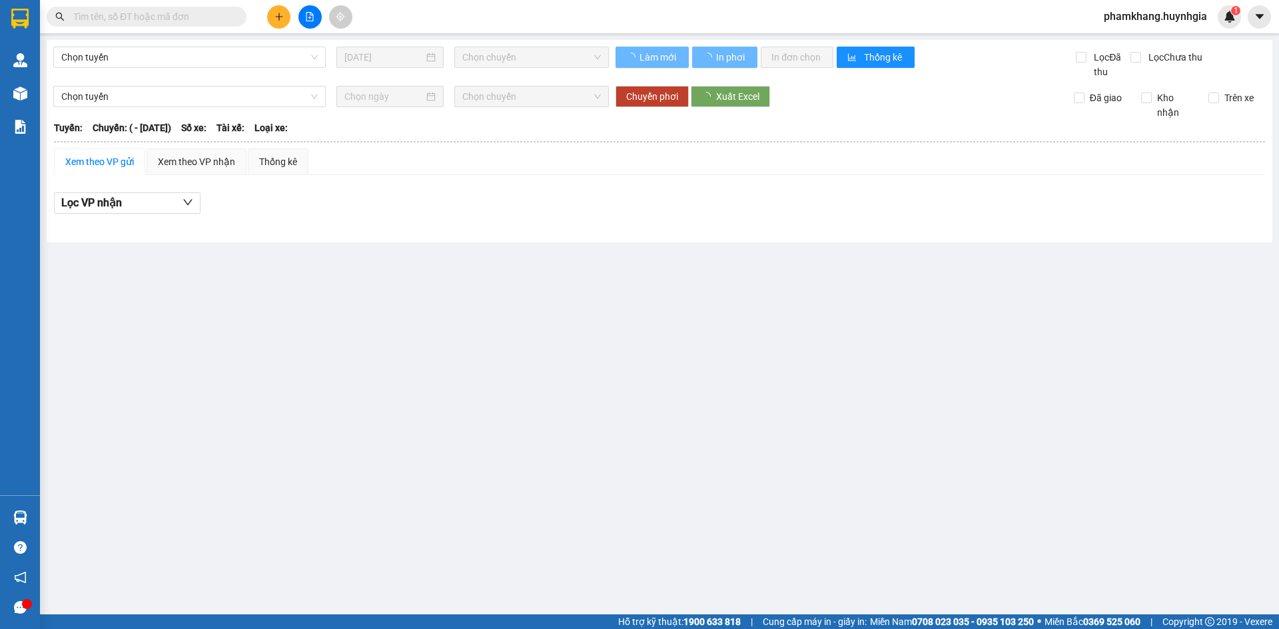
click at [134, 17] on input "text" at bounding box center [151, 16] width 157 height 15
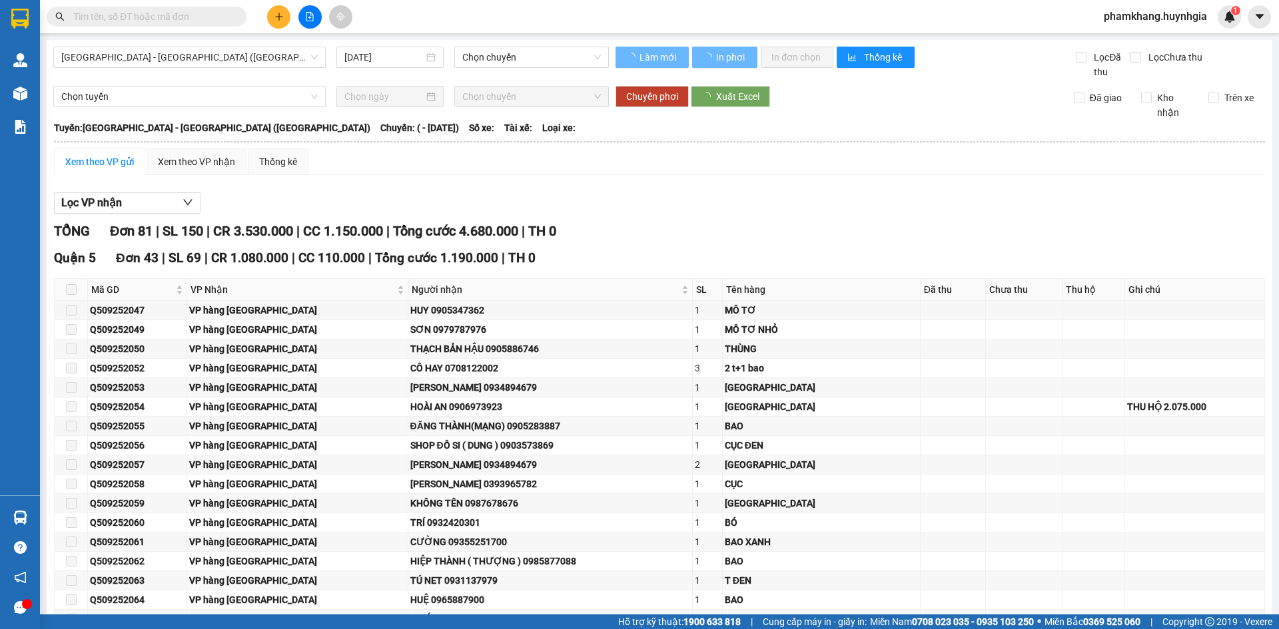
type input "14/09/2025"
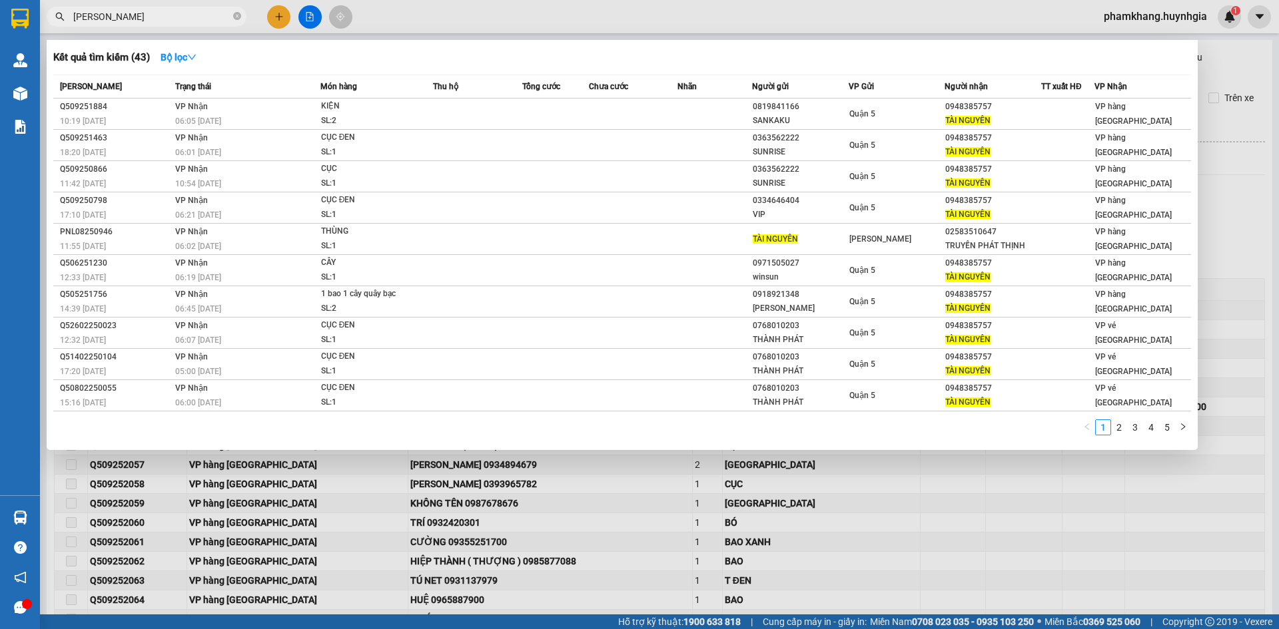
click at [114, 48] on div "Kết quả tìm kiếm ( 43 ) Bộ lọc" at bounding box center [621, 57] width 1137 height 21
click at [111, 11] on input "TAI NGUYEN" at bounding box center [151, 16] width 157 height 15
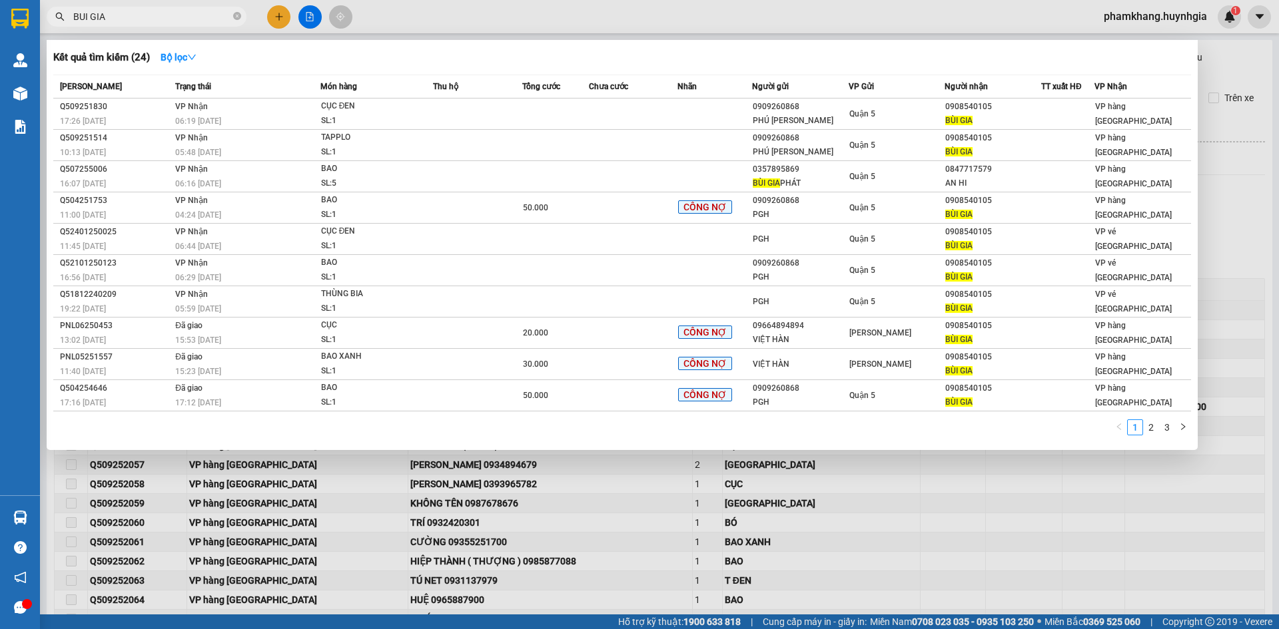
click at [187, 20] on input "BUI GIA" at bounding box center [151, 16] width 157 height 15
click at [185, 19] on input "BUI GIA" at bounding box center [151, 16] width 157 height 15
click at [183, 19] on input "BUI GIA" at bounding box center [151, 16] width 157 height 15
click at [182, 19] on input "BUI GIA" at bounding box center [151, 16] width 157 height 15
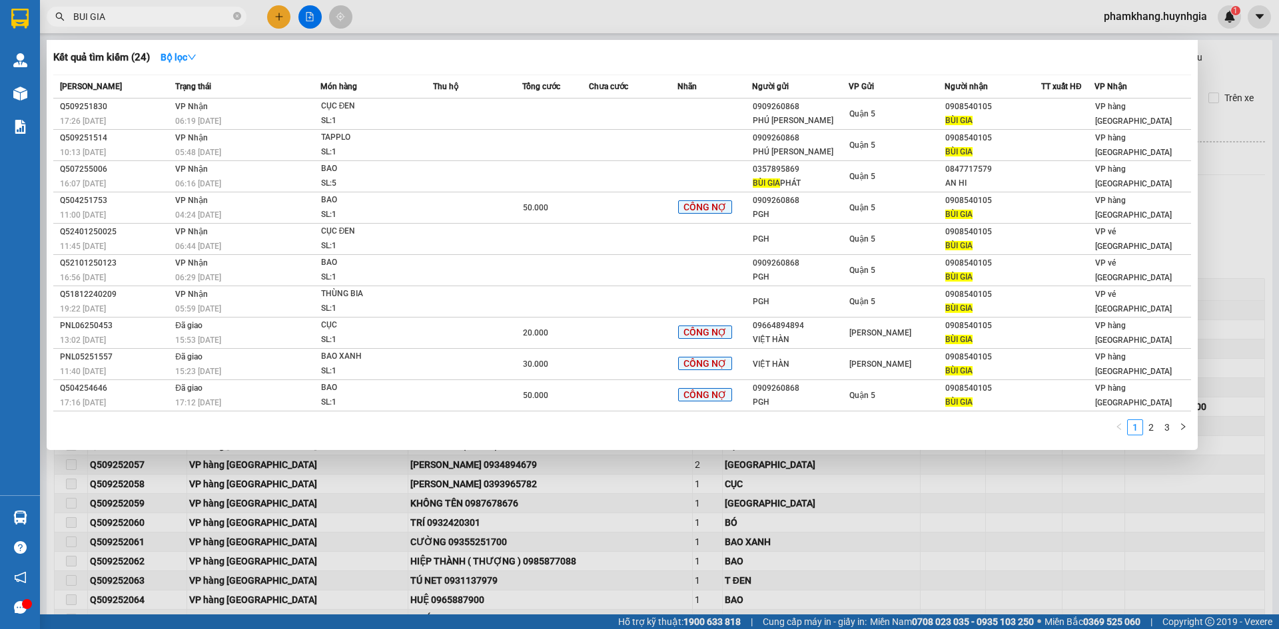
click at [180, 17] on input "BUI GIA" at bounding box center [151, 16] width 157 height 15
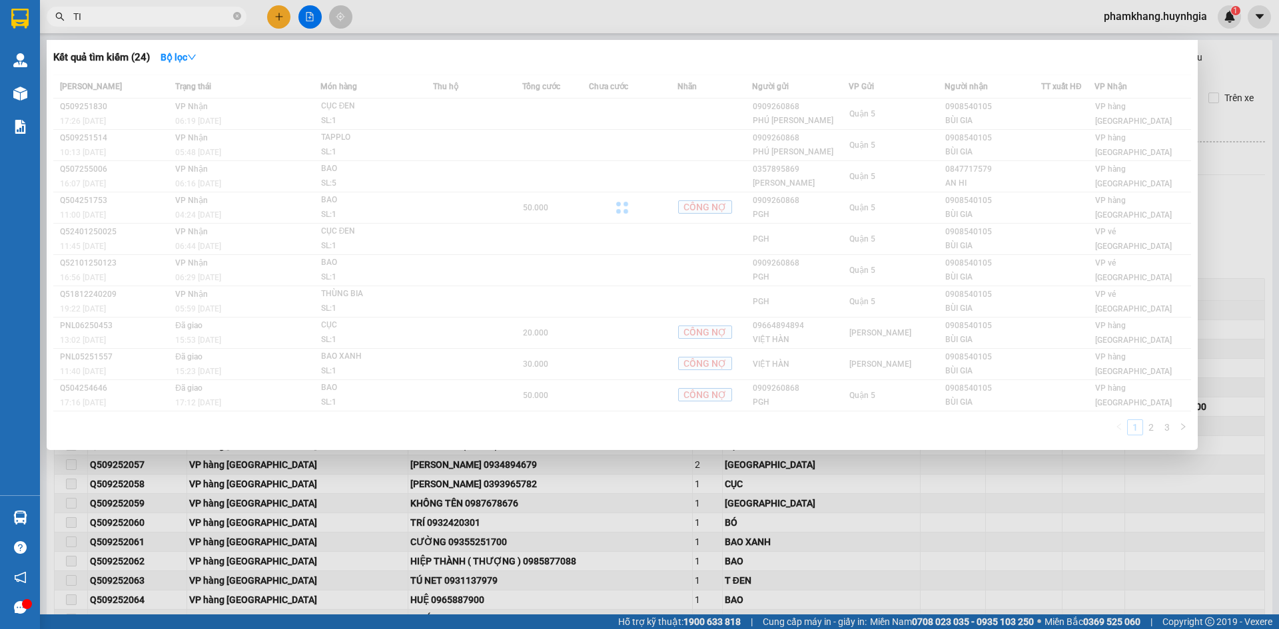
type input "T"
type input "TAI NGUYEN"
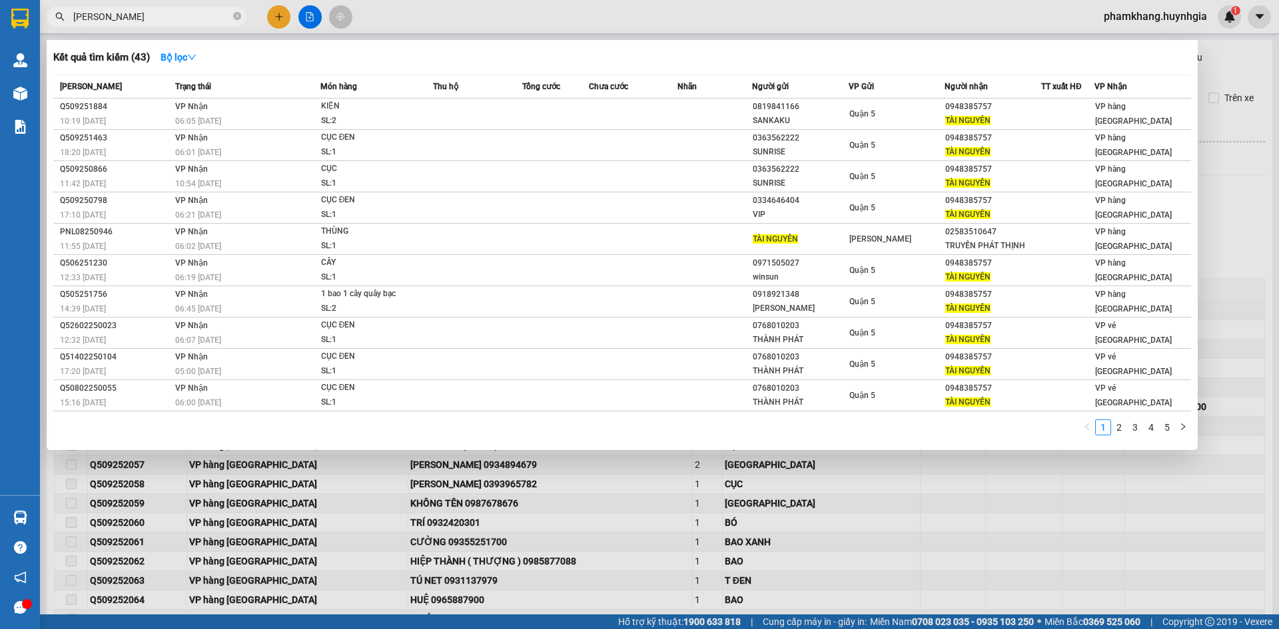
click at [642, 43] on div "Kết quả tìm kiếm ( 43 ) Bộ lọc Mã ĐH Trạng thái Món hàng Thu hộ Tổng cước Chưa …" at bounding box center [622, 245] width 1151 height 410
click at [277, 19] on div at bounding box center [639, 314] width 1279 height 629
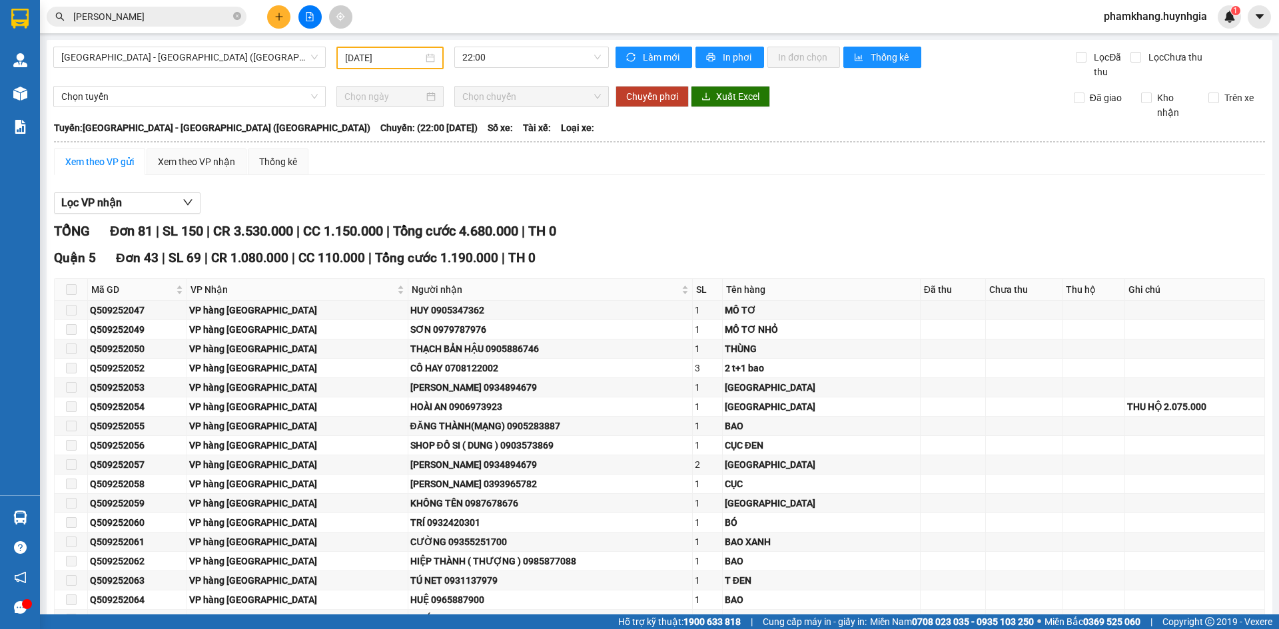
click at [276, 19] on icon "plus" at bounding box center [278, 16] width 9 height 9
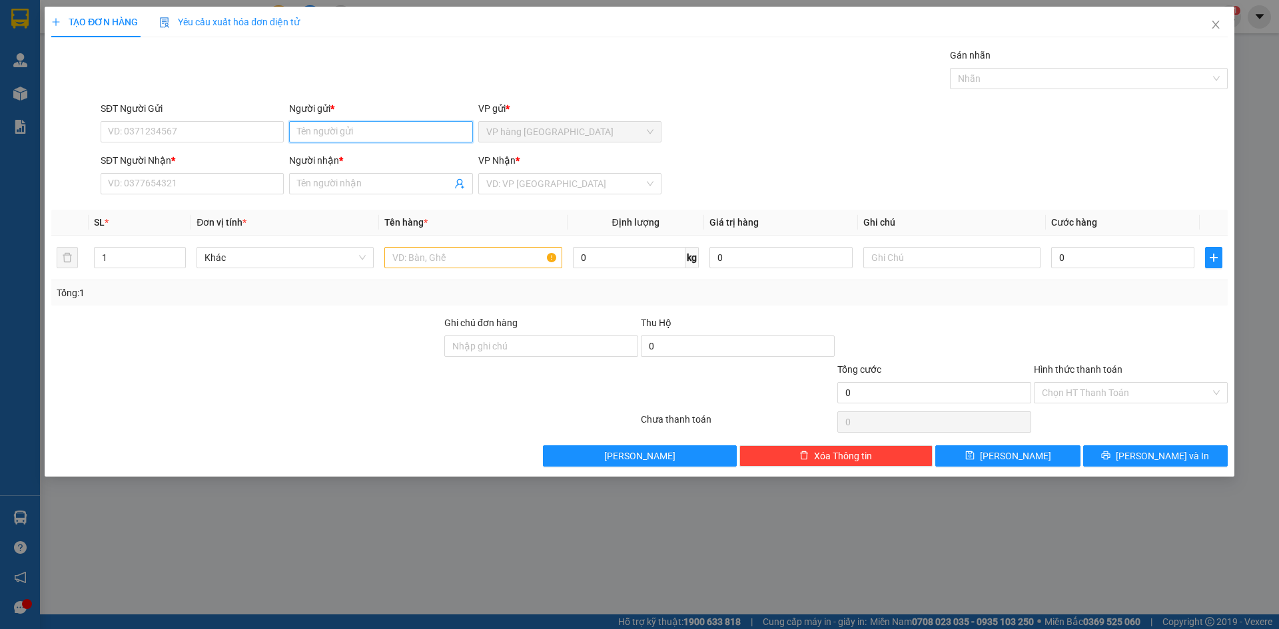
click at [363, 126] on input "Người gửi *" at bounding box center [380, 131] width 183 height 21
type input "HIỀN"
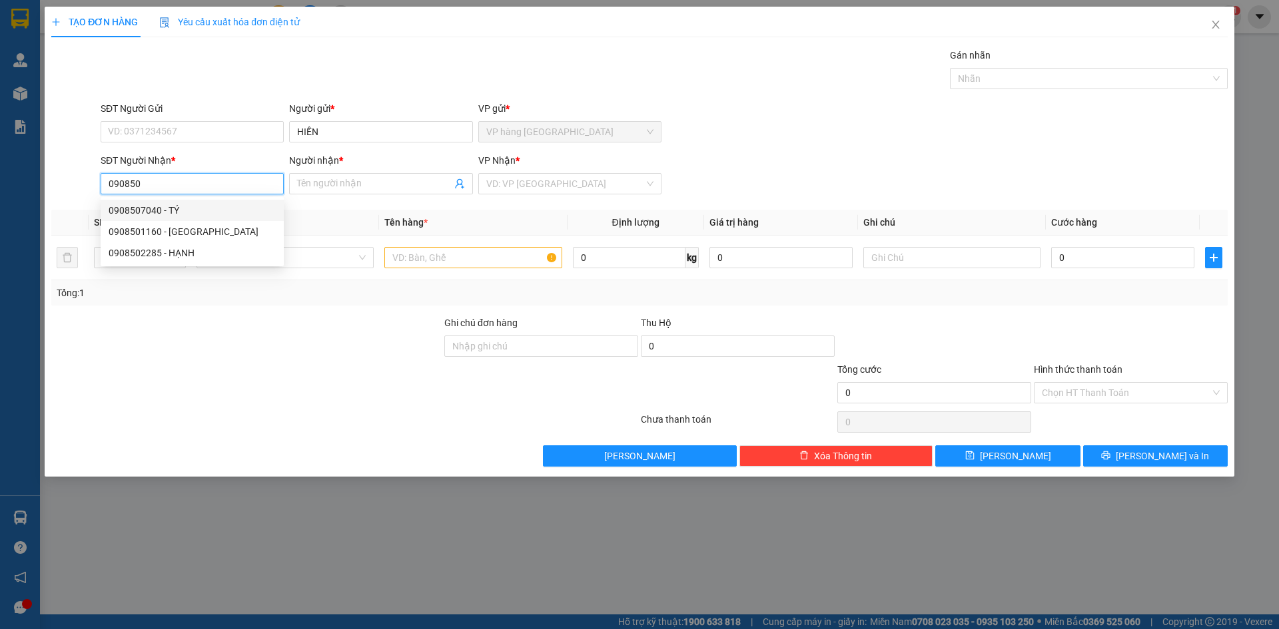
click at [192, 211] on div "0908507040 - TÝ" at bounding box center [192, 210] width 167 height 15
type input "0908507040"
type input "TÝ"
type input "0908507040"
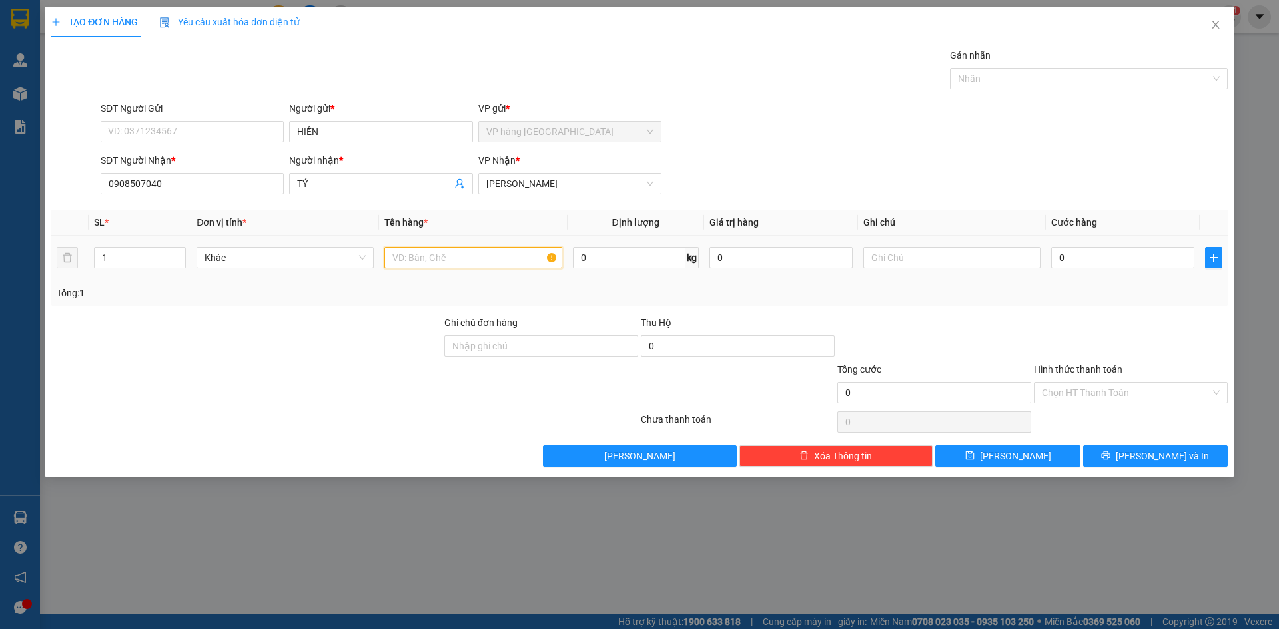
click at [457, 266] on input "text" at bounding box center [472, 257] width 177 height 21
type input "KIỆN"
type input "3"
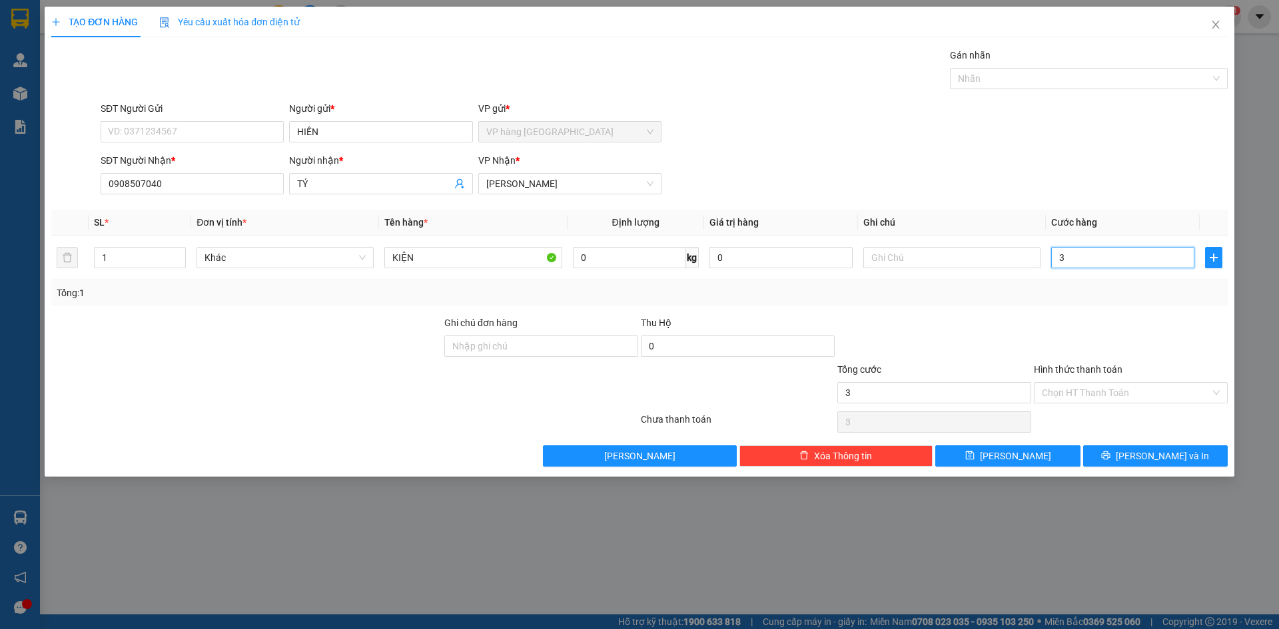
type input "30"
type input "30.000"
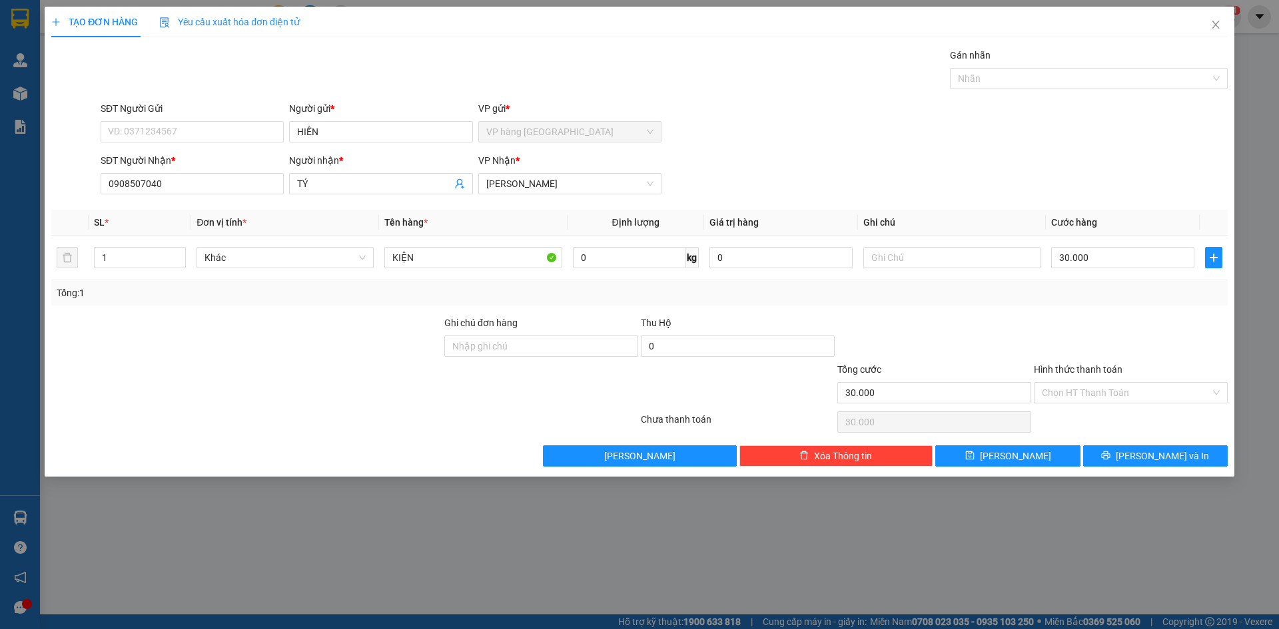
click at [1093, 140] on div "SĐT Người Gửi VD: 0371234567 Người gửi * HIỀN VP gửi * VP hàng Nha Trang" at bounding box center [664, 124] width 1132 height 47
click at [1160, 396] on input "Hình thức thanh toán" at bounding box center [1126, 393] width 168 height 20
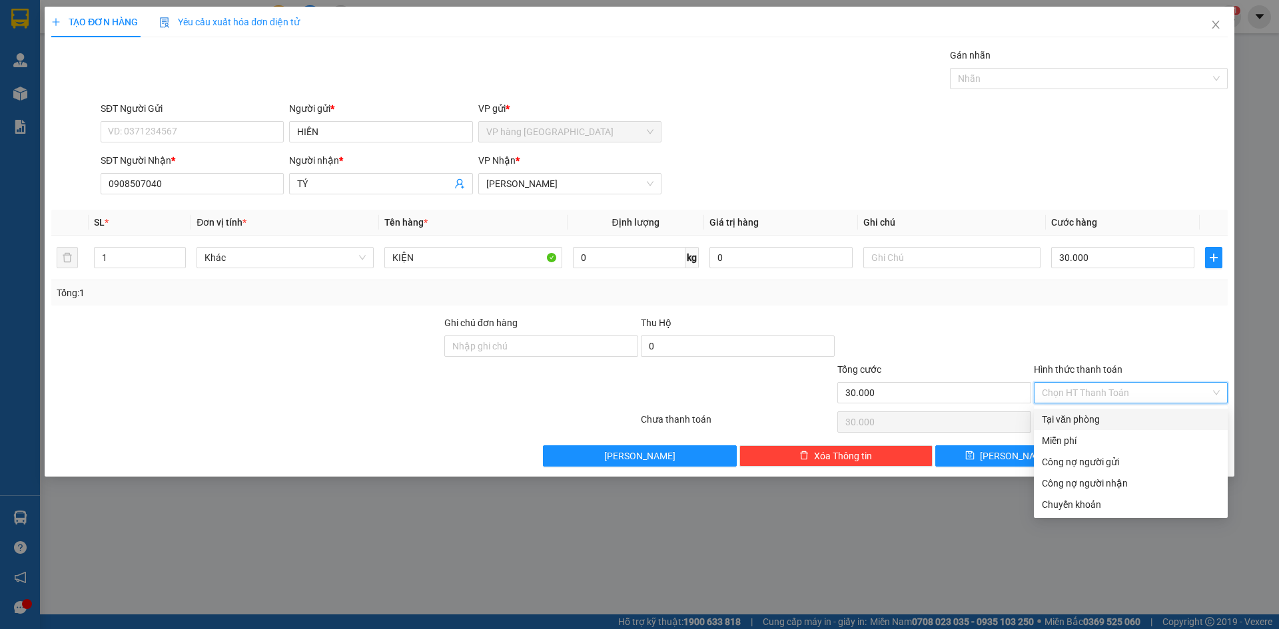
click at [1117, 420] on div "Tại văn phòng" at bounding box center [1131, 419] width 178 height 15
type input "0"
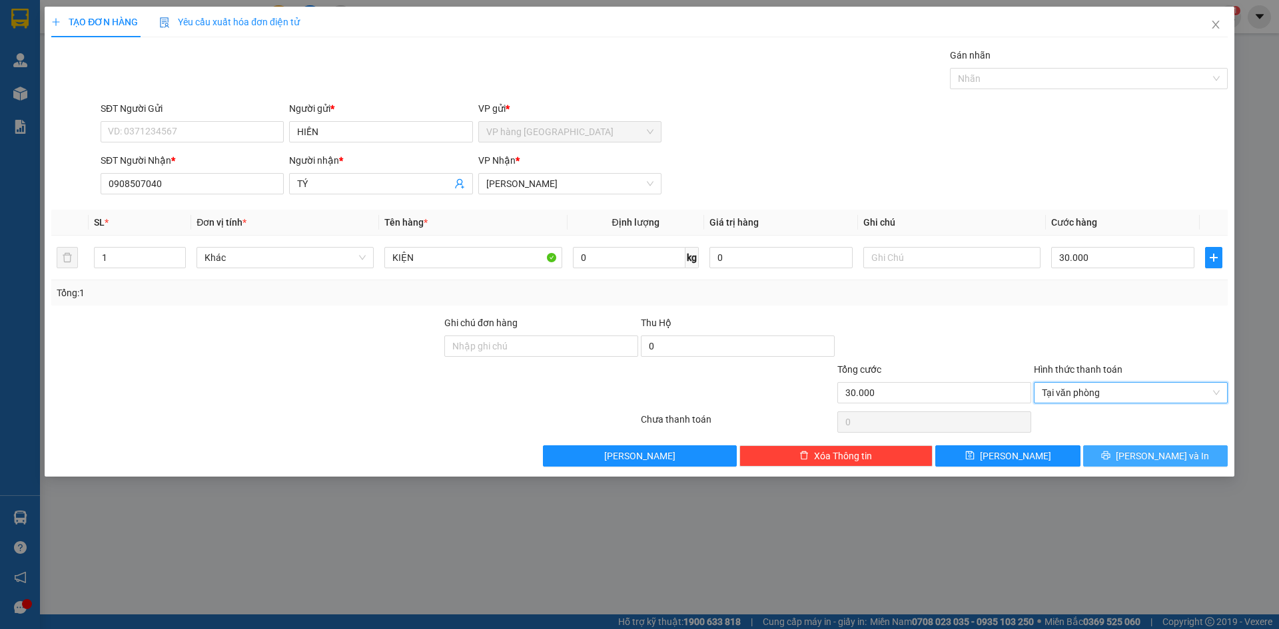
click at [1174, 459] on span "[PERSON_NAME] và In" at bounding box center [1161, 456] width 93 height 15
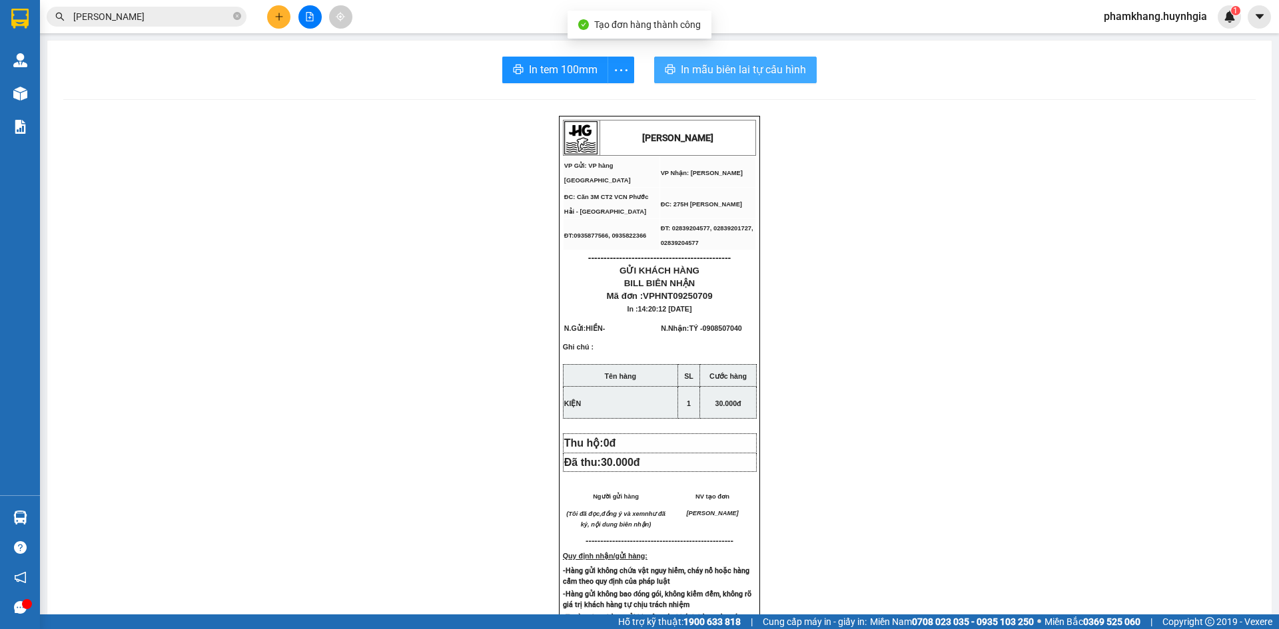
click at [749, 72] on span "In mẫu biên lai tự cấu hình" at bounding box center [743, 69] width 125 height 17
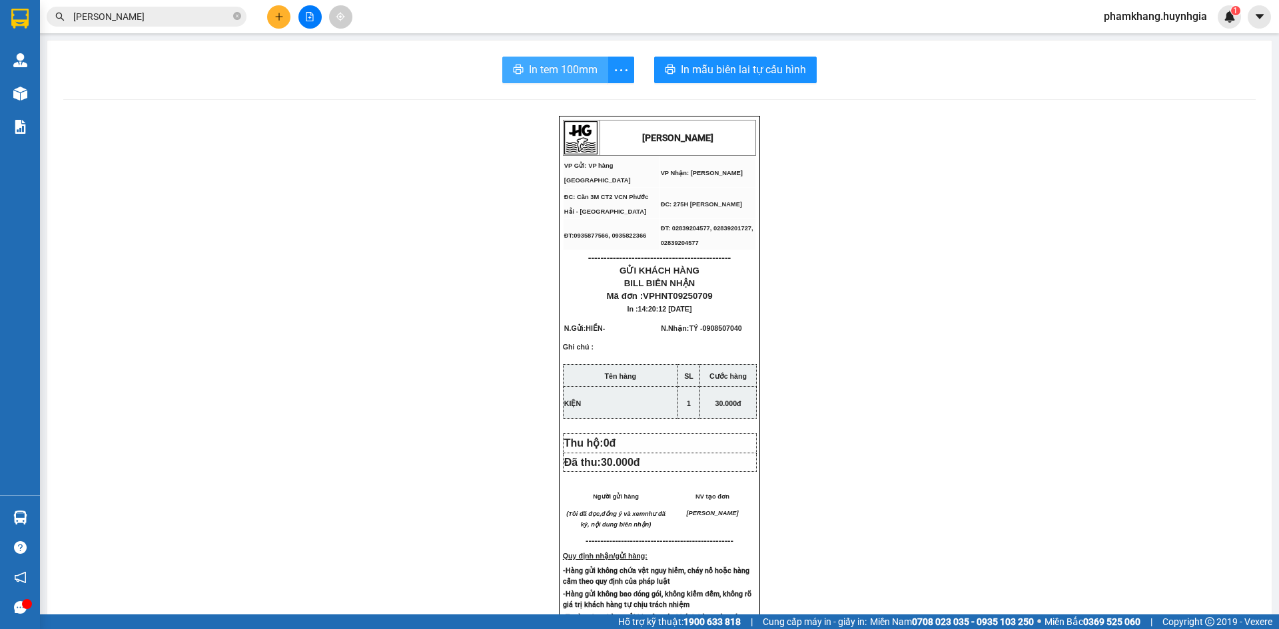
click at [567, 63] on span "In tem 100mm" at bounding box center [563, 69] width 69 height 17
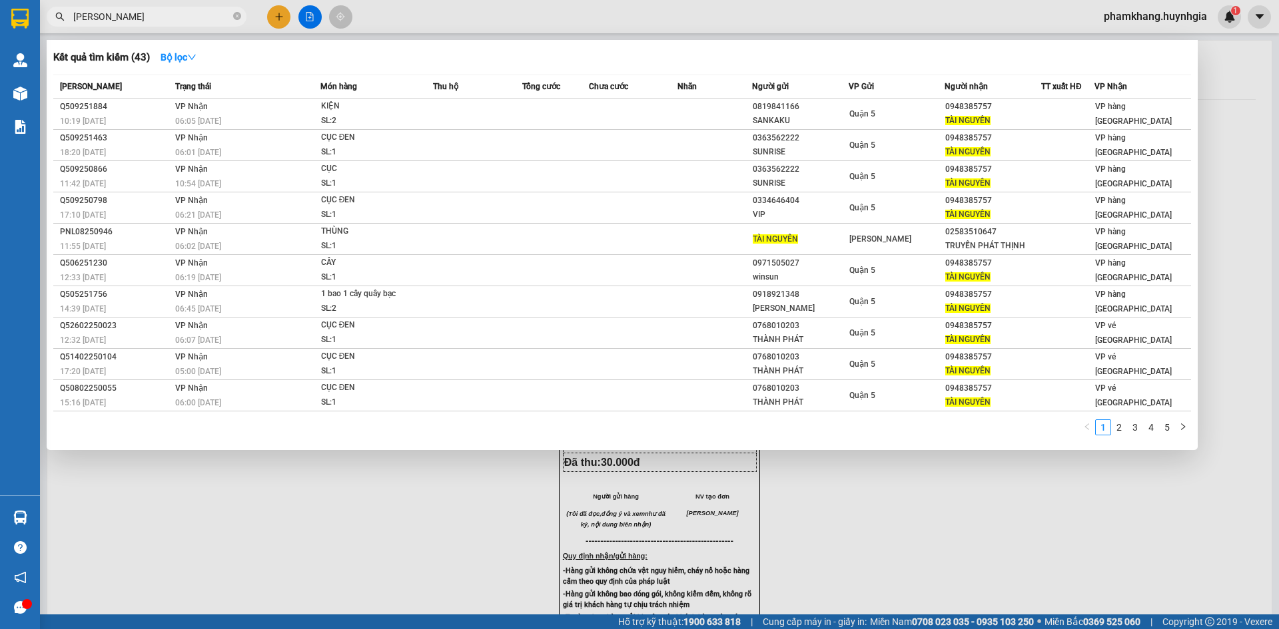
click at [187, 14] on input "TAI NGUYEN" at bounding box center [151, 16] width 157 height 15
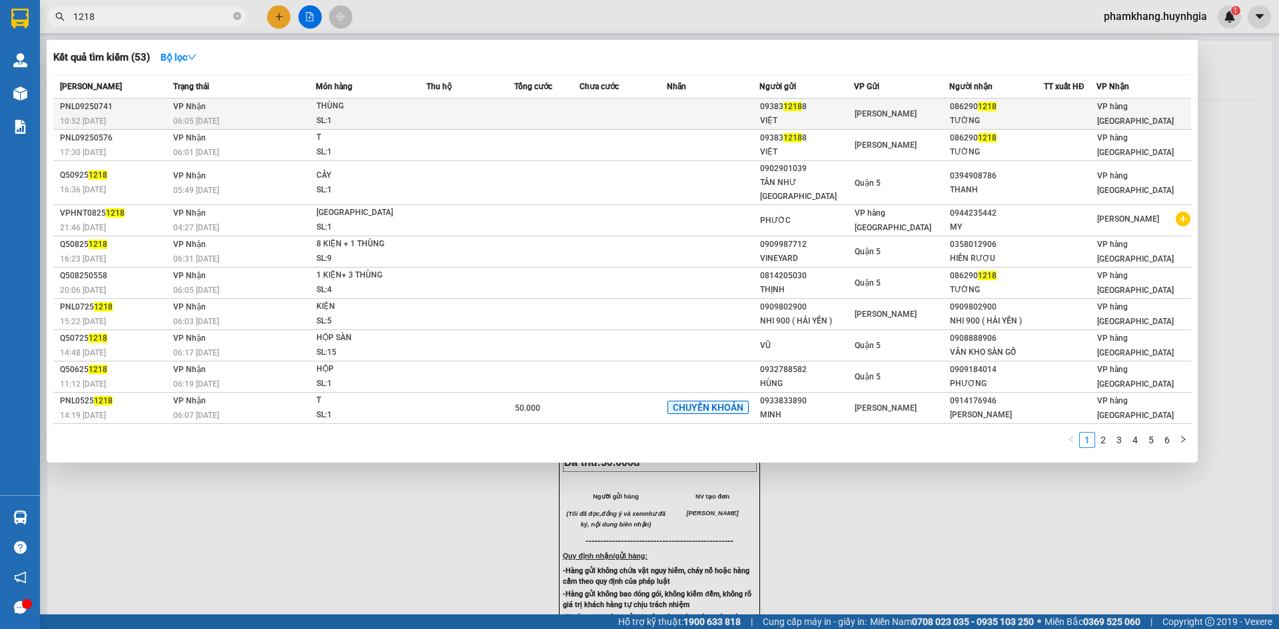
type input "1218"
click at [801, 103] on div "09383 1218 8" at bounding box center [806, 107] width 93 height 14
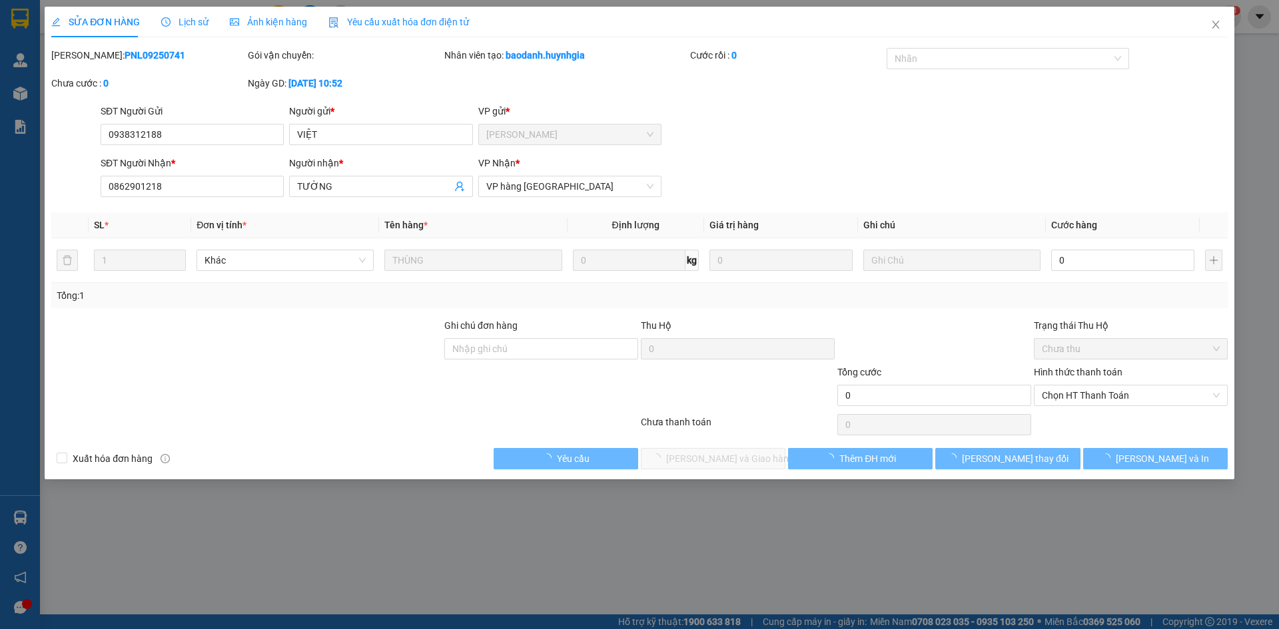
type input "0938312188"
type input "VIỆT"
type input "0862901218"
type input "TƯỜNG"
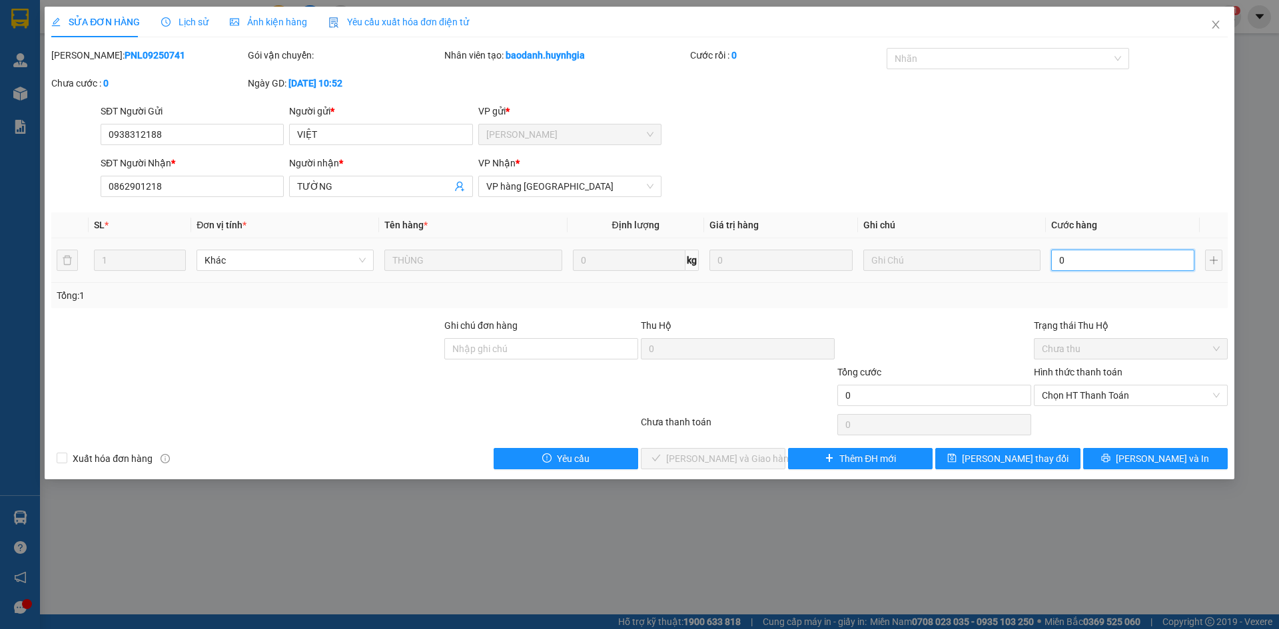
click at [1162, 262] on input "0" at bounding box center [1122, 260] width 143 height 21
type input "3"
type input "30"
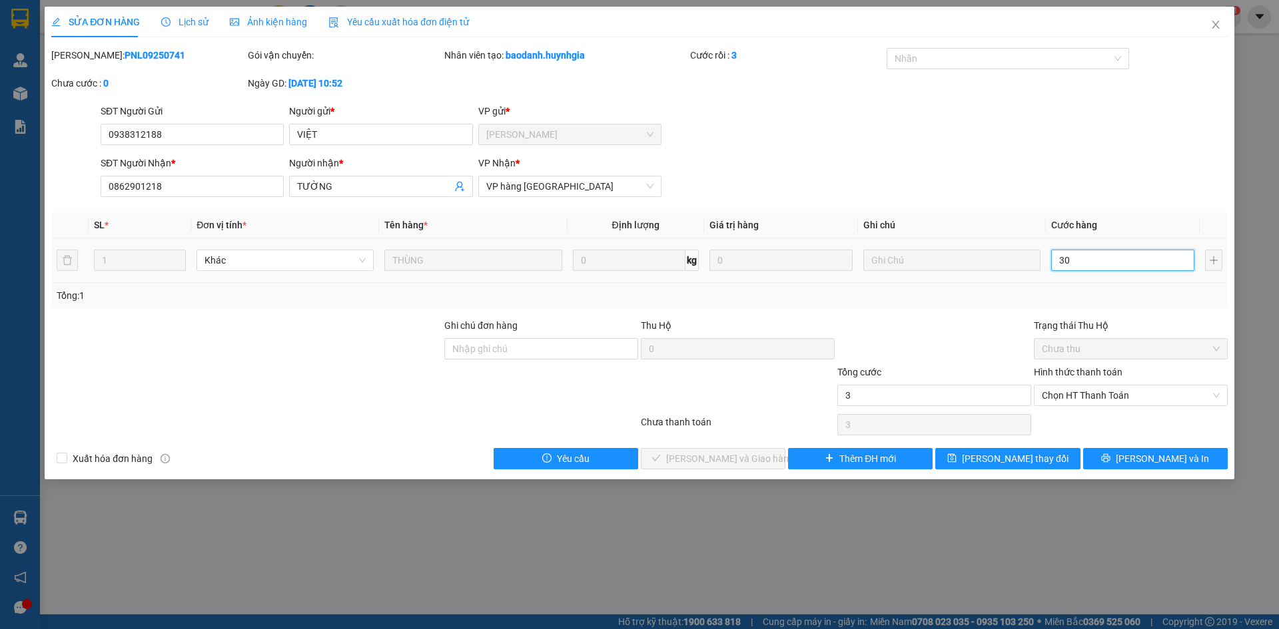
type input "30"
type input "30.000"
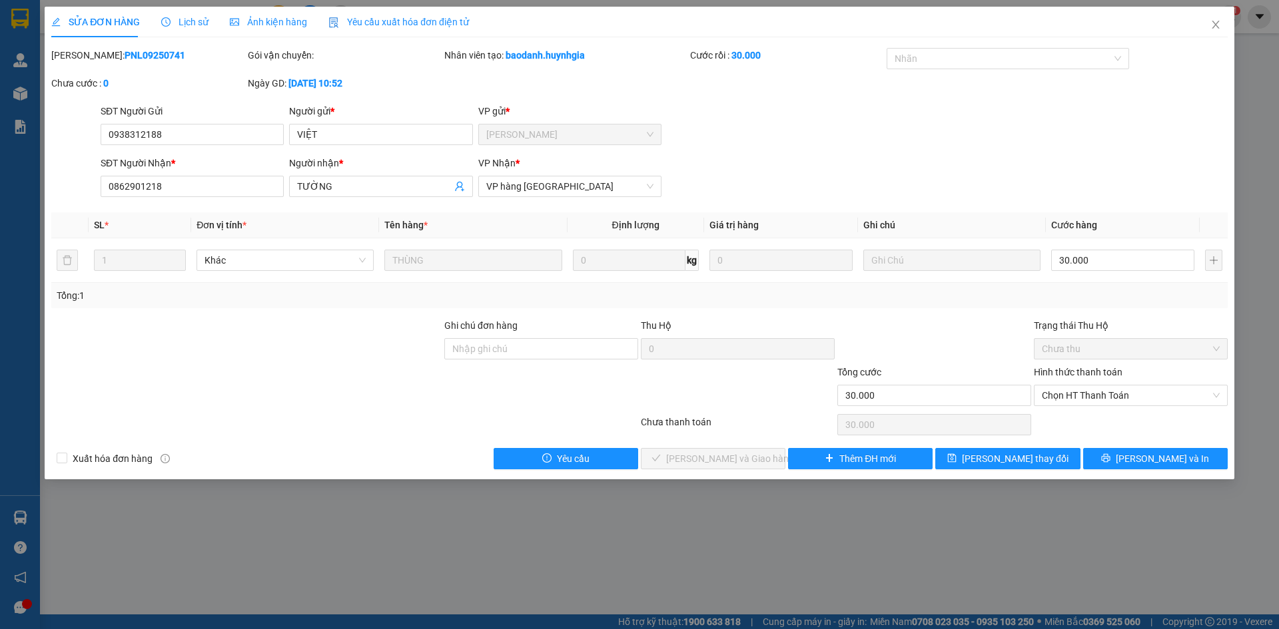
drag, startPoint x: 1111, startPoint y: 202, endPoint x: 1128, endPoint y: 334, distance: 133.6
click at [1115, 215] on div "Total Paid Fee 0 Total UnPaid Fee 0 Cash Collection Total Fee Mã ĐH: PNL0925074…" at bounding box center [639, 259] width 1176 height 422
drag, startPoint x: 1124, startPoint y: 388, endPoint x: 1118, endPoint y: 407, distance: 19.6
click at [1123, 389] on span "Chọn HT Thanh Toán" at bounding box center [1131, 396] width 178 height 20
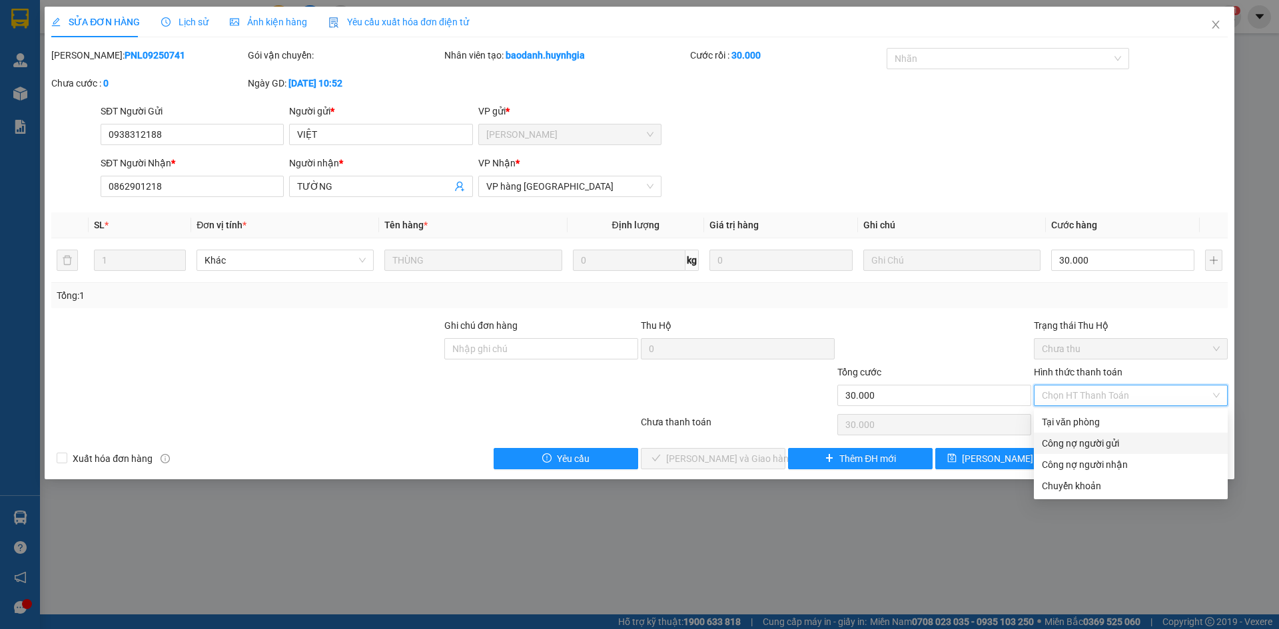
click at [1104, 432] on div "Tại văn phòng" at bounding box center [1131, 422] width 194 height 21
type input "0"
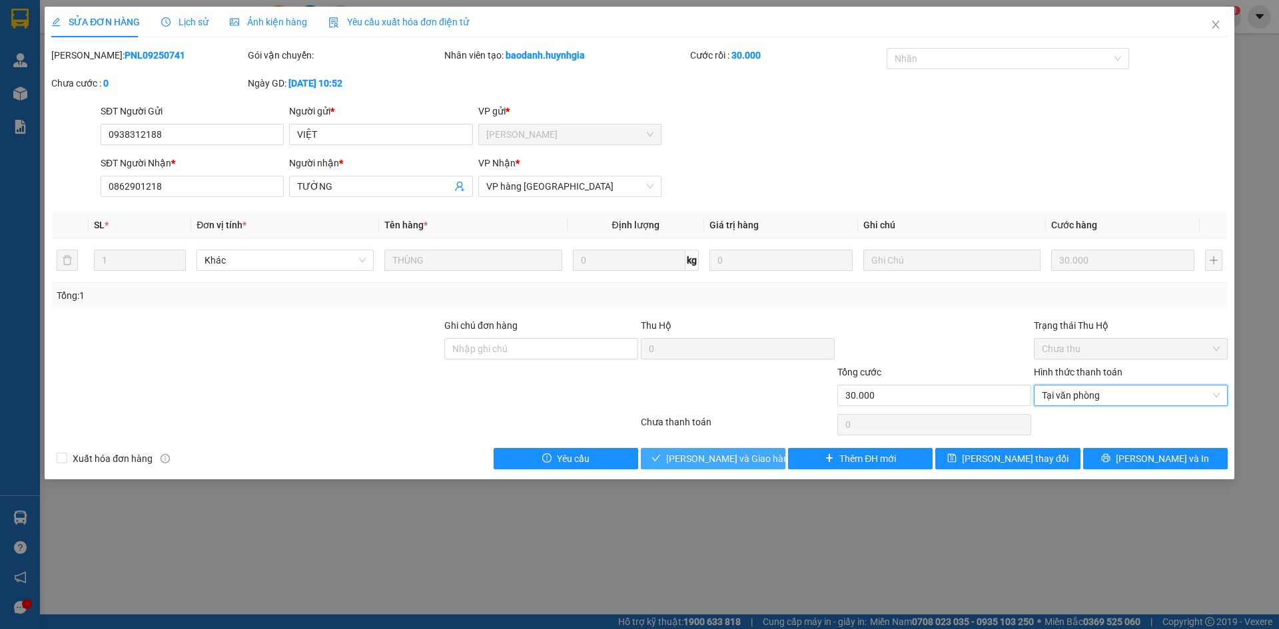
click at [705, 455] on span "Lưu và Giao hàng" at bounding box center [730, 458] width 128 height 15
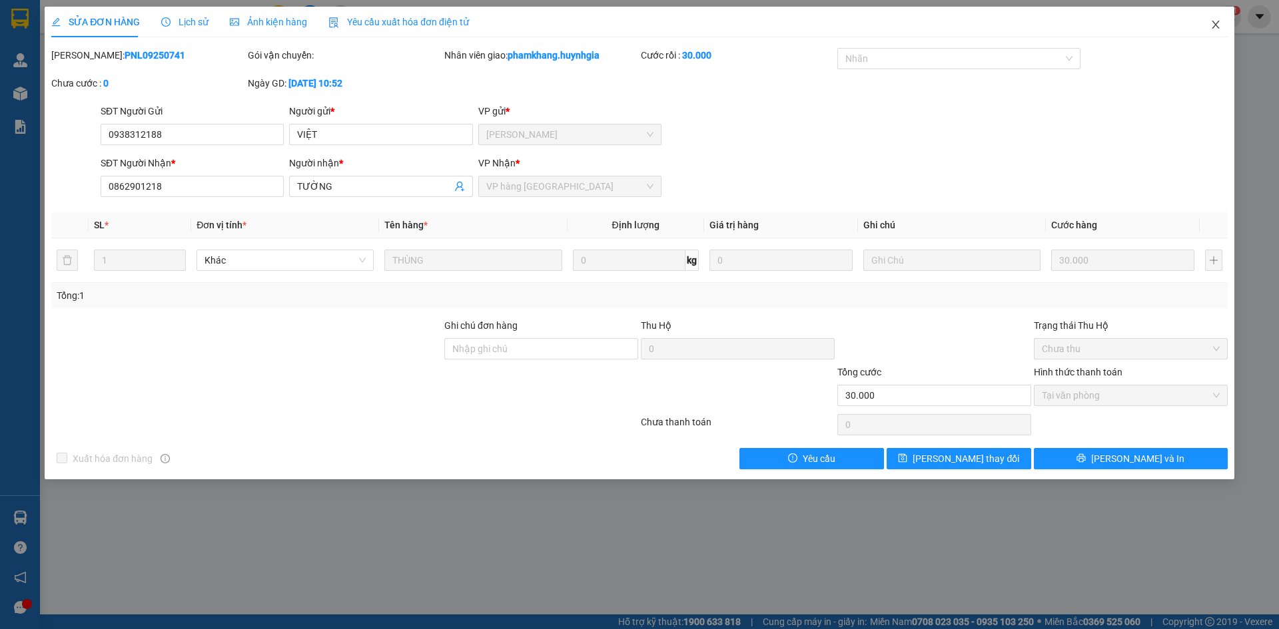
click at [1216, 35] on span "Close" at bounding box center [1215, 25] width 37 height 37
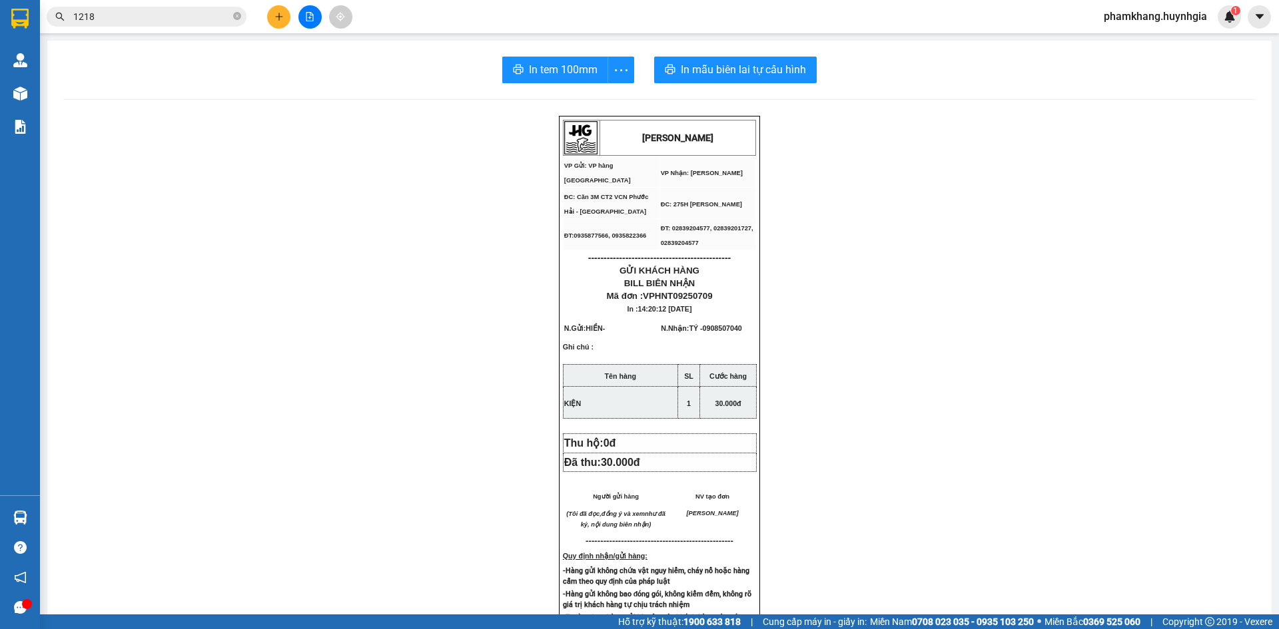
click at [188, 20] on input "1218" at bounding box center [151, 16] width 157 height 15
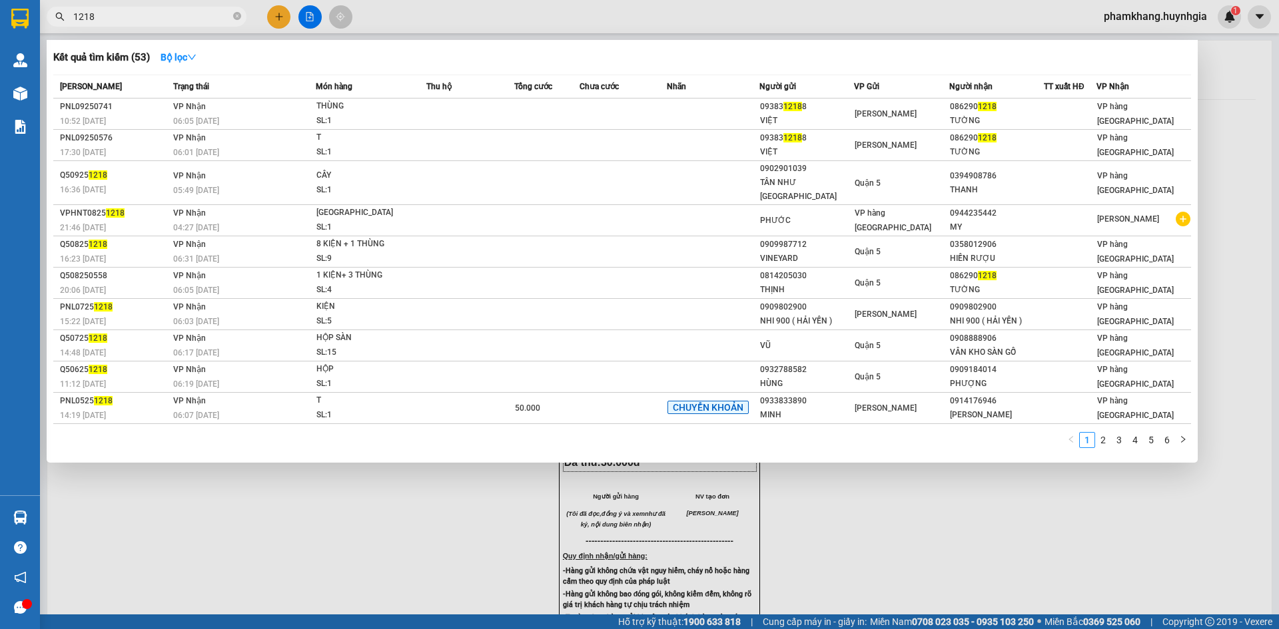
click at [188, 20] on input "1218" at bounding box center [151, 16] width 157 height 15
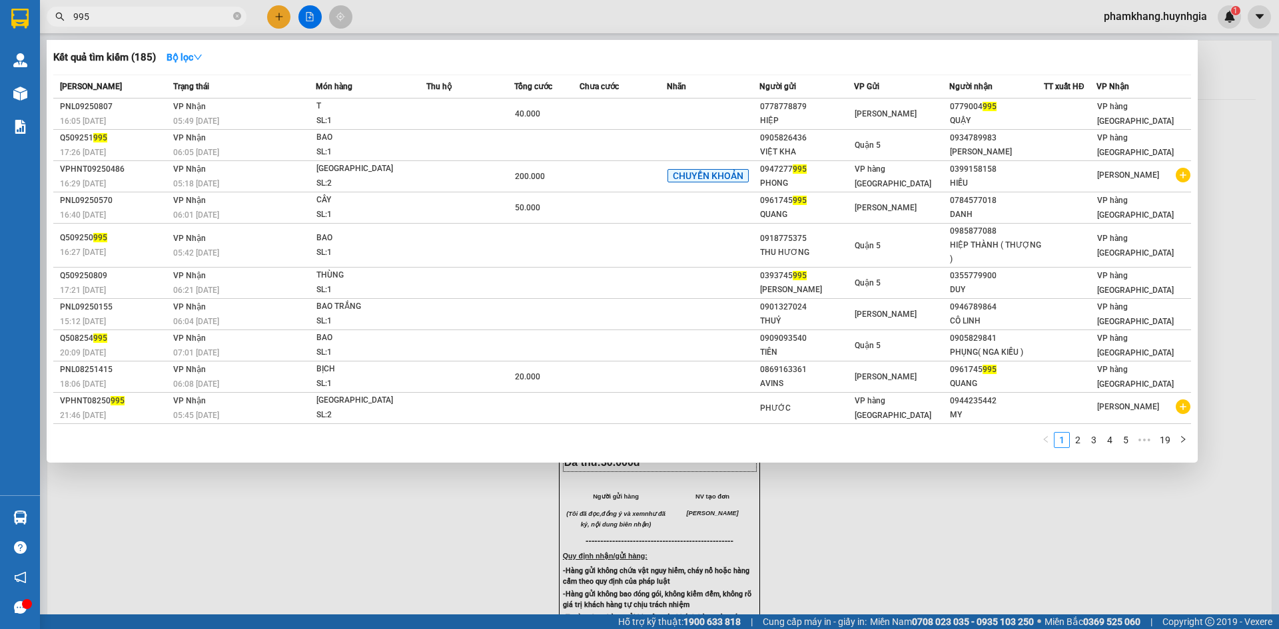
drag, startPoint x: 968, startPoint y: 114, endPoint x: 211, endPoint y: 13, distance: 763.8
click at [211, 13] on input "995" at bounding box center [151, 16] width 157 height 15
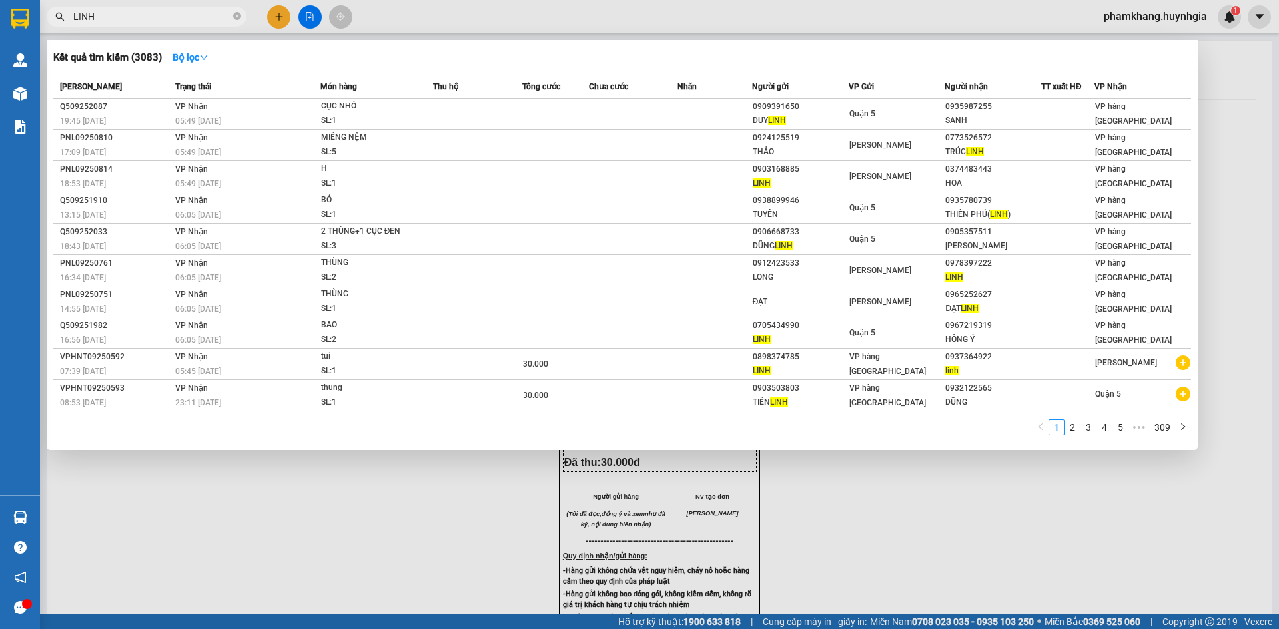
click at [147, 20] on input "LINH" at bounding box center [151, 16] width 157 height 15
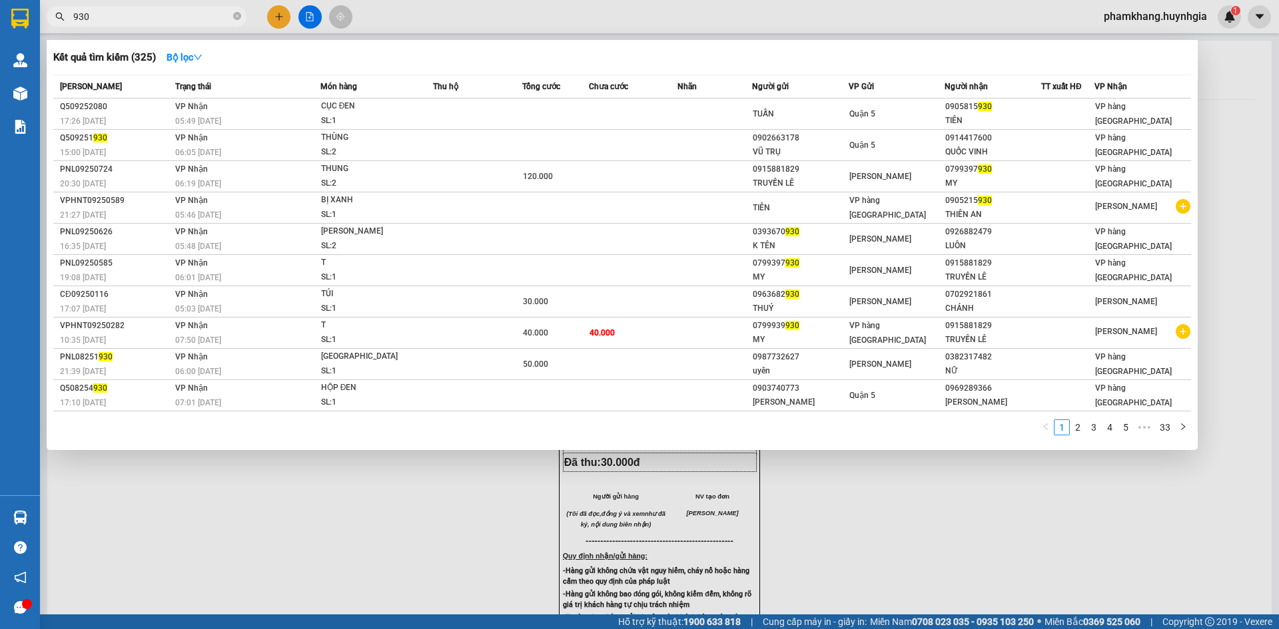
click at [158, 15] on input "930" at bounding box center [151, 16] width 157 height 15
click at [160, 16] on input "930" at bounding box center [151, 16] width 157 height 15
type input "7548"
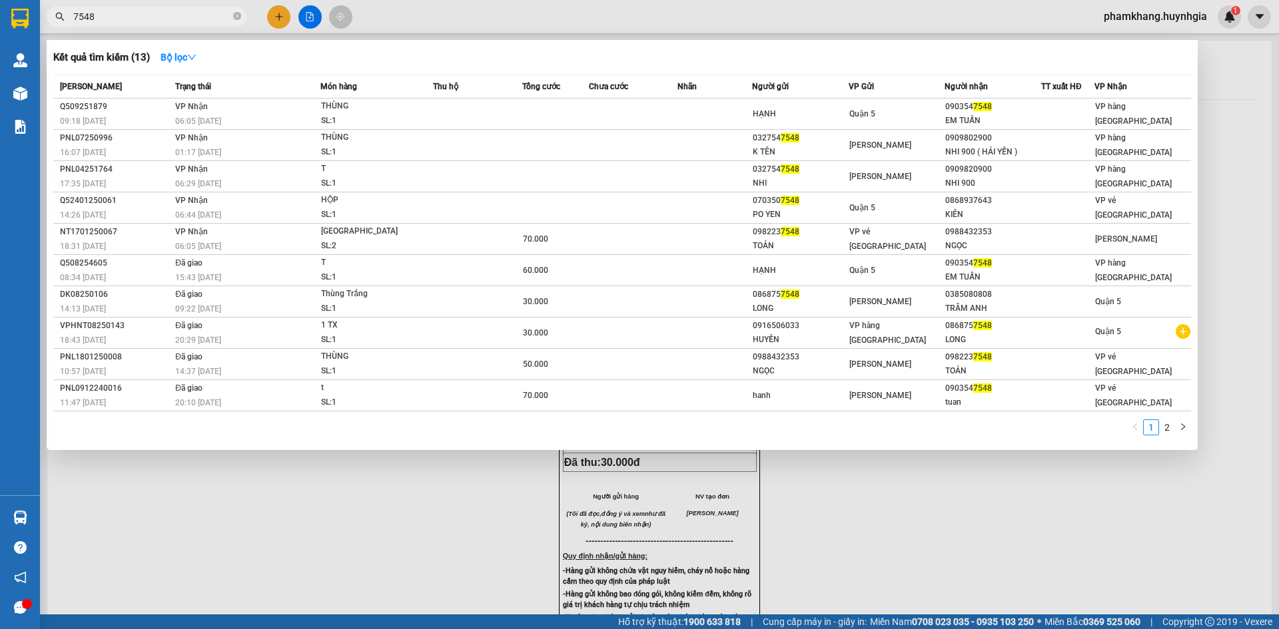
click at [238, 18] on icon "close-circle" at bounding box center [237, 16] width 8 height 8
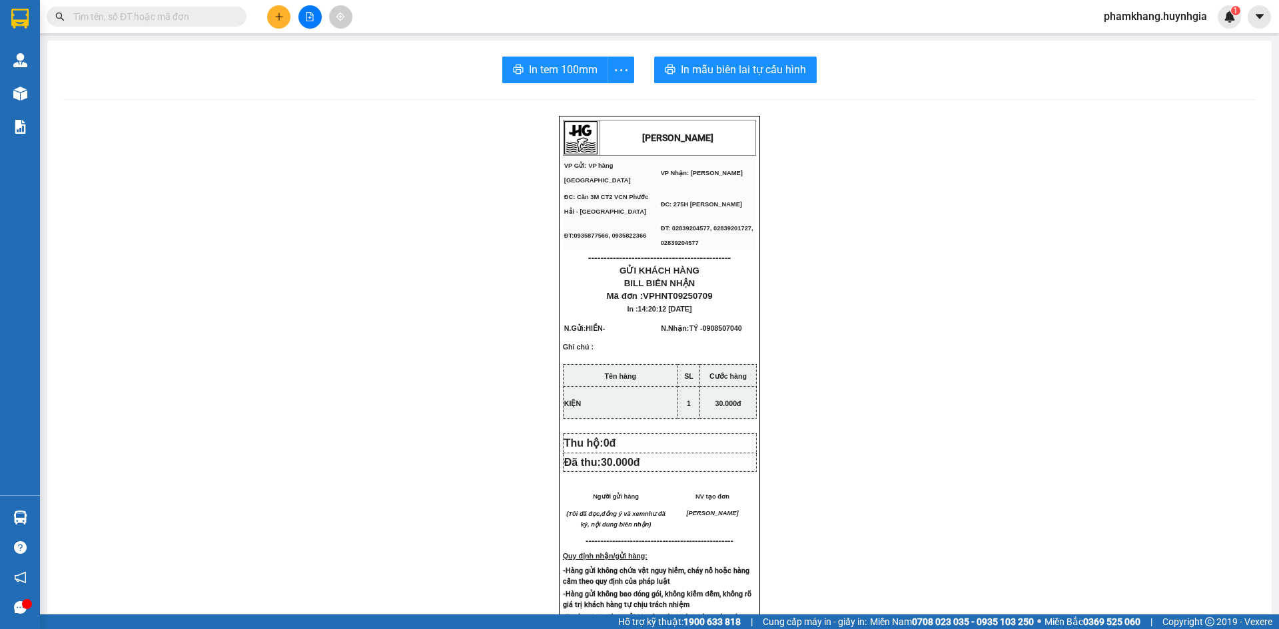
click at [168, 18] on input "text" at bounding box center [151, 16] width 157 height 15
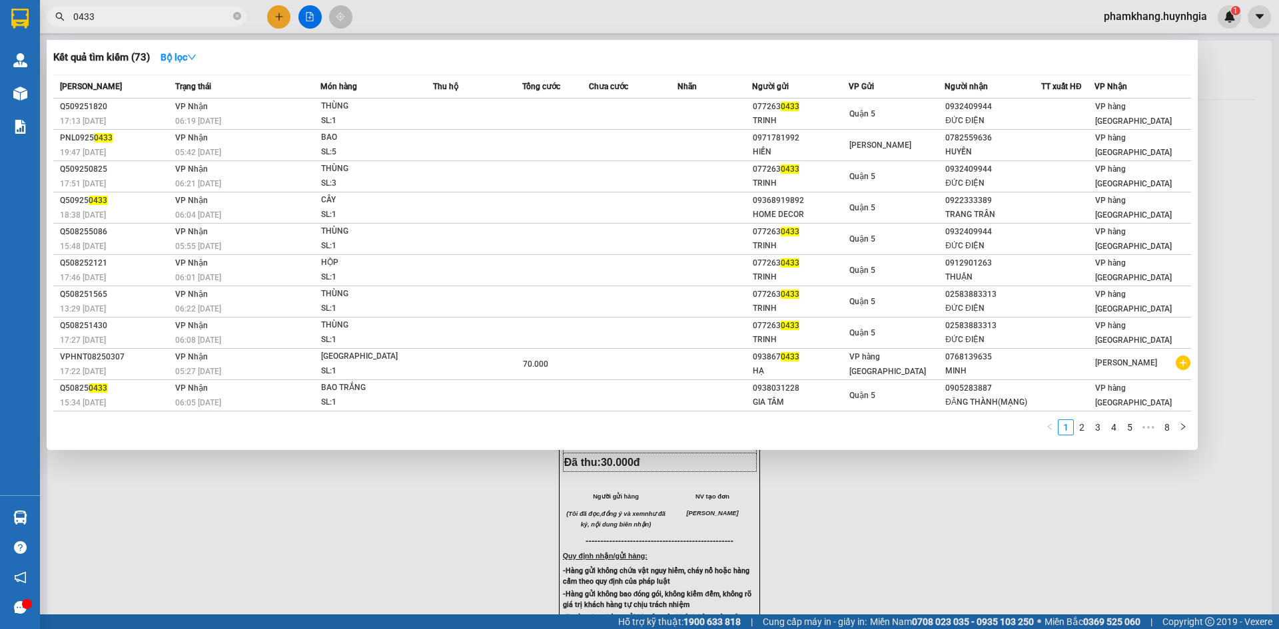
click at [141, 18] on input "0433" at bounding box center [151, 16] width 157 height 15
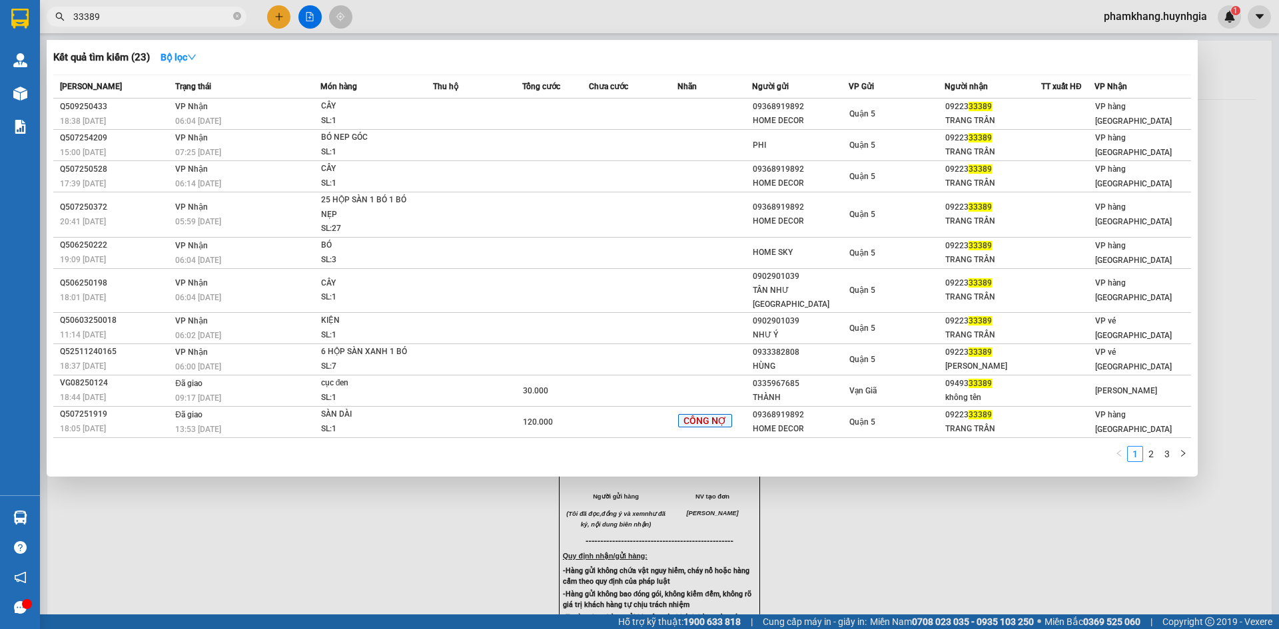
click at [143, 21] on input "33389" at bounding box center [151, 16] width 157 height 15
type input "33389"
click at [187, 52] on strong "Bộ lọc" at bounding box center [178, 57] width 36 height 11
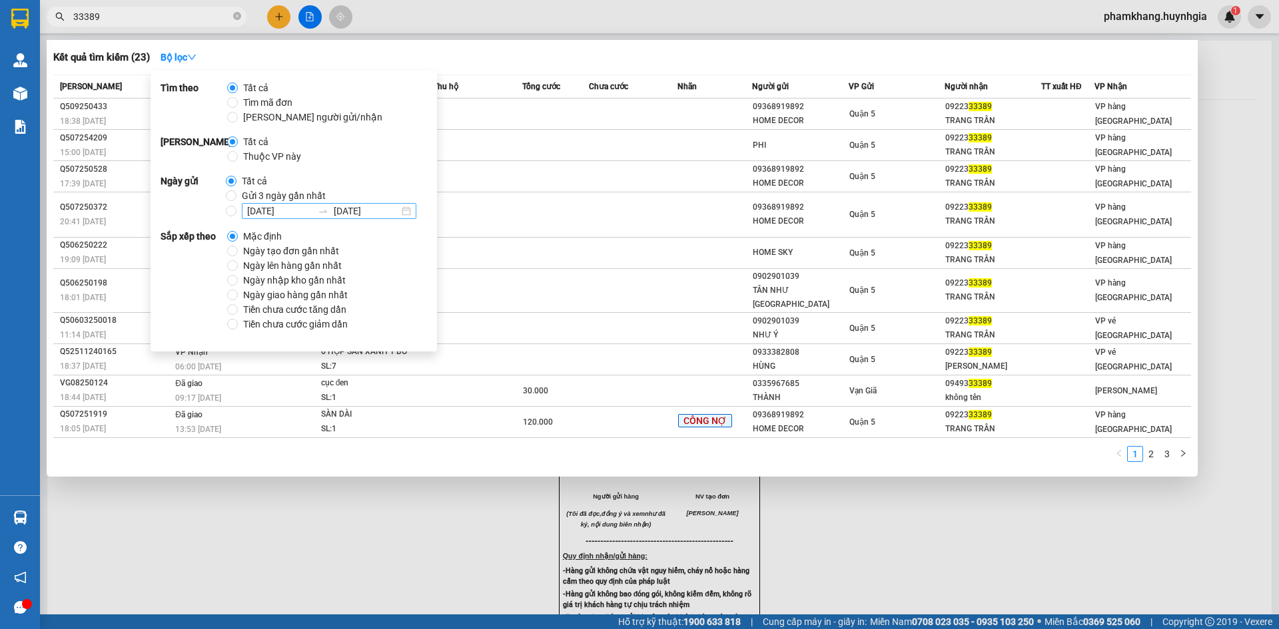
click at [266, 210] on input "15/09/2025" at bounding box center [279, 211] width 65 height 15
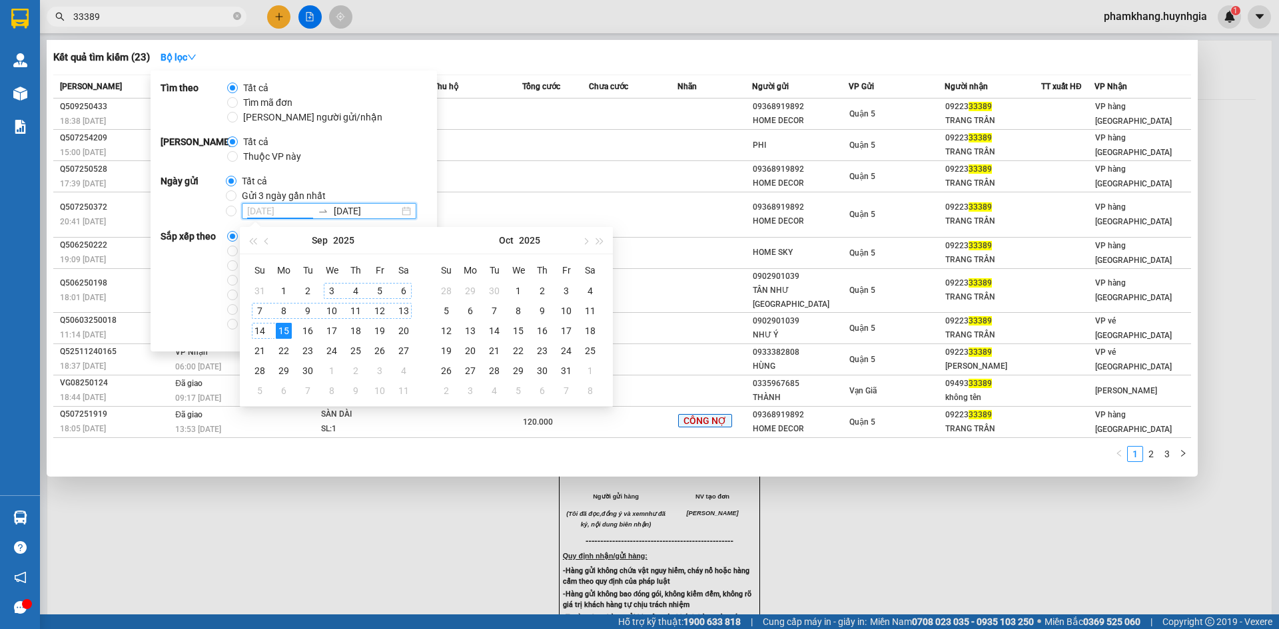
type input "03/09/2025"
click at [334, 290] on div "3" at bounding box center [332, 291] width 16 height 16
type input "05/09/2025"
click at [379, 293] on div "5" at bounding box center [380, 291] width 16 height 16
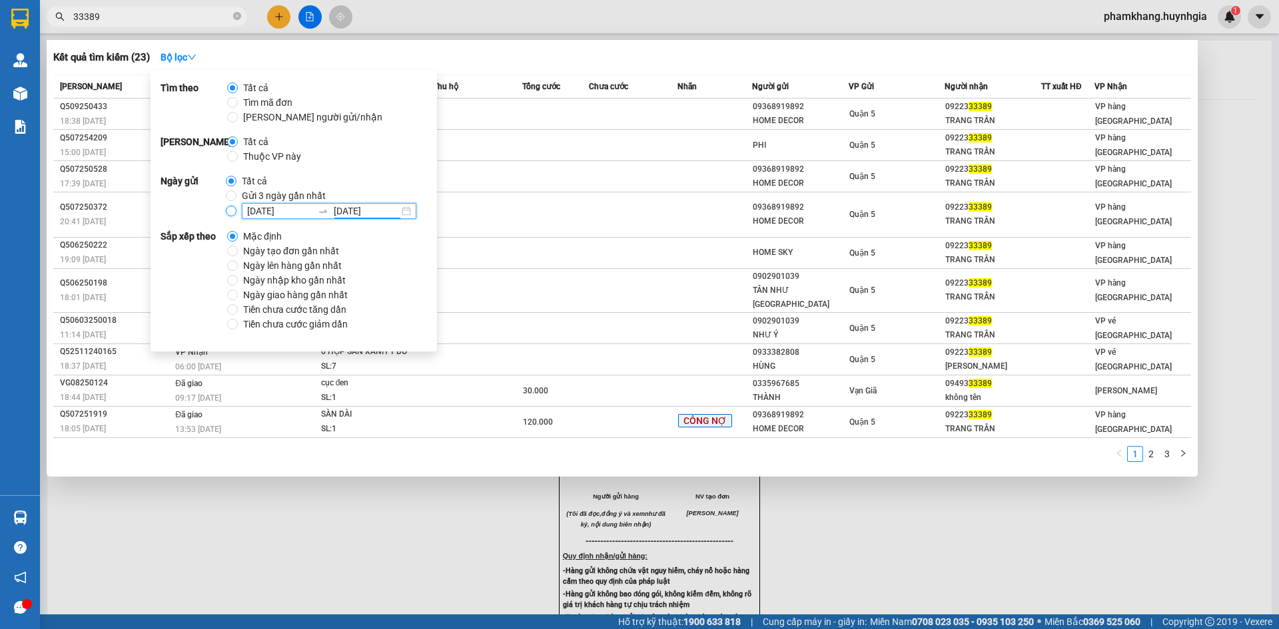
click at [229, 210] on input "03/09/2025 05/09/2025" at bounding box center [231, 211] width 11 height 11
radio input "true"
radio input "false"
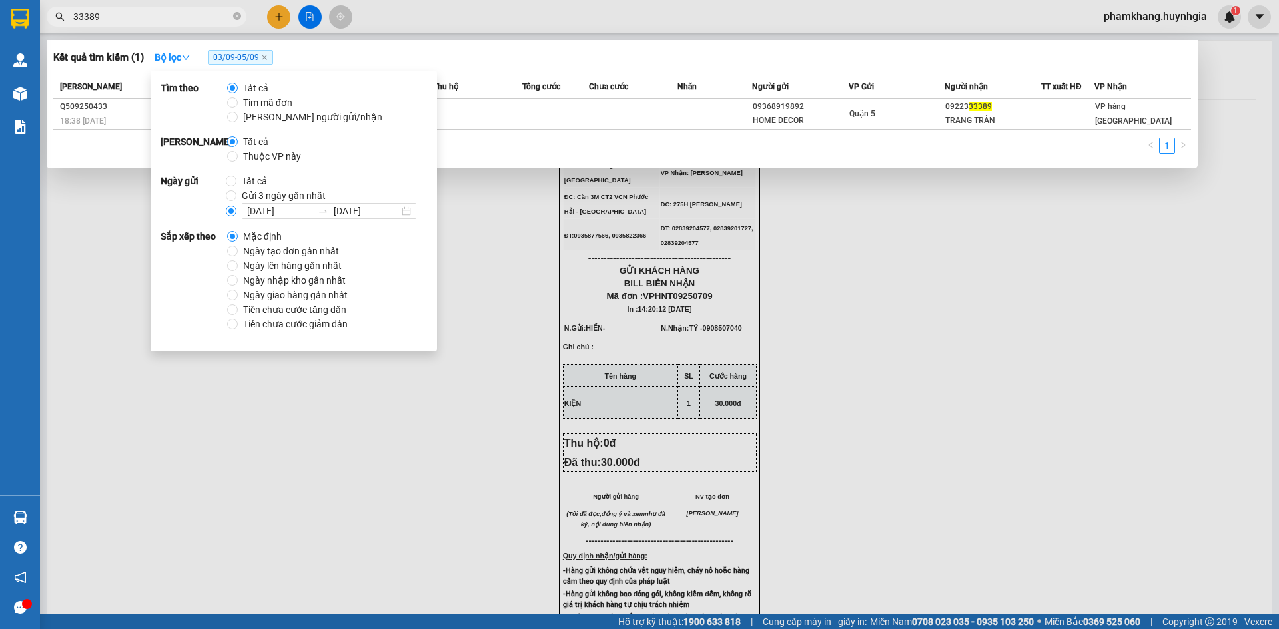
click at [843, 55] on div "Kết quả tìm kiếm ( 1 ) Bộ lọc 03/09 - 05/09" at bounding box center [621, 57] width 1137 height 21
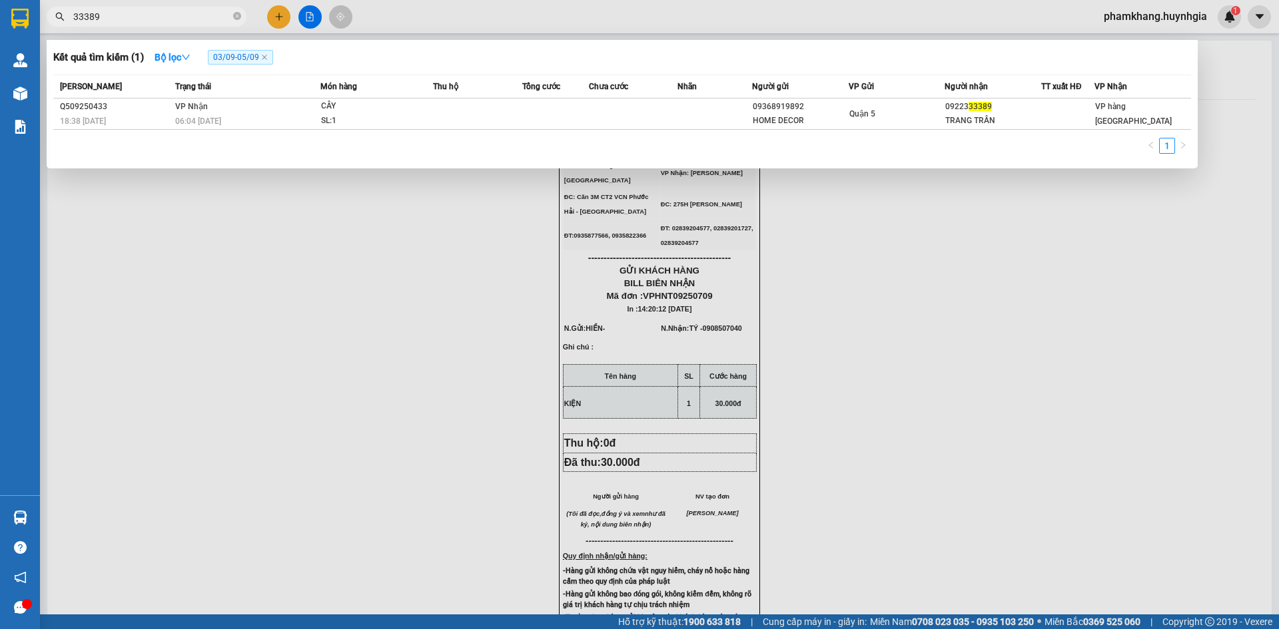
click at [164, 21] on input "33389" at bounding box center [151, 16] width 157 height 15
click at [164, 19] on input "33389" at bounding box center [151, 16] width 157 height 15
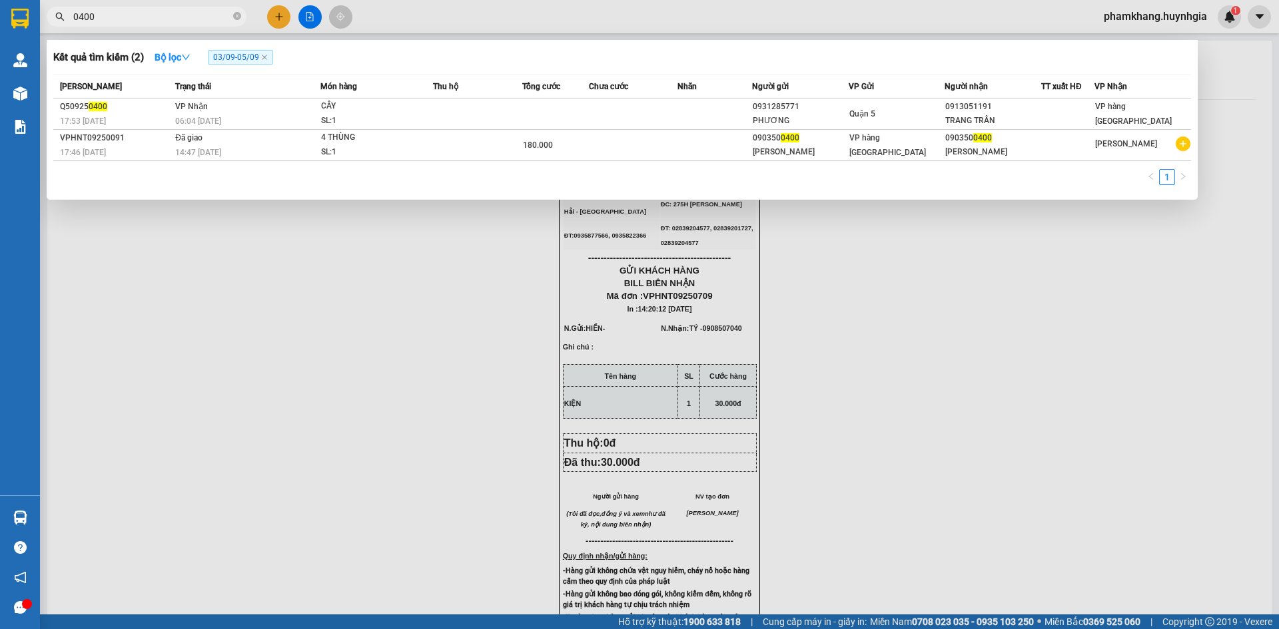
type input "0400"
click at [275, 16] on div at bounding box center [639, 314] width 1279 height 629
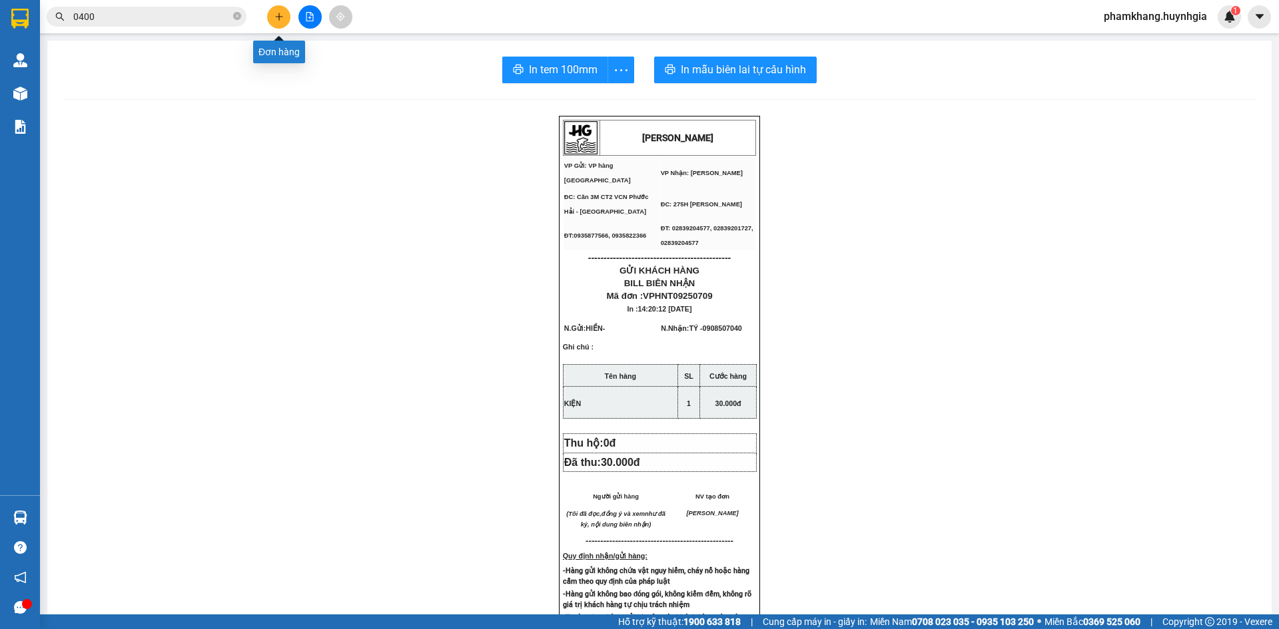
click at [275, 16] on icon "plus" at bounding box center [278, 16] width 9 height 9
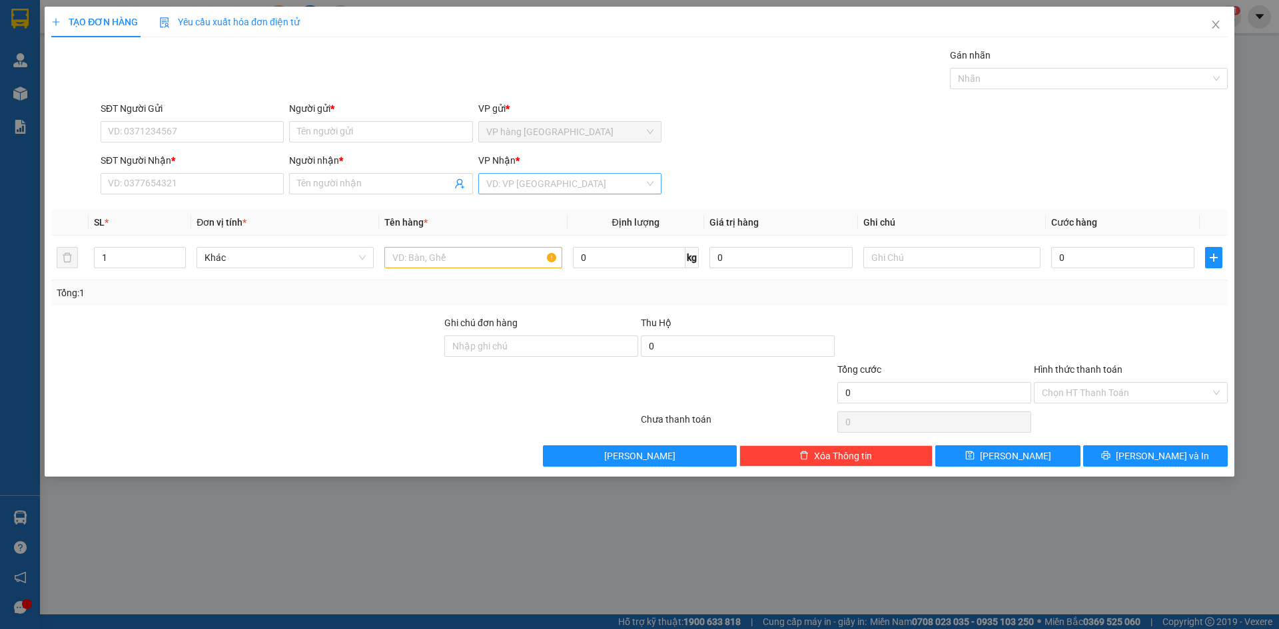
click at [505, 191] on input "search" at bounding box center [565, 184] width 158 height 20
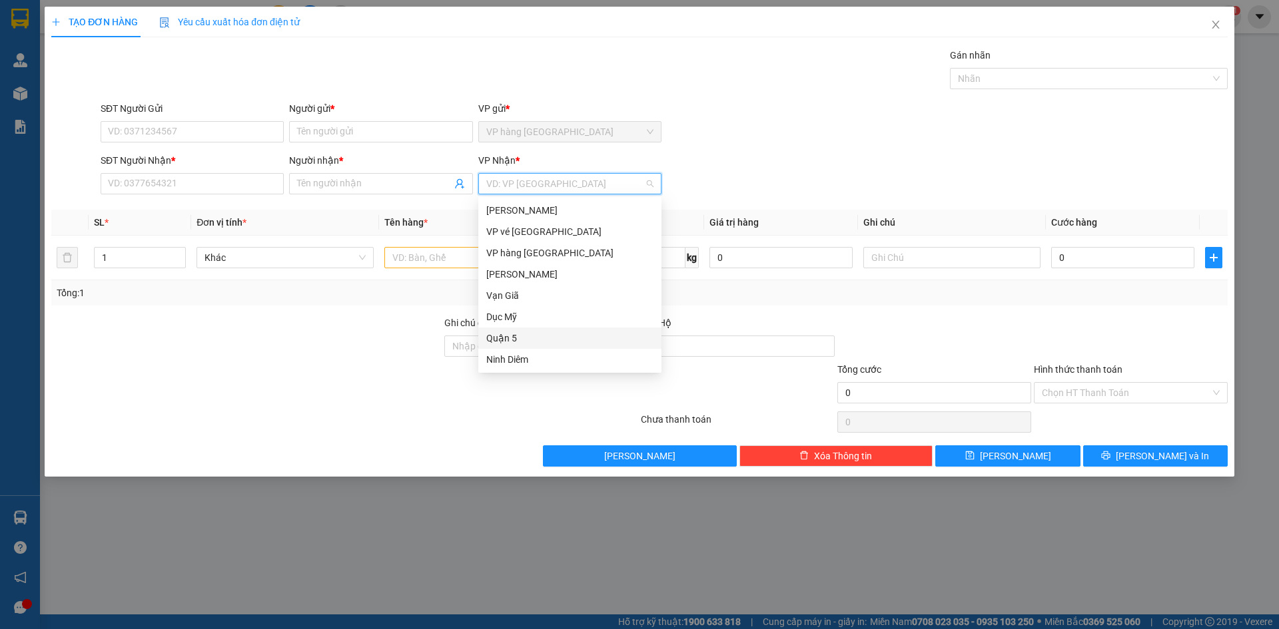
click at [518, 334] on div "Quận 5" at bounding box center [569, 338] width 167 height 15
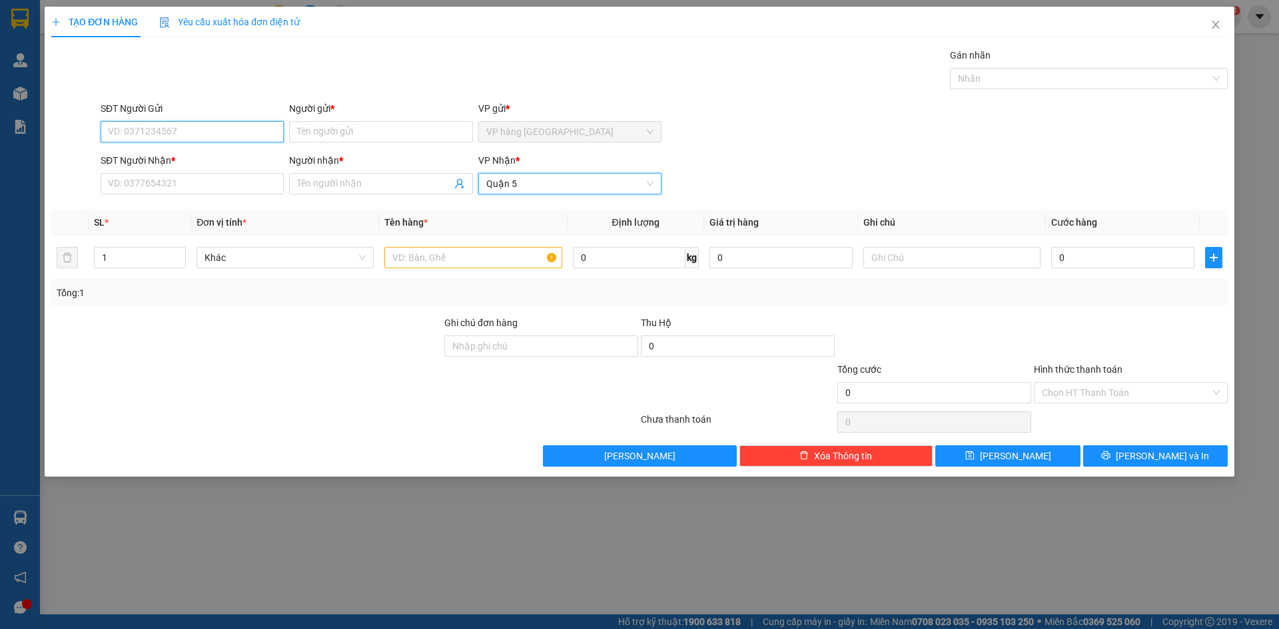
click at [196, 130] on input "SĐT Người Gửi" at bounding box center [192, 131] width 183 height 21
type input "0383360115"
click at [220, 156] on div "0383360115 - HÀ" at bounding box center [192, 158] width 167 height 15
type input "HÀ"
type input "0383360115"
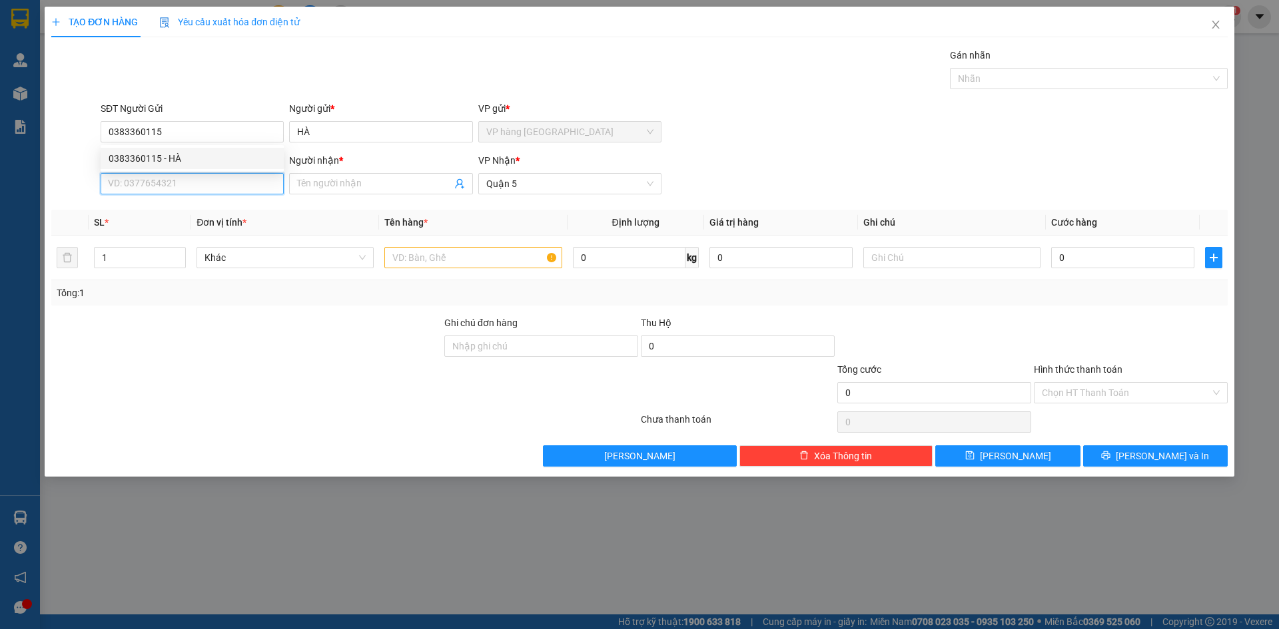
click at [208, 184] on input "SĐT Người Nhận *" at bounding box center [192, 183] width 183 height 21
click at [200, 214] on div "0914134927 - PHƯỢNG" at bounding box center [192, 210] width 167 height 15
type input "0914134927"
type input "PHƯỢNG"
click at [194, 184] on input "0914134927" at bounding box center [192, 183] width 183 height 21
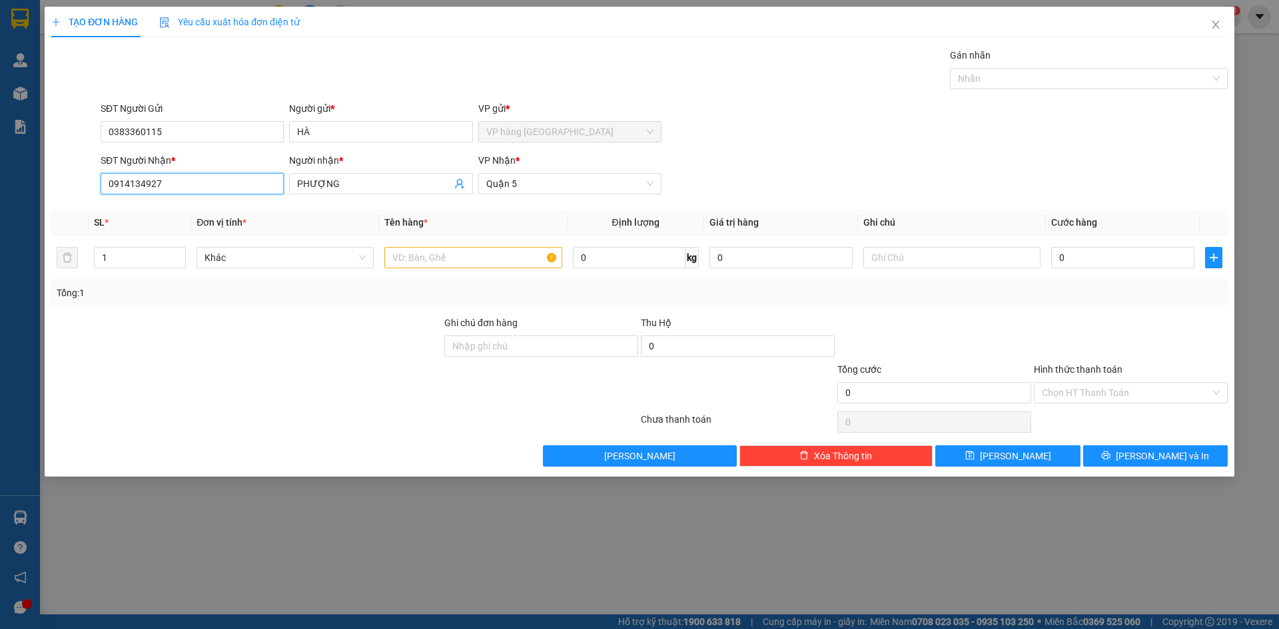
click at [194, 184] on input "0914134927" at bounding box center [192, 183] width 183 height 21
click at [909, 255] on input "text" at bounding box center [951, 257] width 177 height 21
paste input "274/7/3A [PERSON_NAME] LONG THỚI NHÀ BÈ GTN 120"
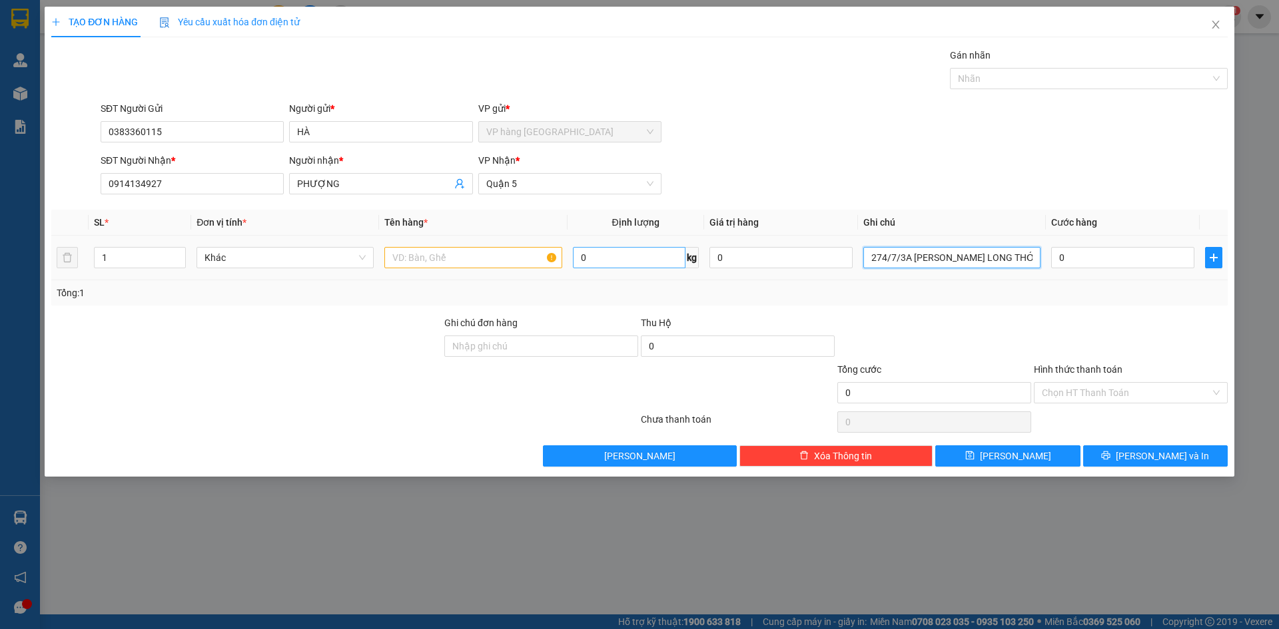
scroll to position [0, 81]
type input "274/7/3A [PERSON_NAME] LONG THỚI NHÀ BÈ GTN 120"
click at [447, 262] on input "text" at bounding box center [472, 257] width 177 height 21
type input "BỊCH"
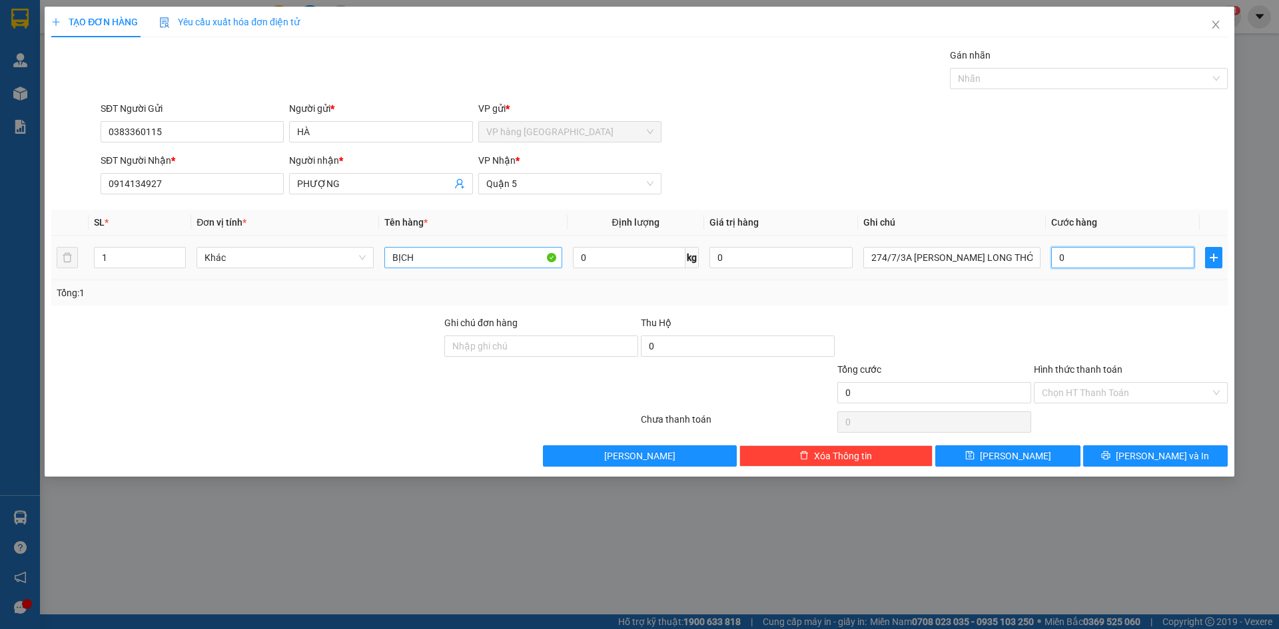
type input "3"
type input "30"
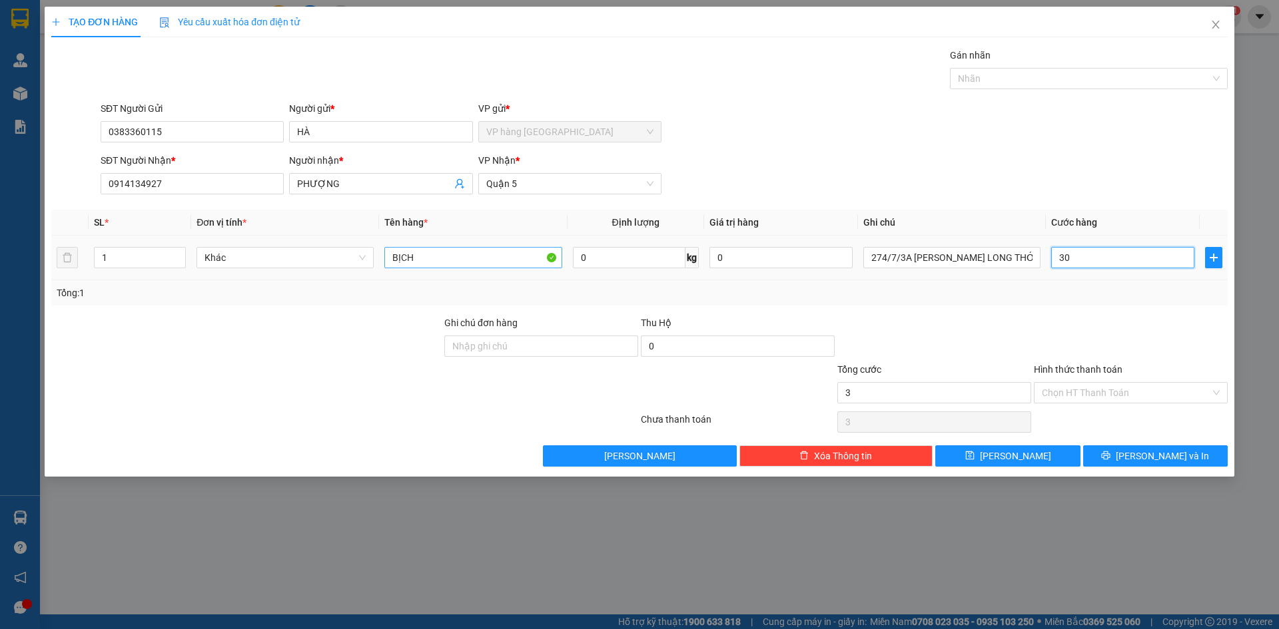
type input "30"
type input "30.000"
click at [781, 196] on div "SĐT Người Nhận * 0914134927 Người nhận * PHƯỢNG VP Nhận * Quận 5" at bounding box center [664, 176] width 1132 height 47
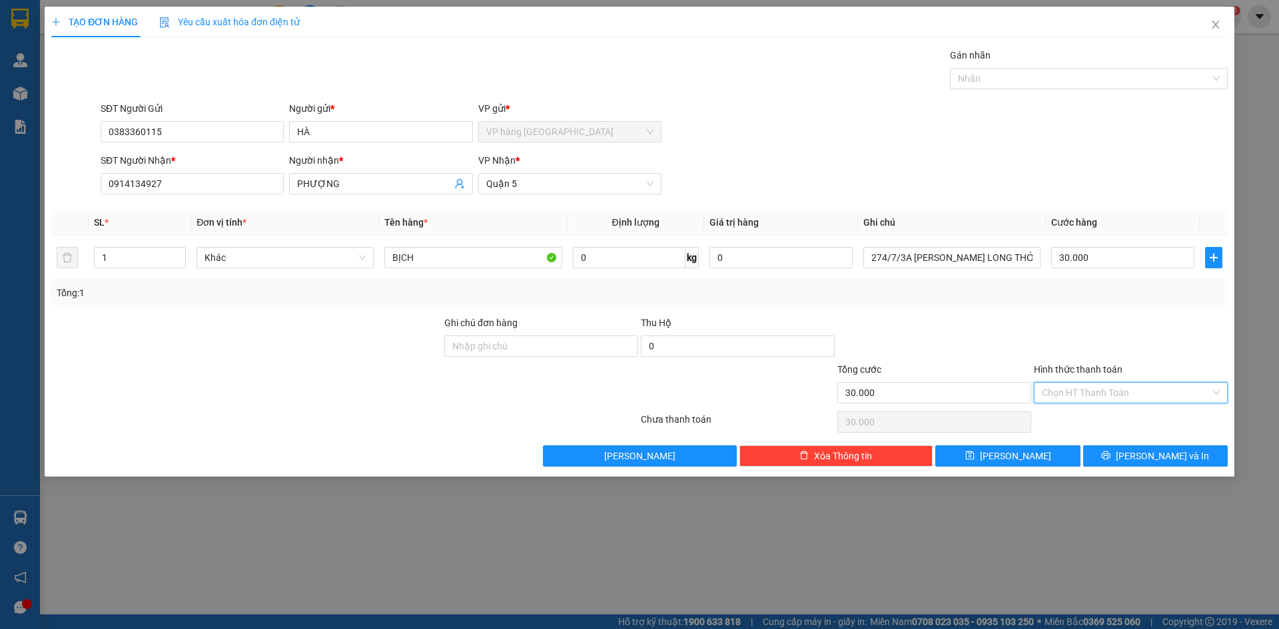
click at [1117, 397] on input "Hình thức thanh toán" at bounding box center [1126, 393] width 168 height 20
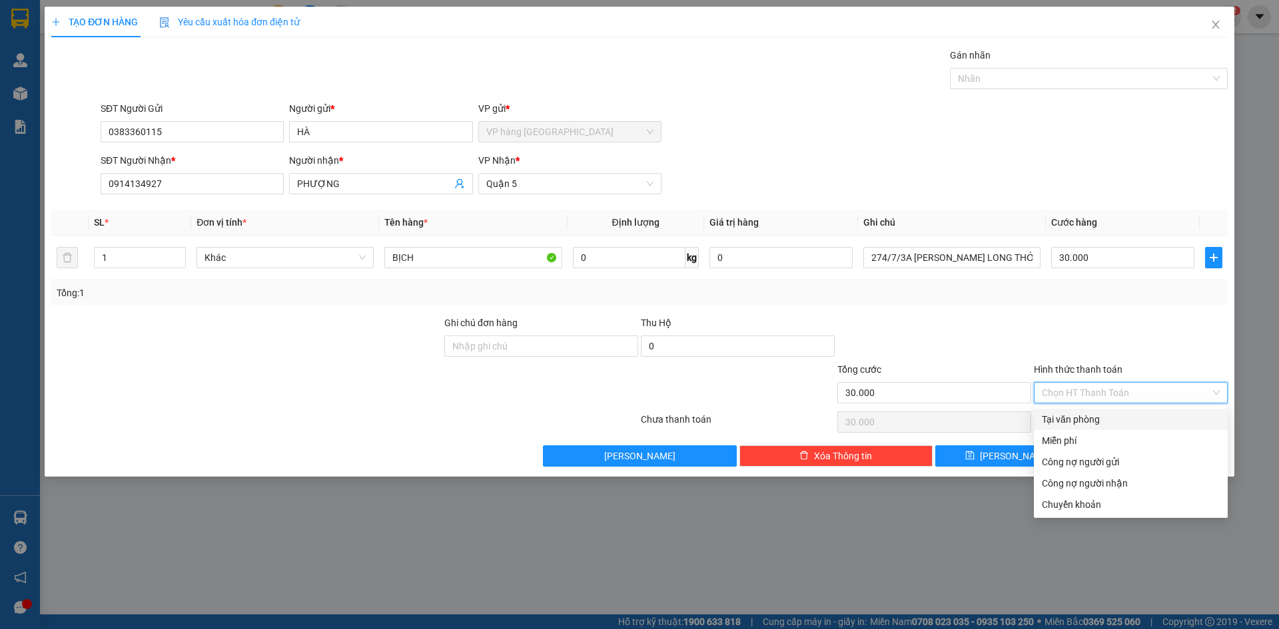
click at [1119, 420] on div "Tại văn phòng" at bounding box center [1131, 419] width 178 height 15
type input "0"
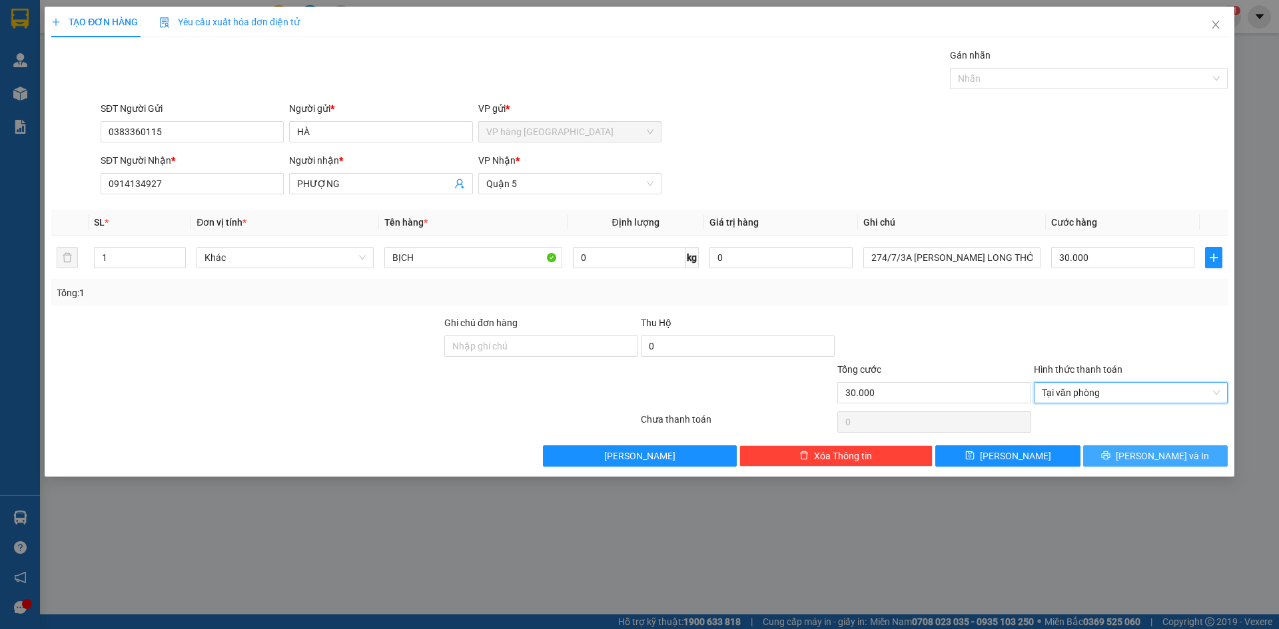
click at [1135, 447] on button "[PERSON_NAME] và In" at bounding box center [1155, 456] width 145 height 21
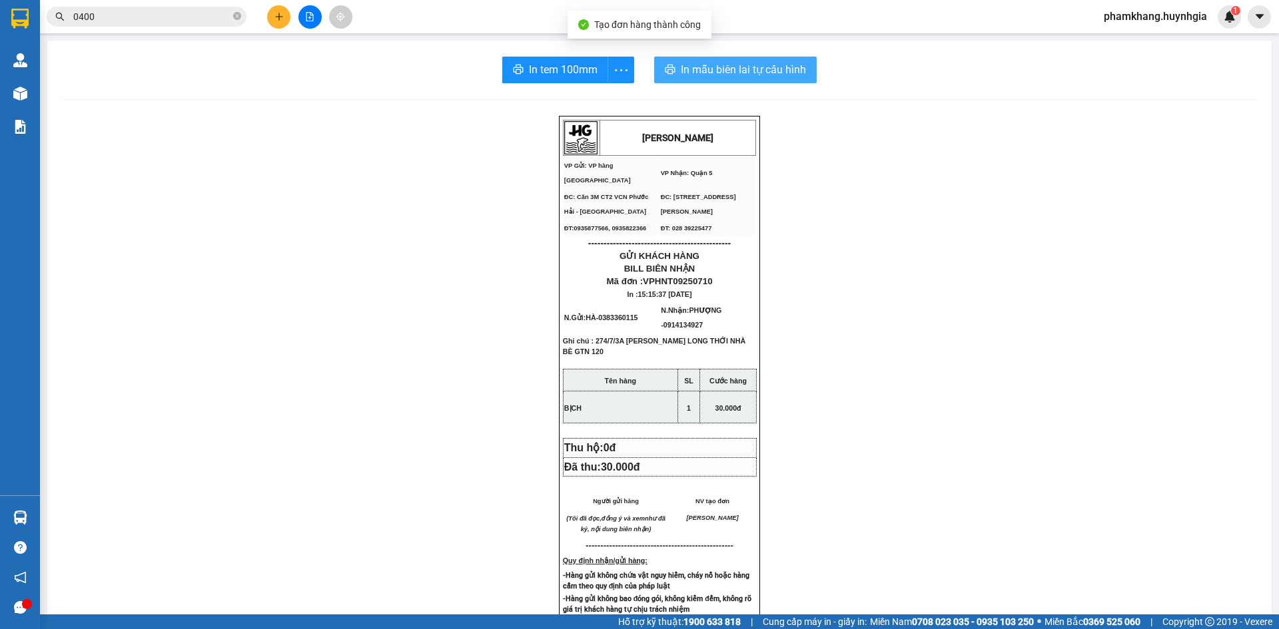
click at [733, 68] on span "In mẫu biên lai tự cấu hình" at bounding box center [743, 69] width 125 height 17
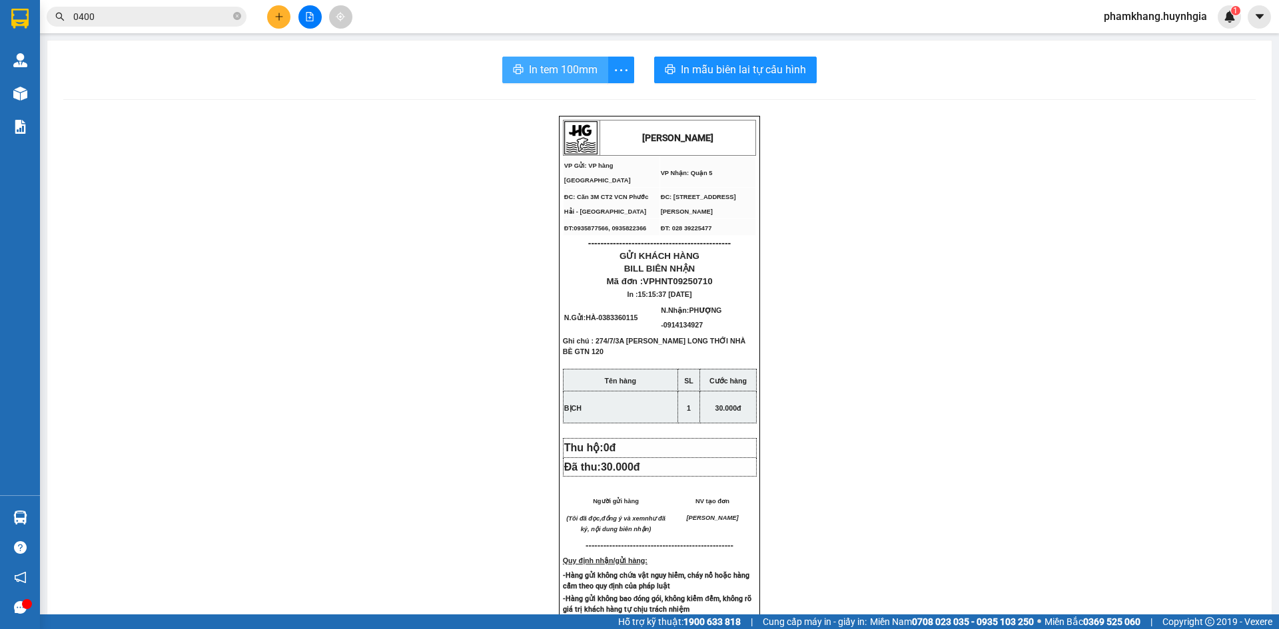
click at [577, 65] on span "In tem 100mm" at bounding box center [563, 69] width 69 height 17
click at [180, 16] on input "0400" at bounding box center [151, 16] width 157 height 15
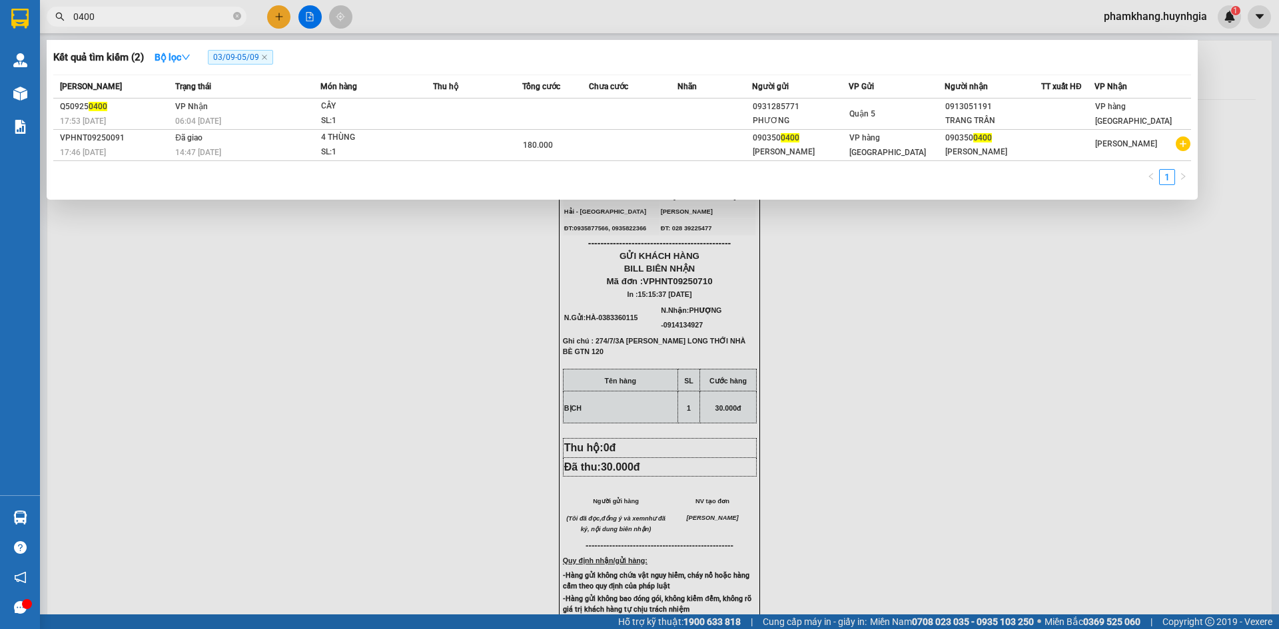
click at [180, 16] on input "0400" at bounding box center [151, 16] width 157 height 15
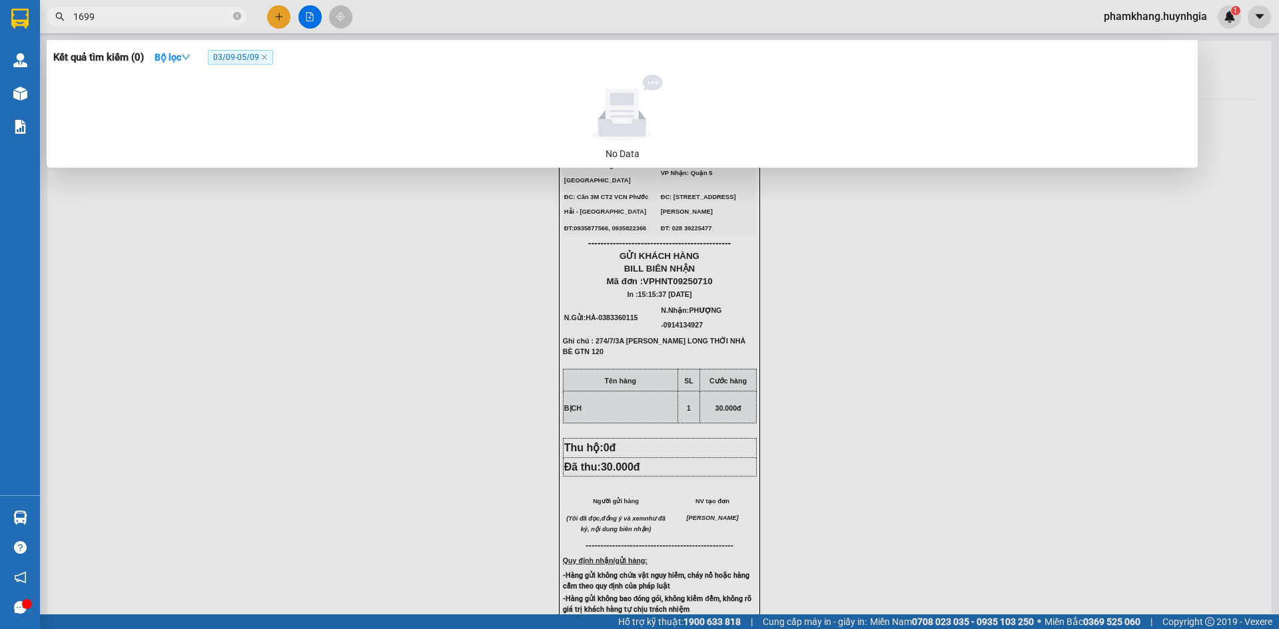
type input "1699"
click at [264, 54] on span "03/09 - 05/09" at bounding box center [240, 57] width 65 height 15
click at [266, 56] on icon "close" at bounding box center [264, 57] width 7 height 7
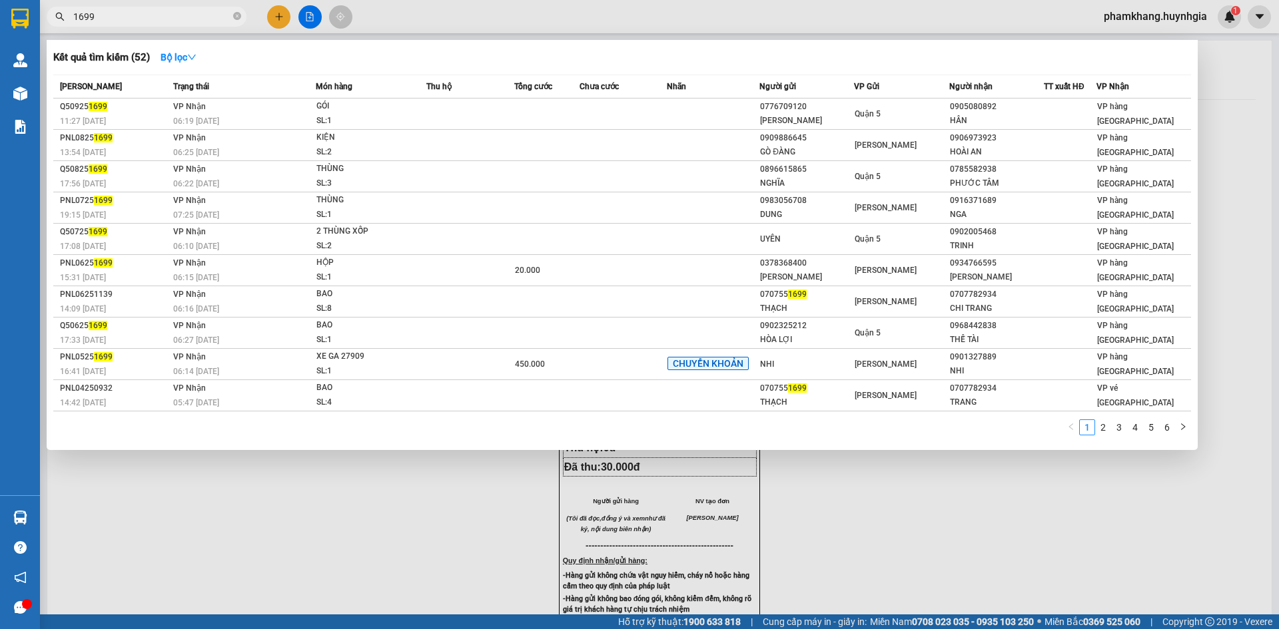
click at [277, 24] on div at bounding box center [639, 314] width 1279 height 629
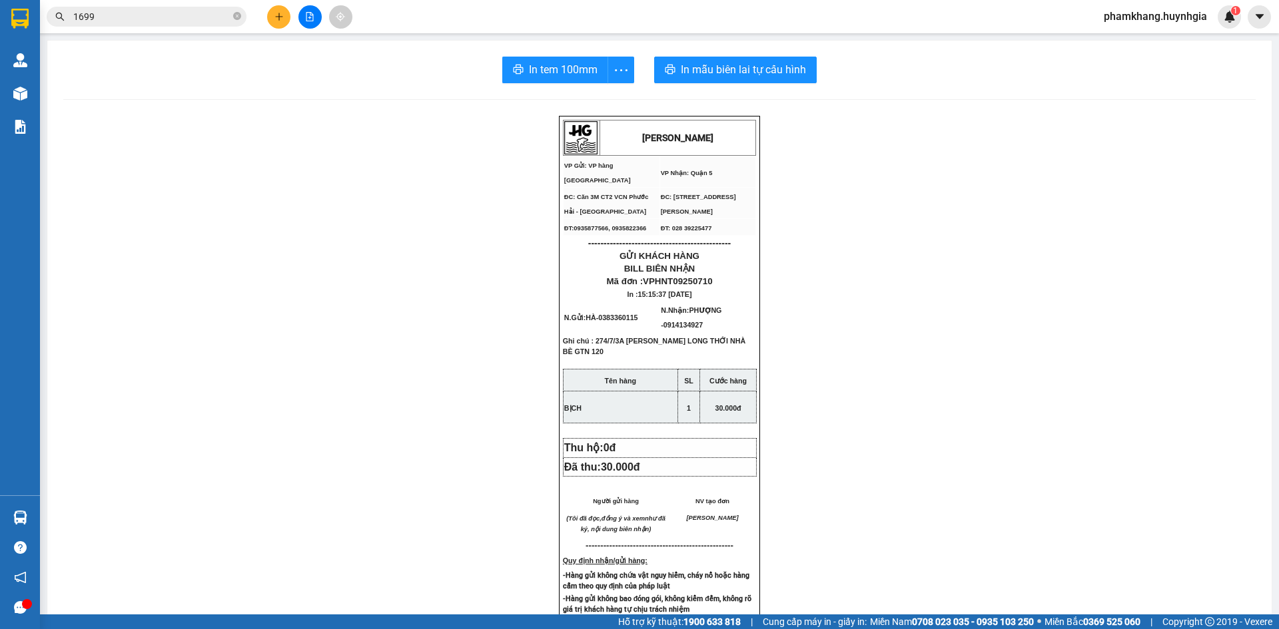
click at [276, 24] on button at bounding box center [278, 16] width 23 height 23
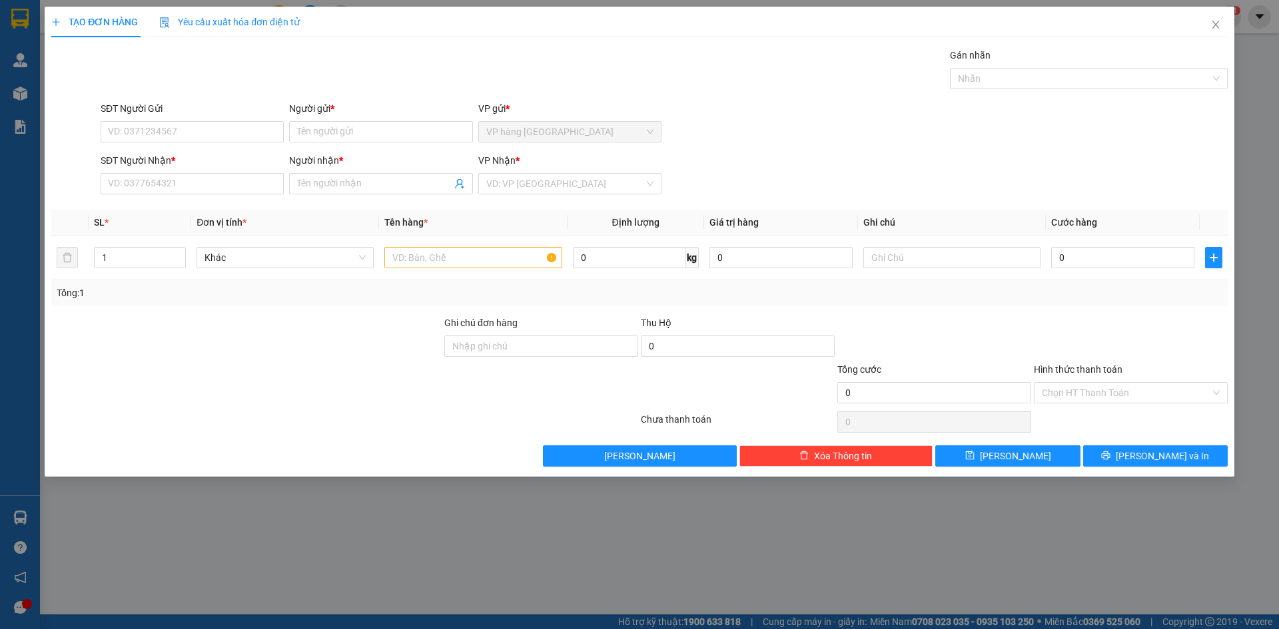
click at [560, 160] on div "VP Nhận *" at bounding box center [569, 160] width 183 height 15
click at [561, 177] on input "search" at bounding box center [565, 184] width 158 height 20
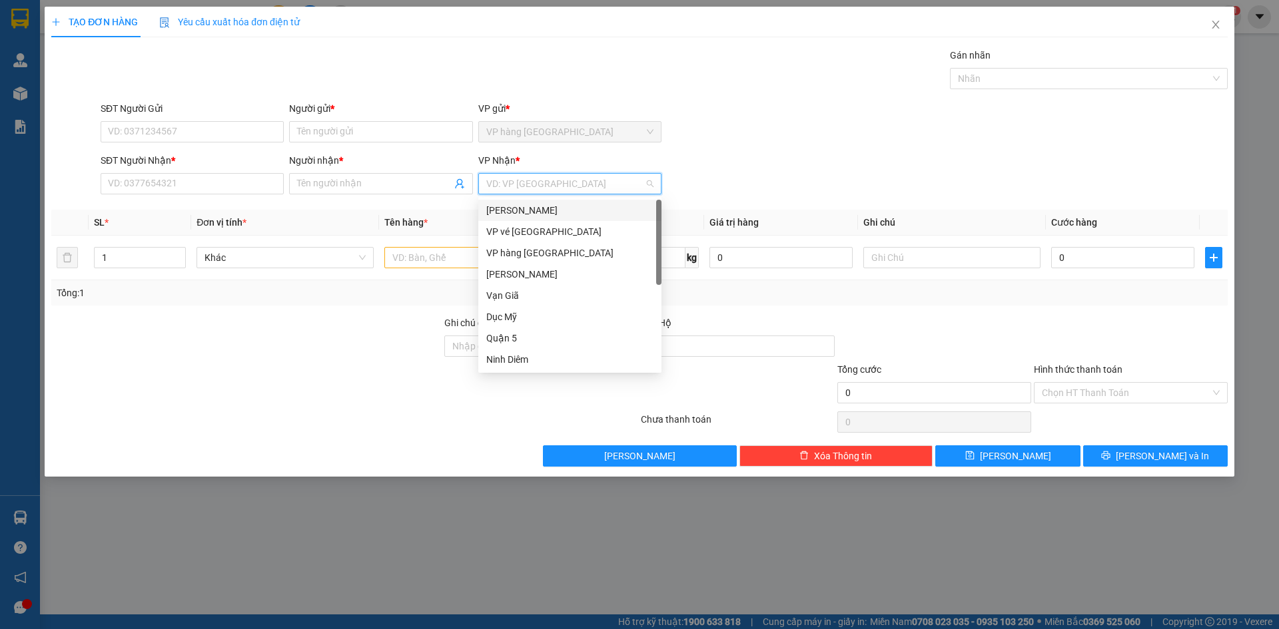
click at [553, 208] on div "[PERSON_NAME]" at bounding box center [569, 210] width 167 height 15
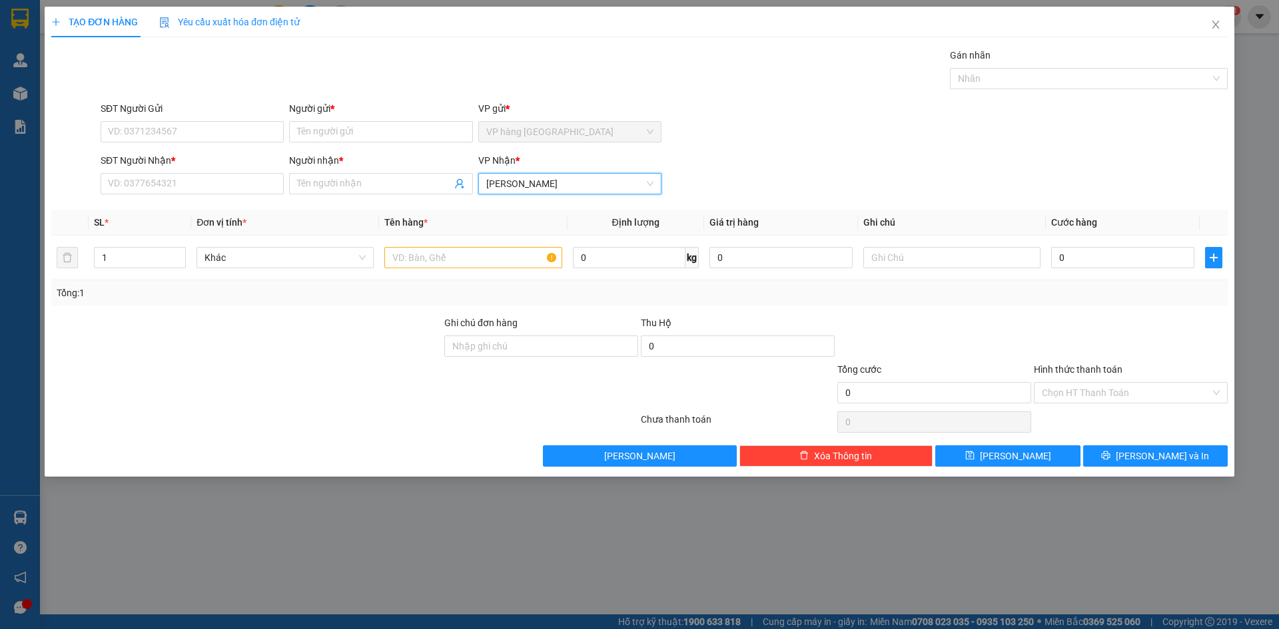
click at [166, 118] on div "SĐT Người Gửi" at bounding box center [192, 111] width 183 height 20
click at [174, 129] on input "SĐT Người Gửi" at bounding box center [192, 131] width 183 height 21
type input "0398623237"
click at [386, 127] on input "Người gửi *" at bounding box center [380, 131] width 183 height 21
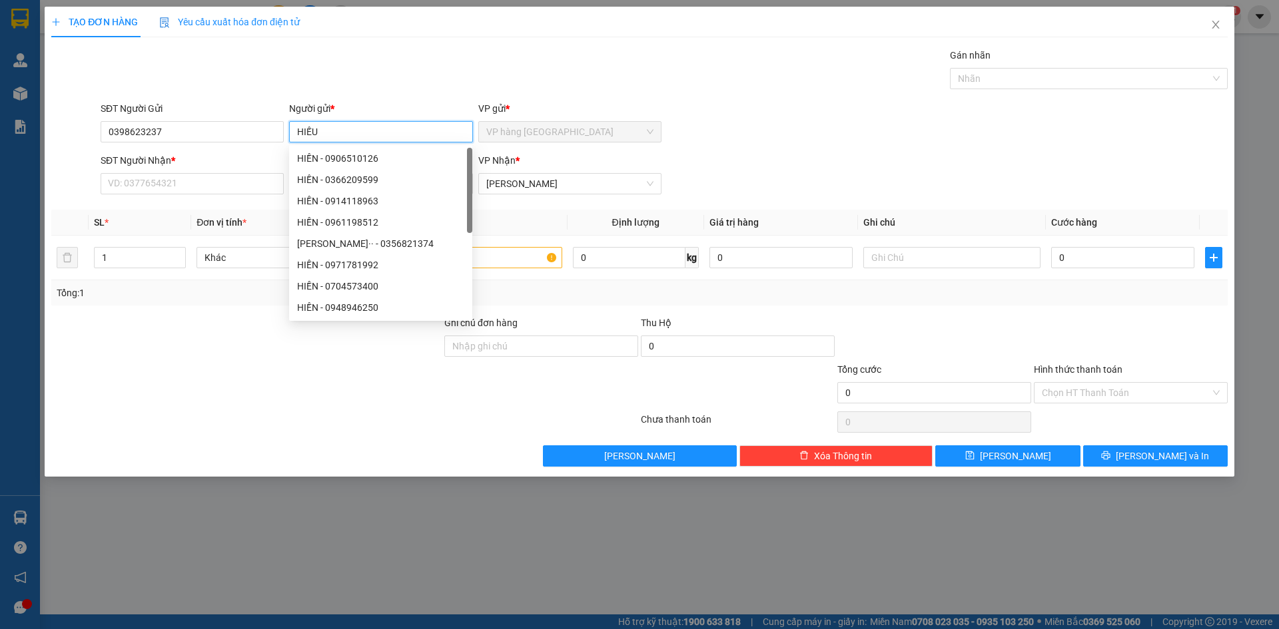
type input "HIẾU"
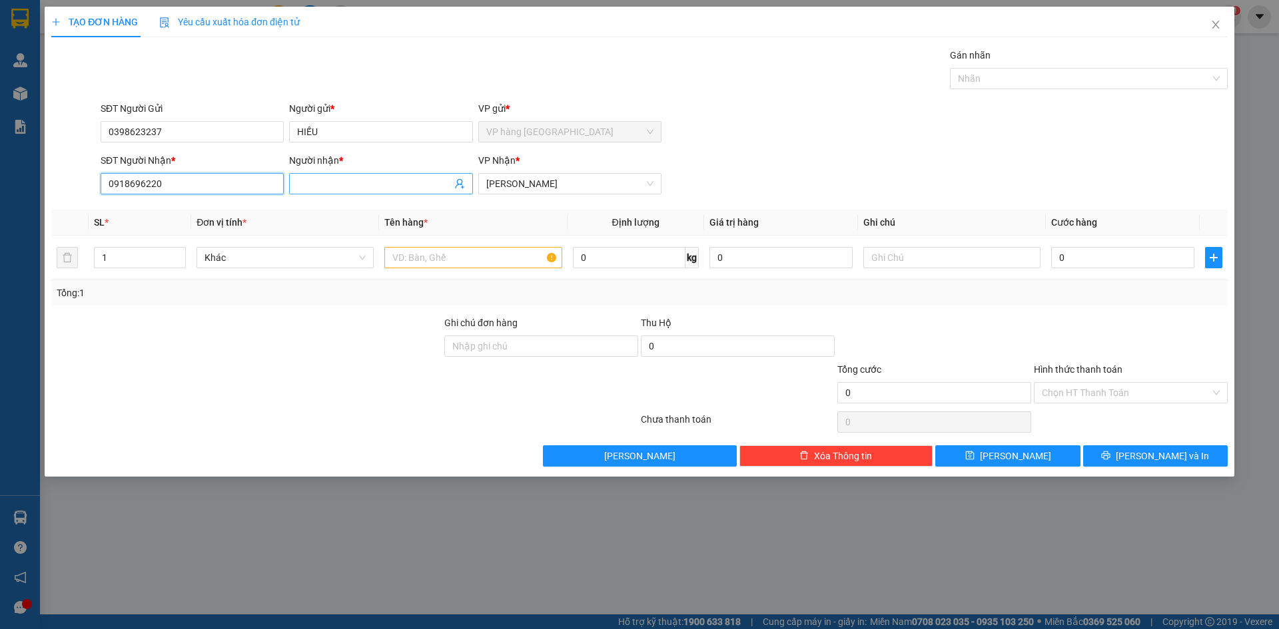
type input "0918696220"
click at [388, 181] on input "Người nhận *" at bounding box center [374, 183] width 154 height 15
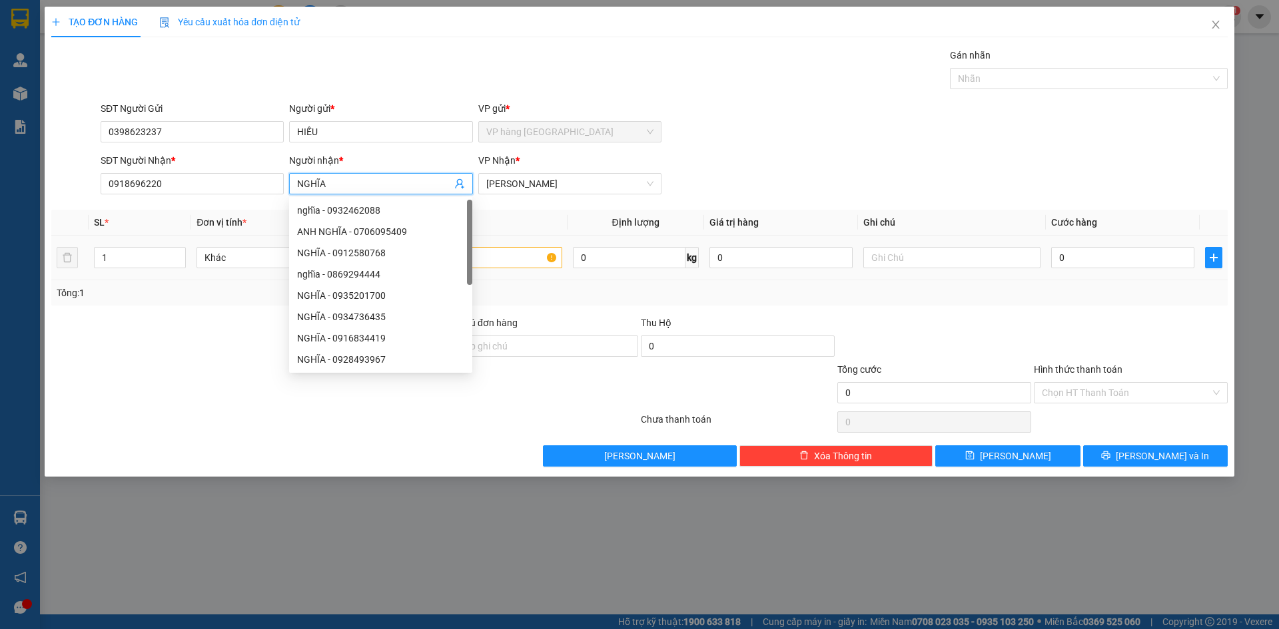
type input "NGHĨA"
click at [515, 260] on input "text" at bounding box center [472, 257] width 177 height 21
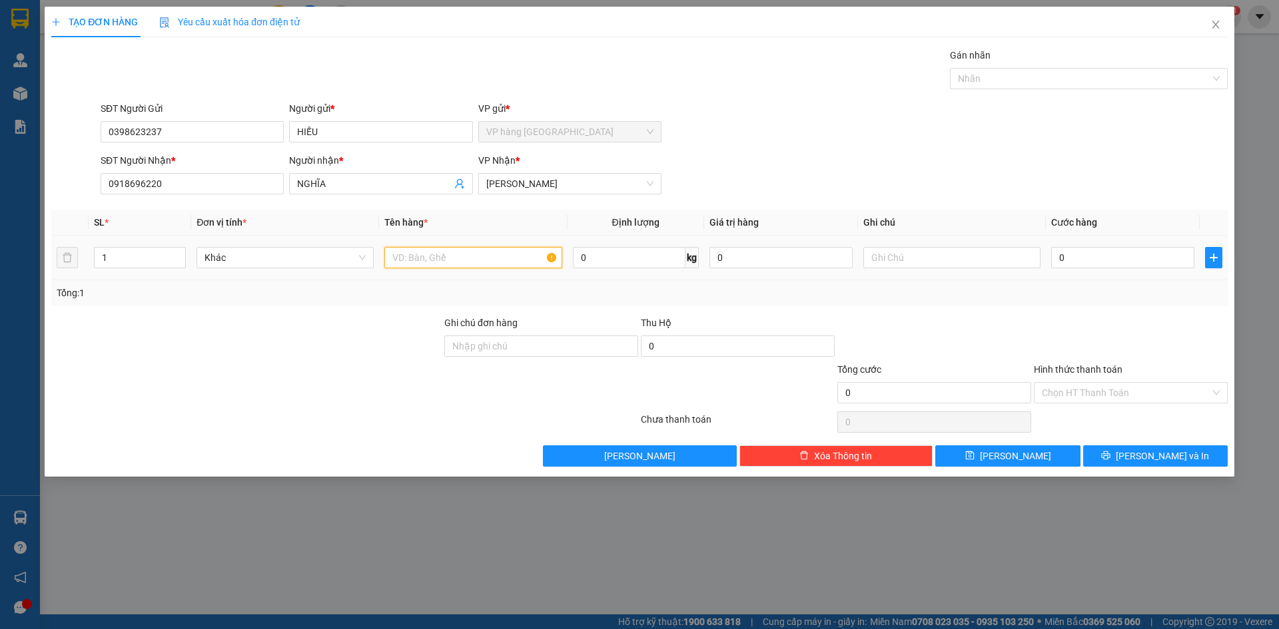
click at [511, 256] on input "text" at bounding box center [472, 257] width 177 height 21
type input "HỘP"
type input "2"
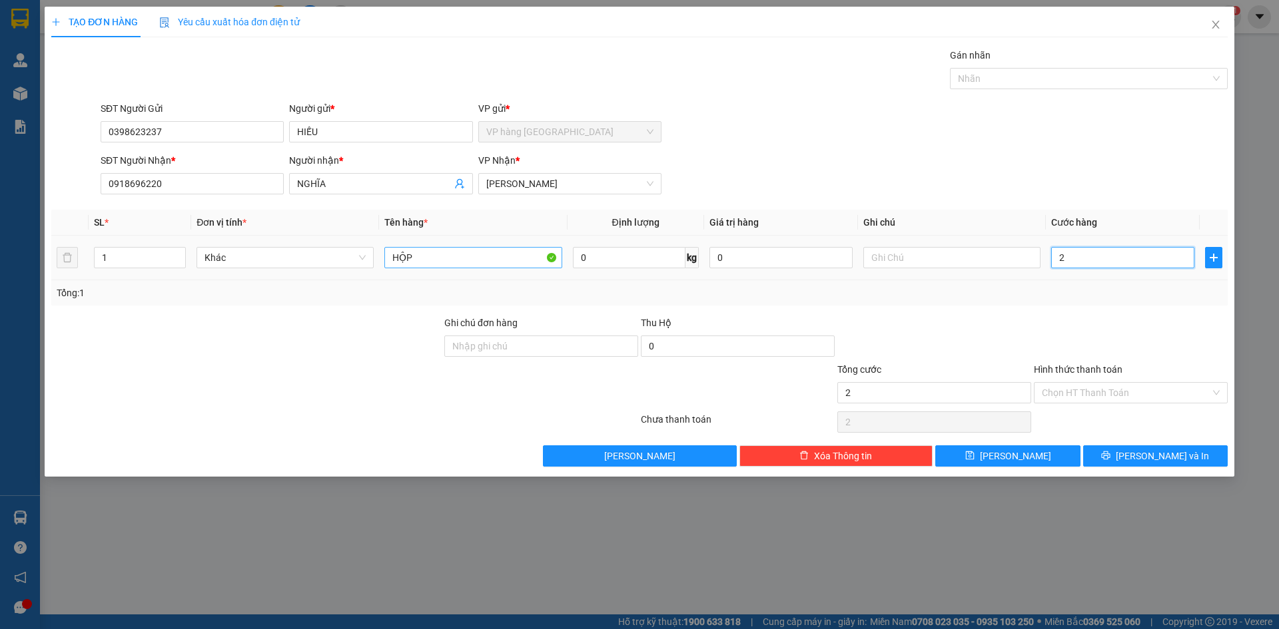
type input "20"
type input "20.000"
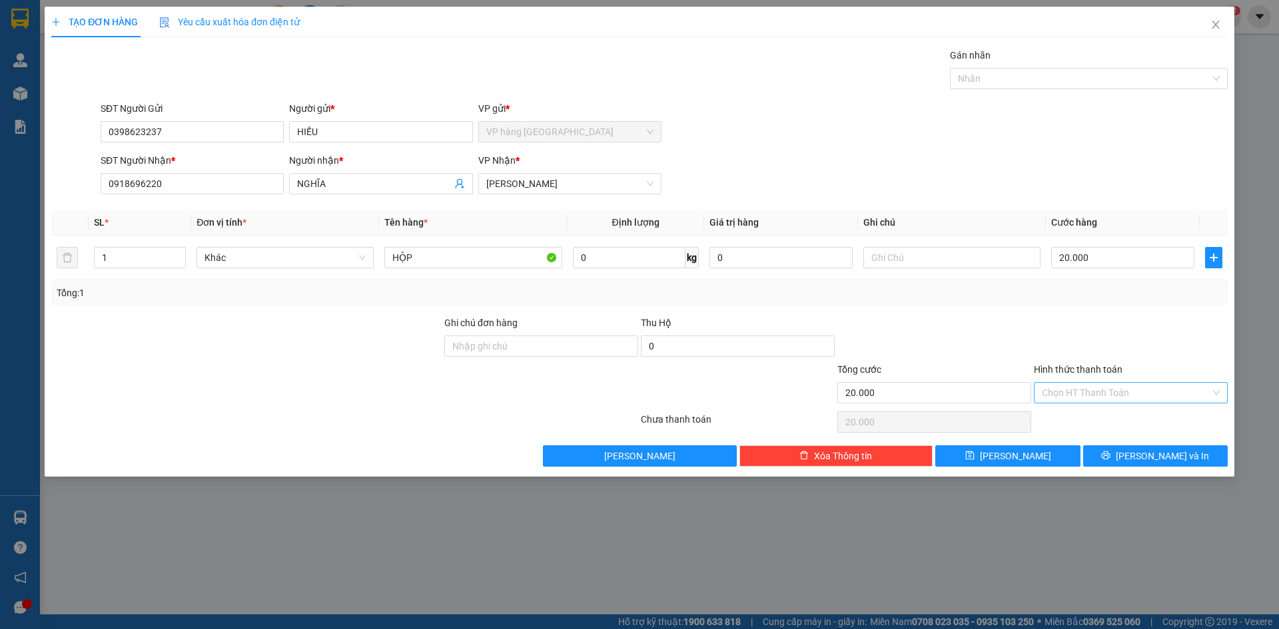
click at [1107, 391] on input "Hình thức thanh toán" at bounding box center [1126, 393] width 168 height 20
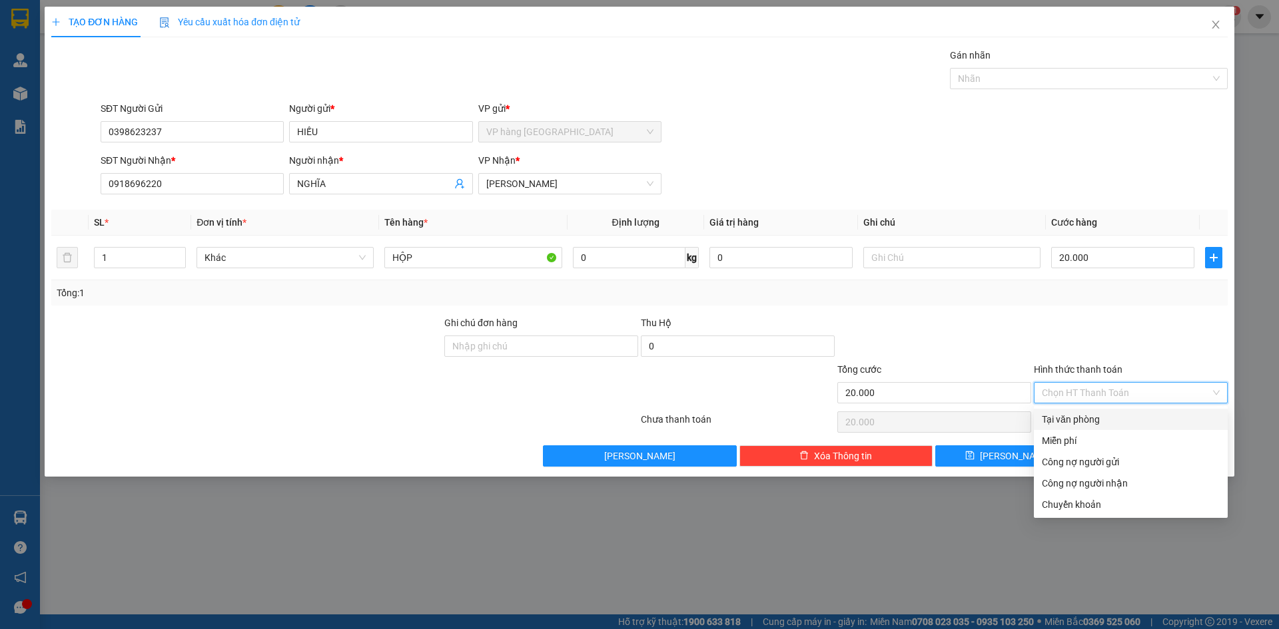
click at [1119, 414] on div "Tại văn phòng" at bounding box center [1131, 419] width 178 height 15
type input "0"
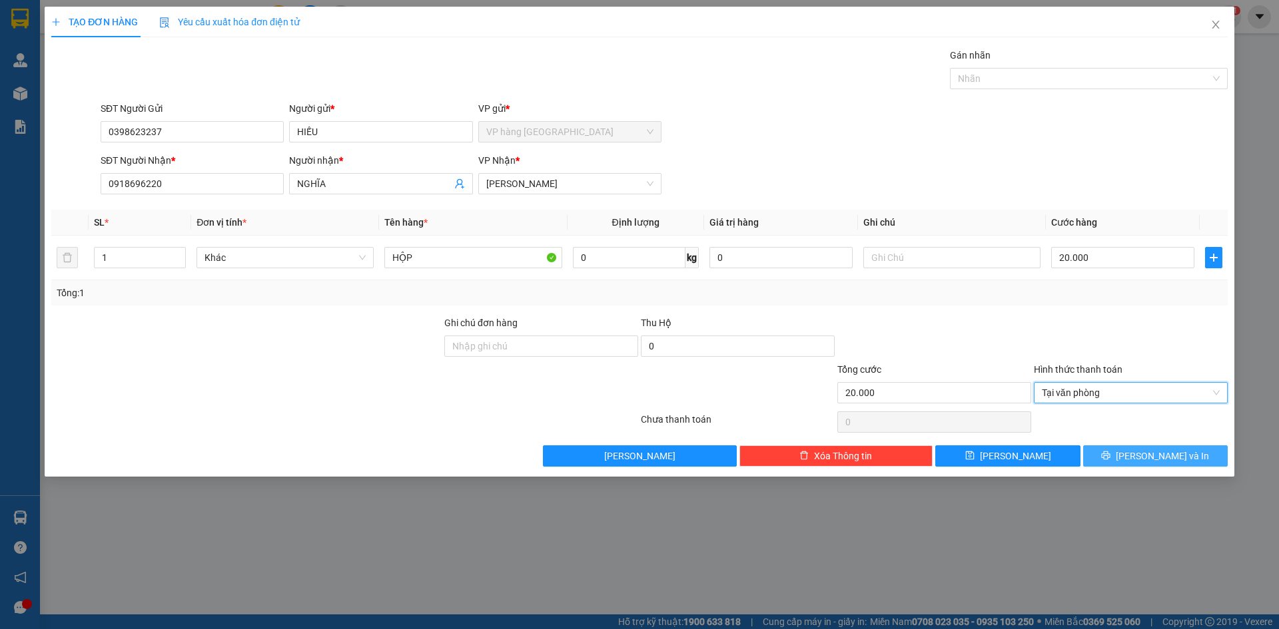
click at [1148, 458] on span "[PERSON_NAME] và In" at bounding box center [1161, 456] width 93 height 15
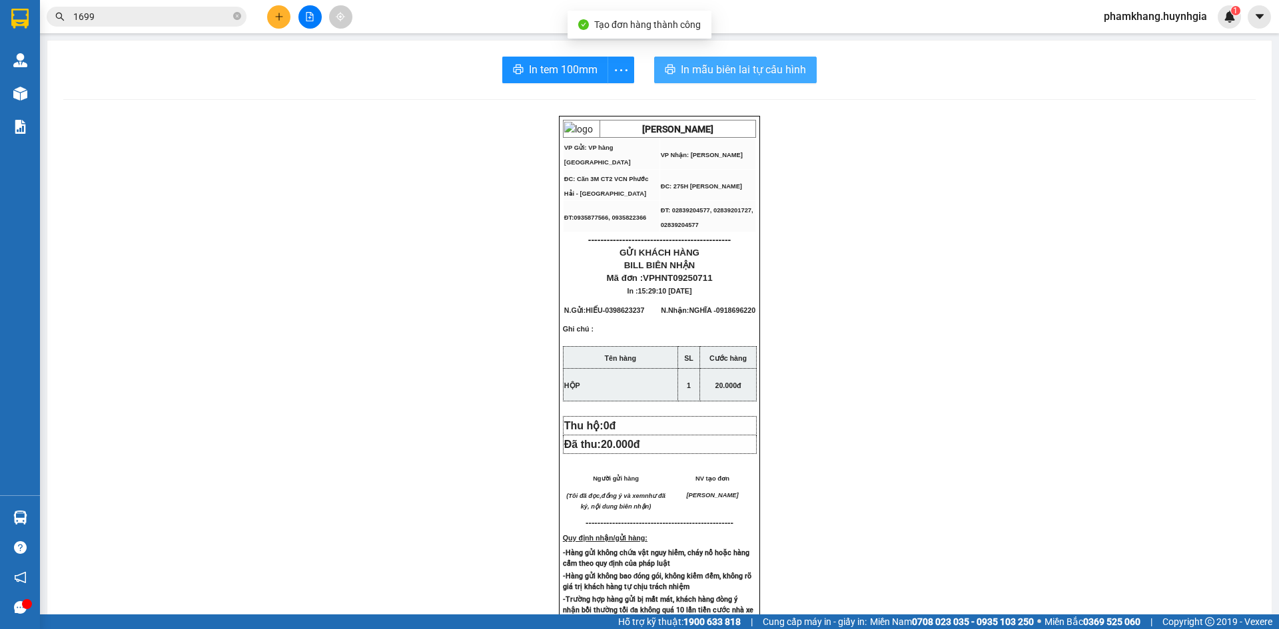
click at [714, 75] on span "In mẫu biên lai tự cấu hình" at bounding box center [743, 69] width 125 height 17
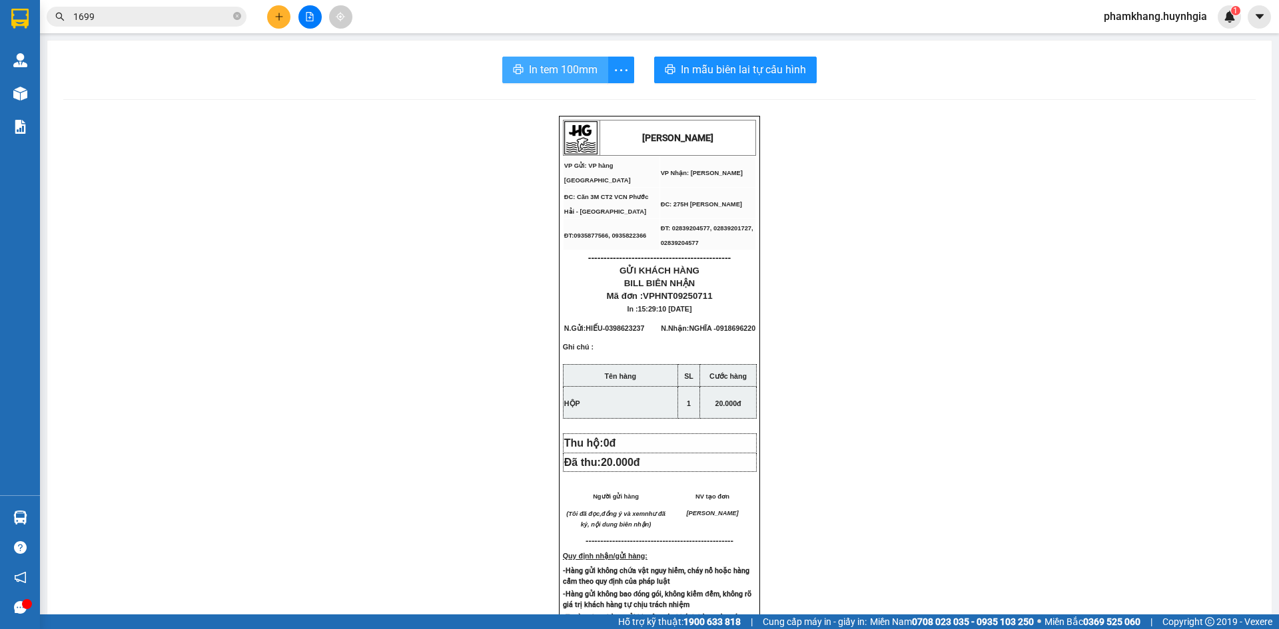
click at [531, 69] on span "In tem 100mm" at bounding box center [563, 69] width 69 height 17
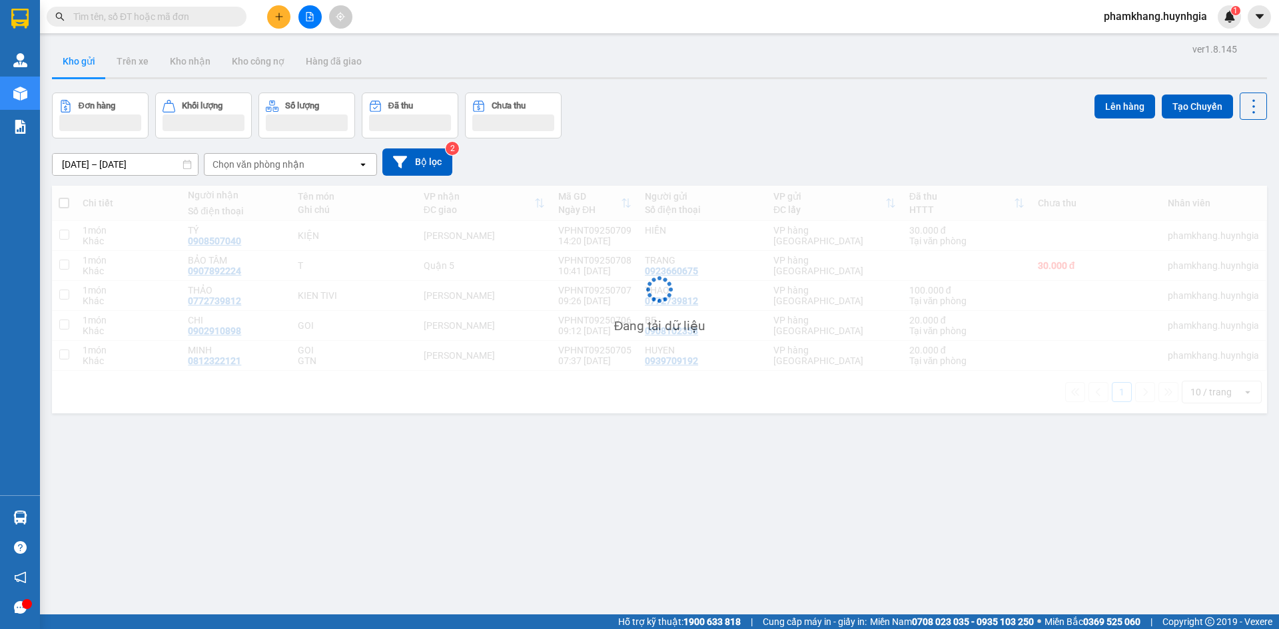
click at [150, 15] on input "text" at bounding box center [151, 16] width 157 height 15
paste input "0914134927"
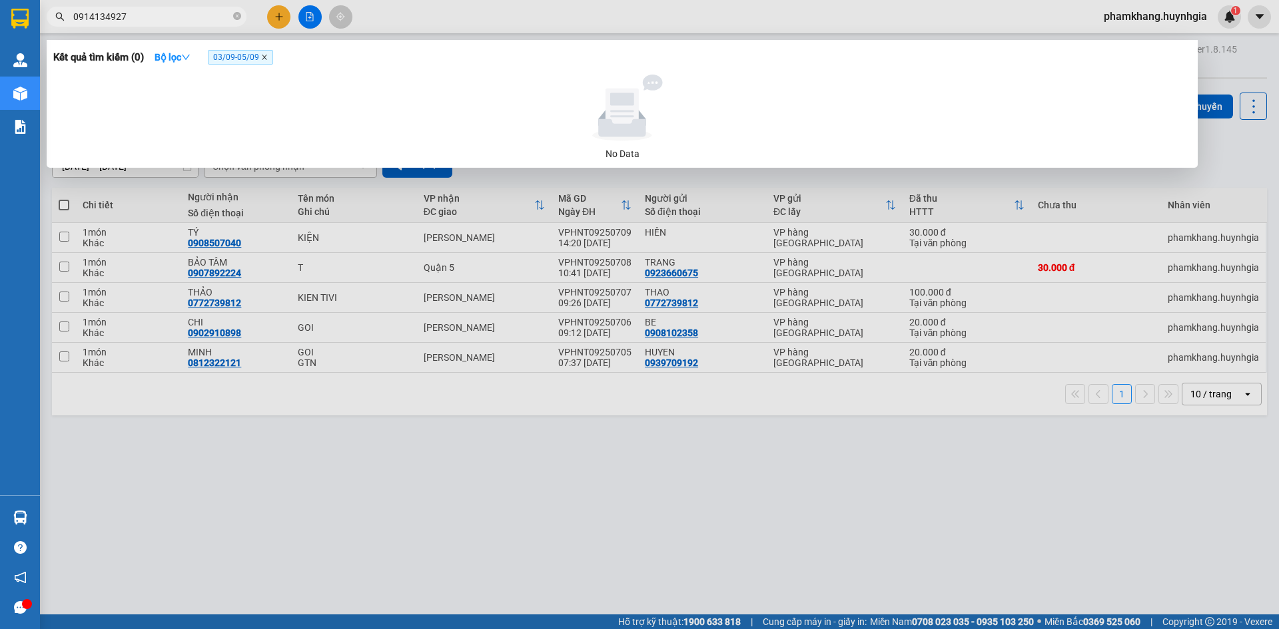
type input "0914134927"
click at [268, 57] on icon "close" at bounding box center [264, 57] width 7 height 7
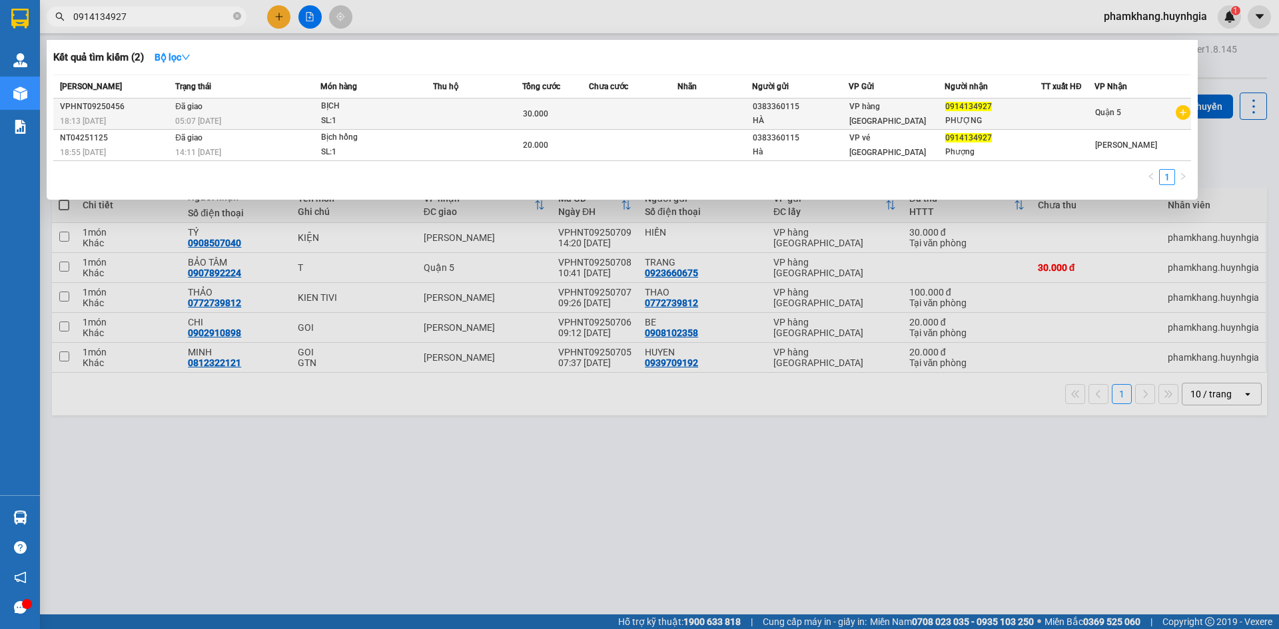
click at [733, 125] on td at bounding box center [714, 114] width 74 height 31
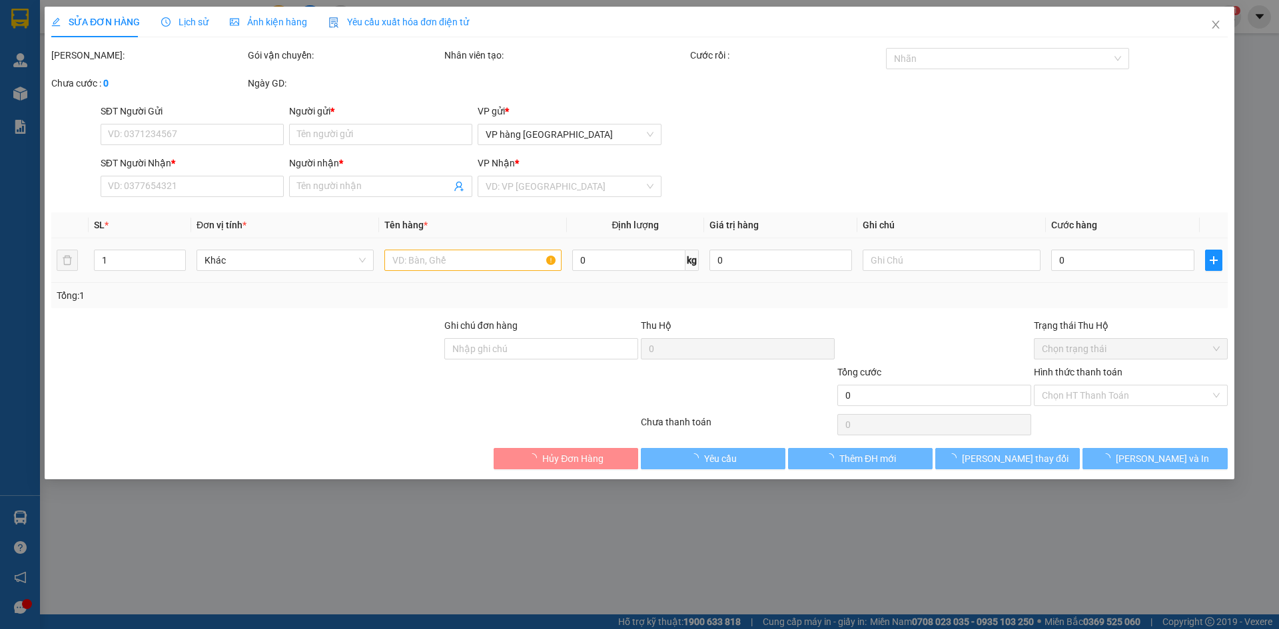
type input "0383360115"
type input "HÀ"
type input "0914134927"
type input "PHƯỢNG"
type input "30.000"
